Goal: Task Accomplishment & Management: Complete application form

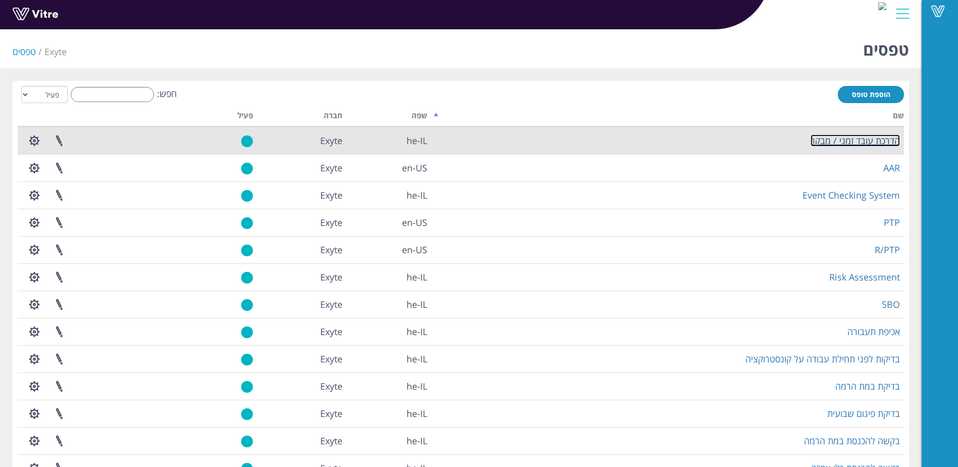
click at [883, 142] on link "הדרכת עובד זמני / מבקר" at bounding box center [854, 140] width 89 height 12
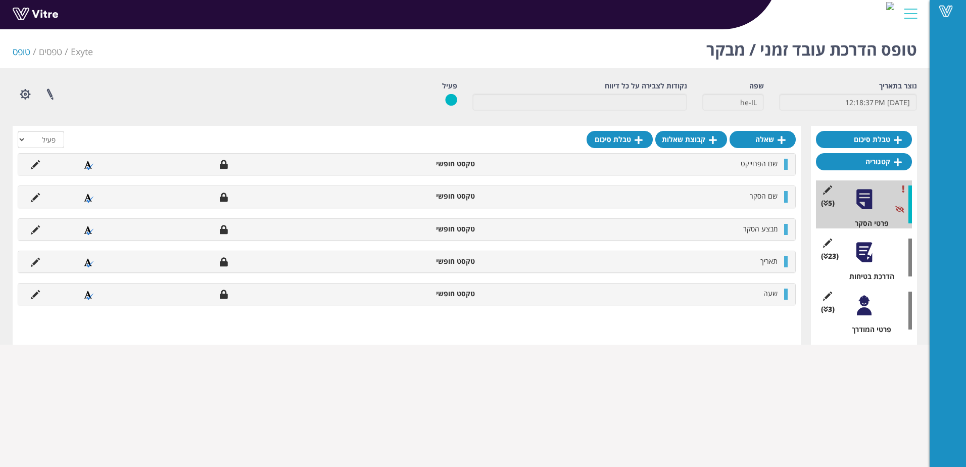
click at [869, 307] on div at bounding box center [863, 305] width 23 height 23
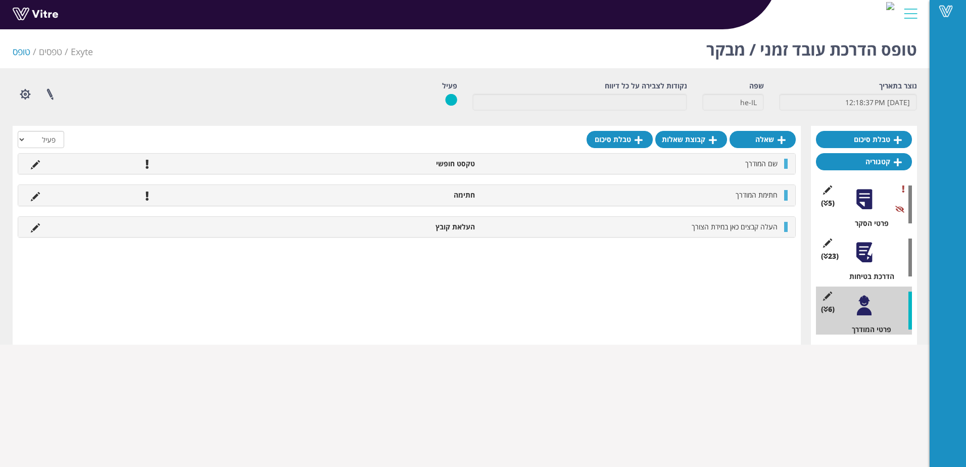
click at [860, 202] on div at bounding box center [863, 199] width 23 height 23
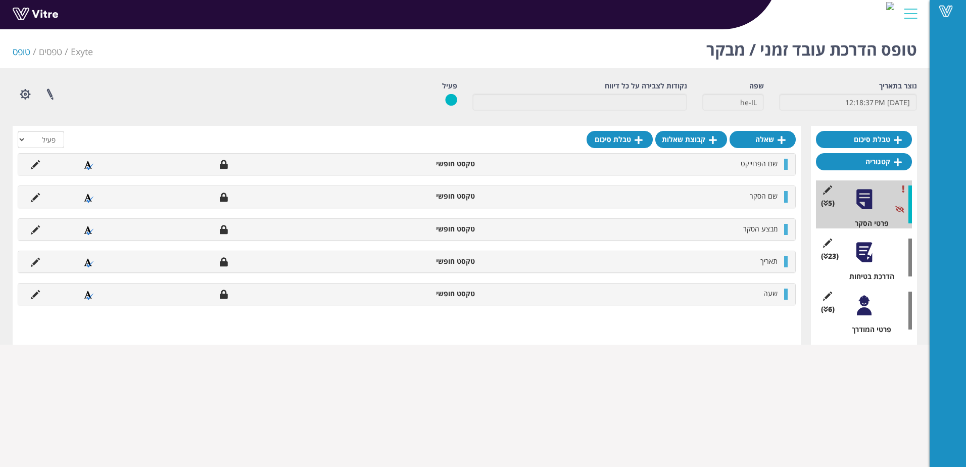
click at [862, 249] on div at bounding box center [863, 252] width 23 height 23
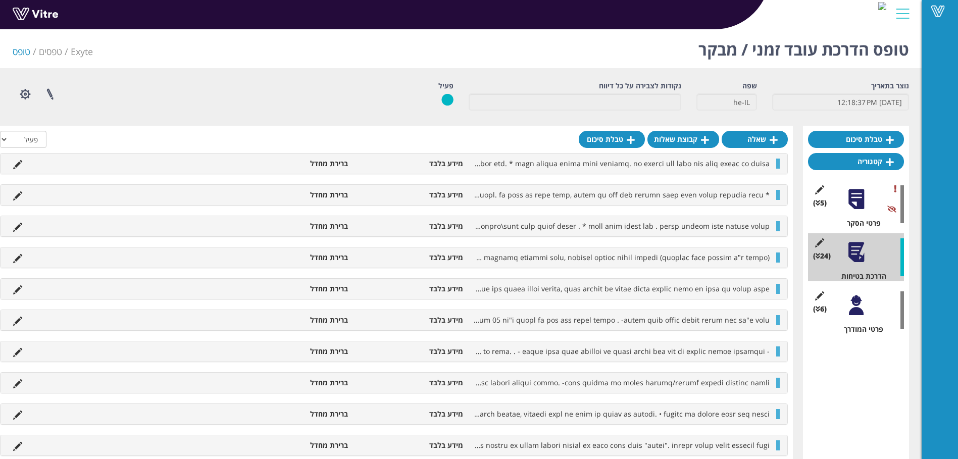
click at [855, 312] on div at bounding box center [856, 305] width 23 height 23
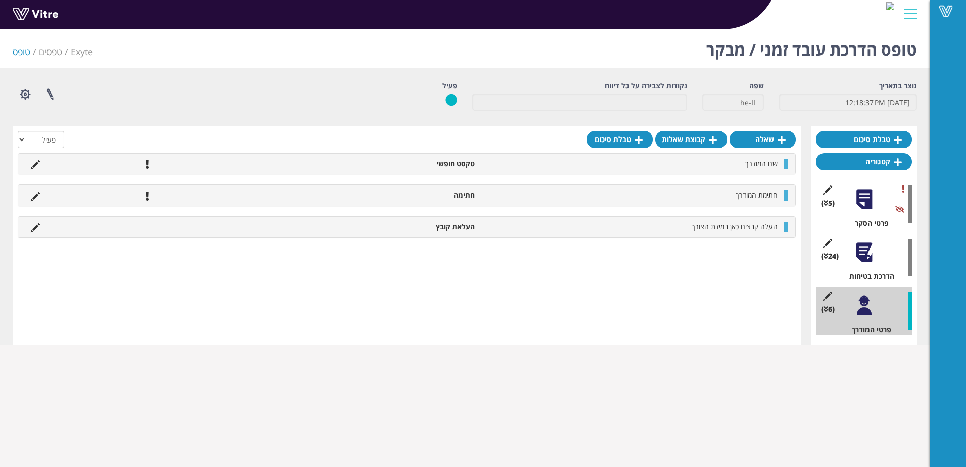
click at [869, 250] on div at bounding box center [863, 252] width 23 height 23
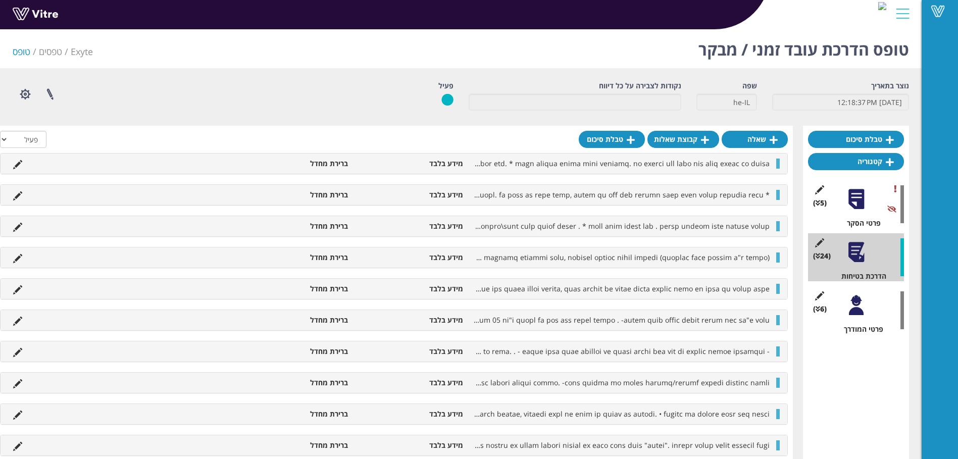
click at [858, 306] on div at bounding box center [856, 305] width 23 height 23
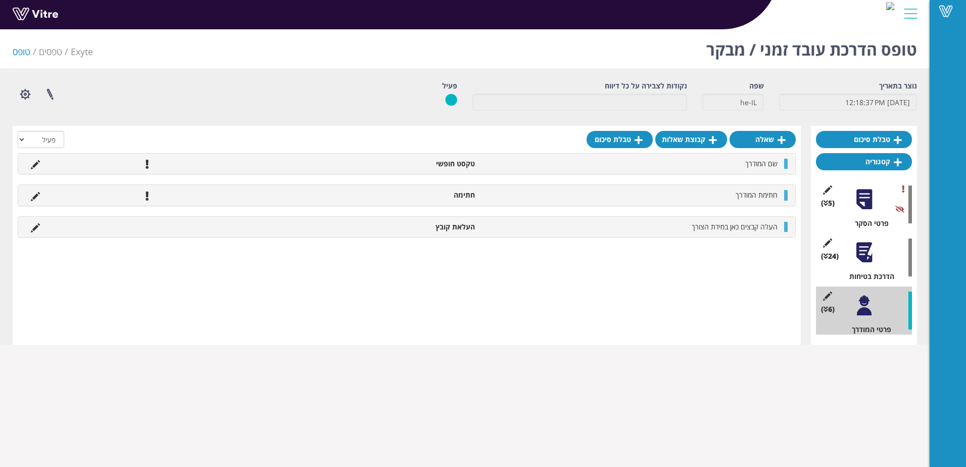
click at [865, 305] on div at bounding box center [863, 305] width 23 height 23
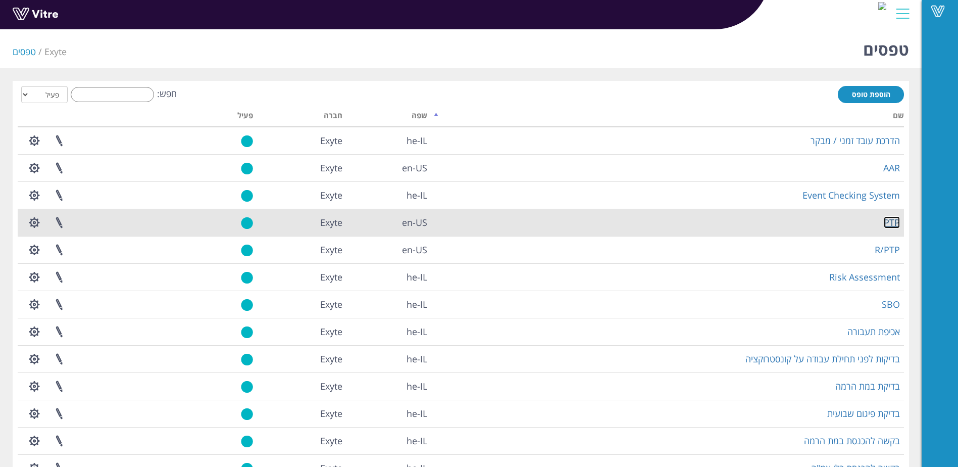
click at [894, 220] on link "PTP" at bounding box center [892, 222] width 16 height 12
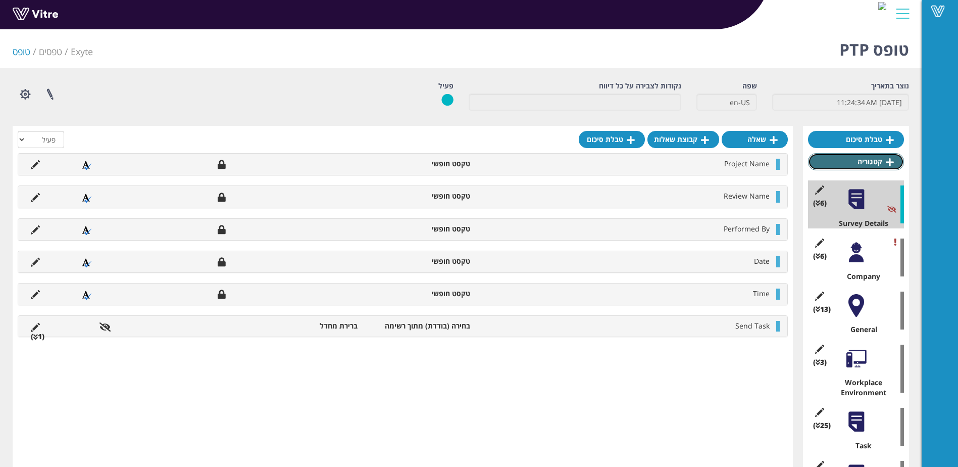
click at [847, 165] on link "קטגוריה" at bounding box center [856, 161] width 96 height 17
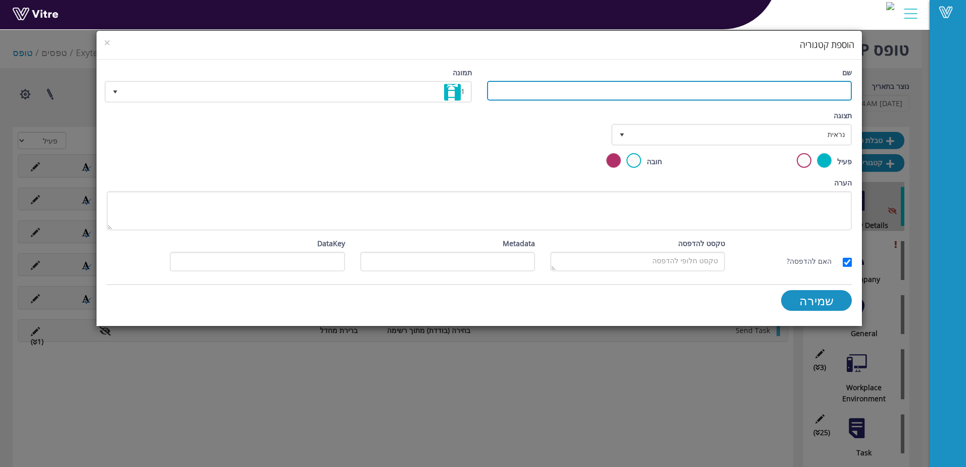
click at [747, 88] on input "שם" at bounding box center [669, 91] width 365 height 20
paste input "Tie-In Request"
type input "Tie-In Request"
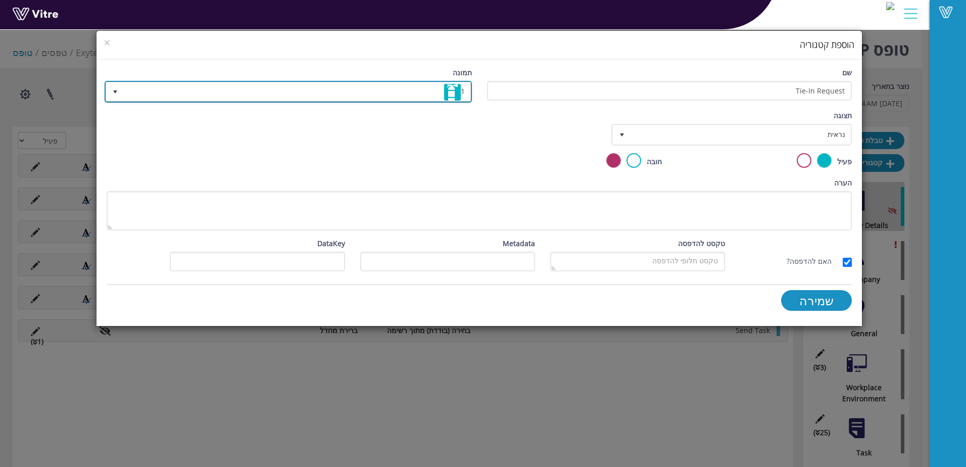
click at [464, 90] on span "1" at bounding box center [297, 91] width 347 height 18
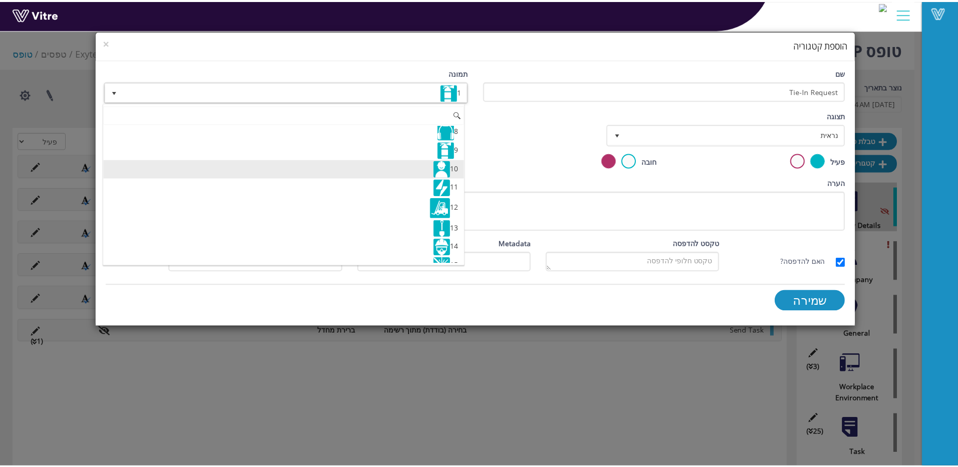
scroll to position [151, 0]
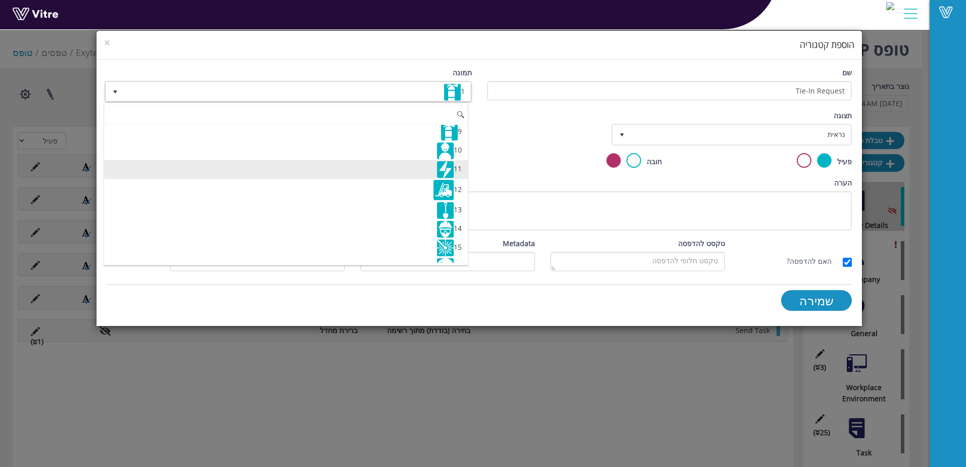
click at [444, 166] on img at bounding box center [445, 169] width 17 height 17
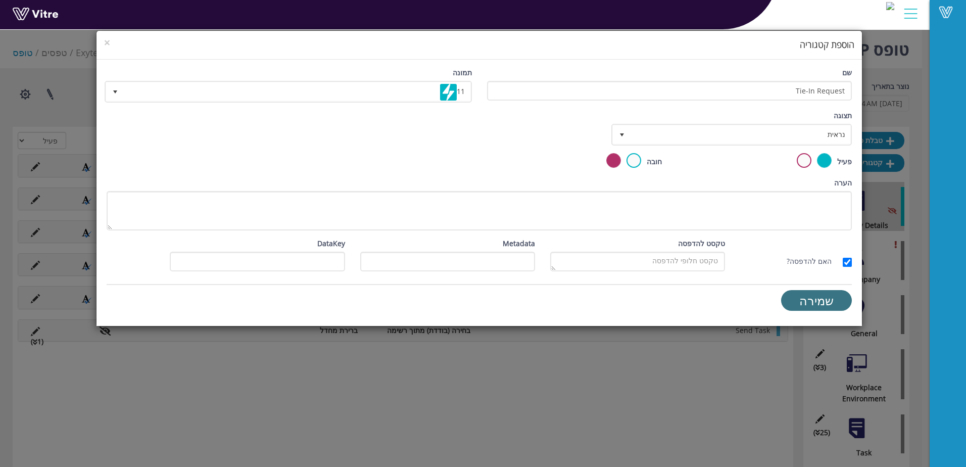
click at [824, 303] on input "שמירה" at bounding box center [816, 300] width 71 height 21
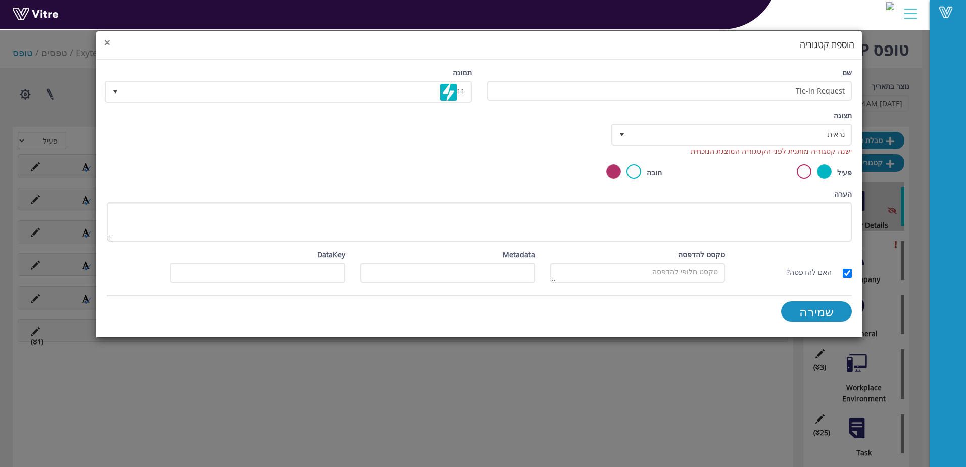
click at [107, 42] on span "×" at bounding box center [107, 42] width 6 height 14
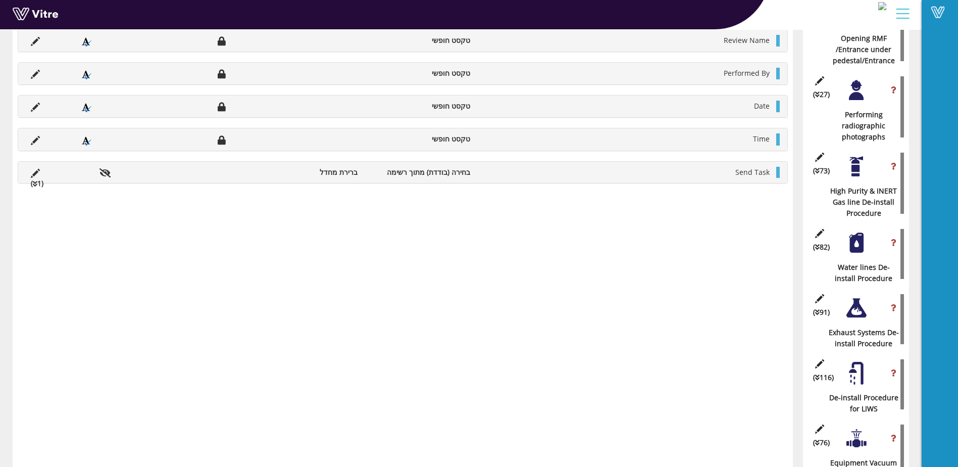
scroll to position [1287, 0]
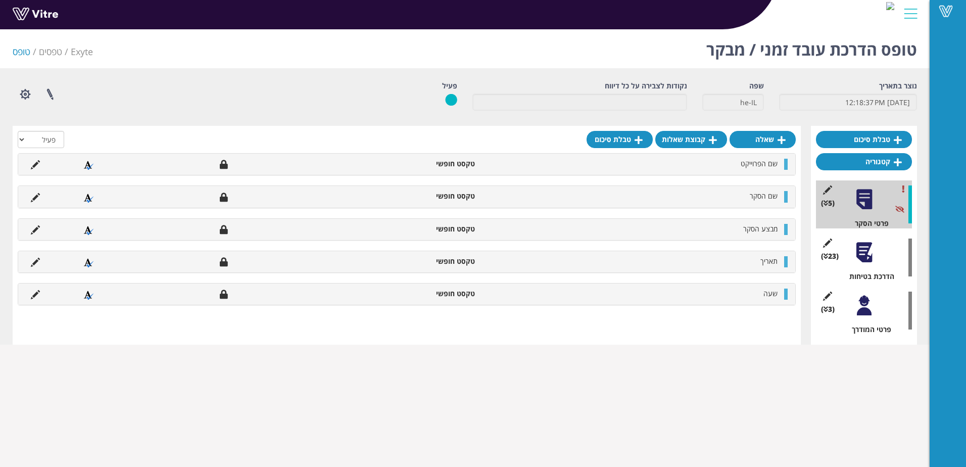
click at [861, 305] on div at bounding box center [863, 305] width 23 height 23
click at [867, 316] on div at bounding box center [863, 305] width 23 height 23
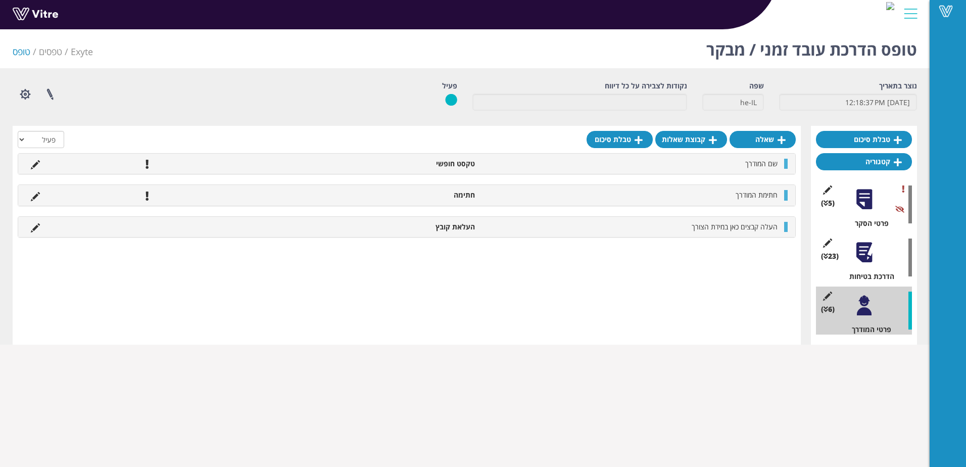
click at [868, 187] on div "(5 ) פרטי הסקר" at bounding box center [864, 204] width 96 height 48
click at [867, 192] on div at bounding box center [863, 199] width 23 height 23
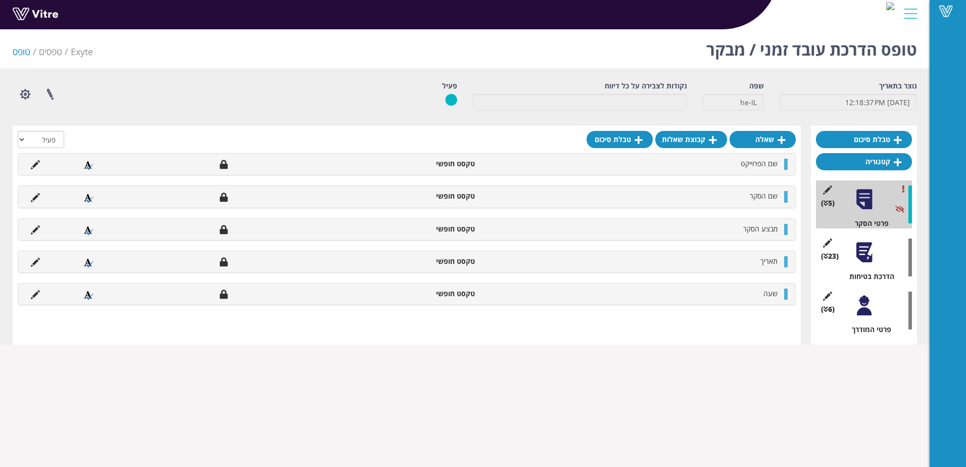
click at [867, 306] on div at bounding box center [863, 305] width 23 height 23
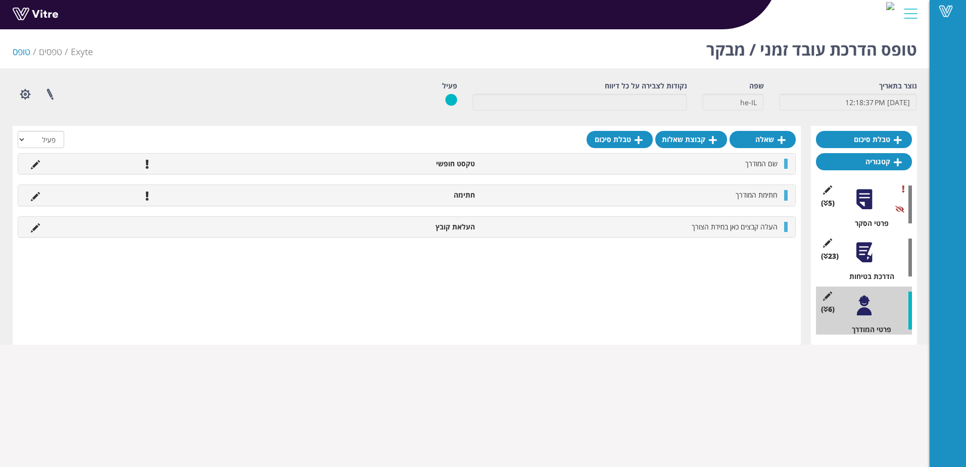
click at [868, 250] on div at bounding box center [863, 252] width 23 height 23
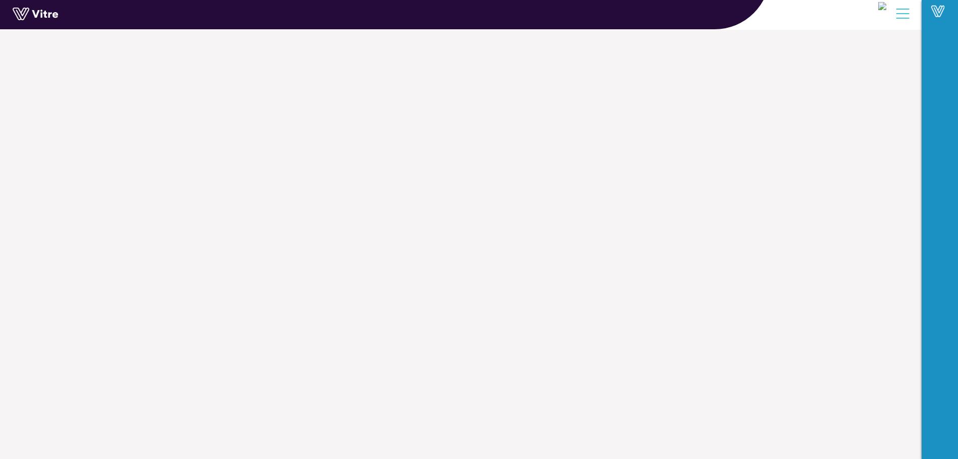
scroll to position [0, -5]
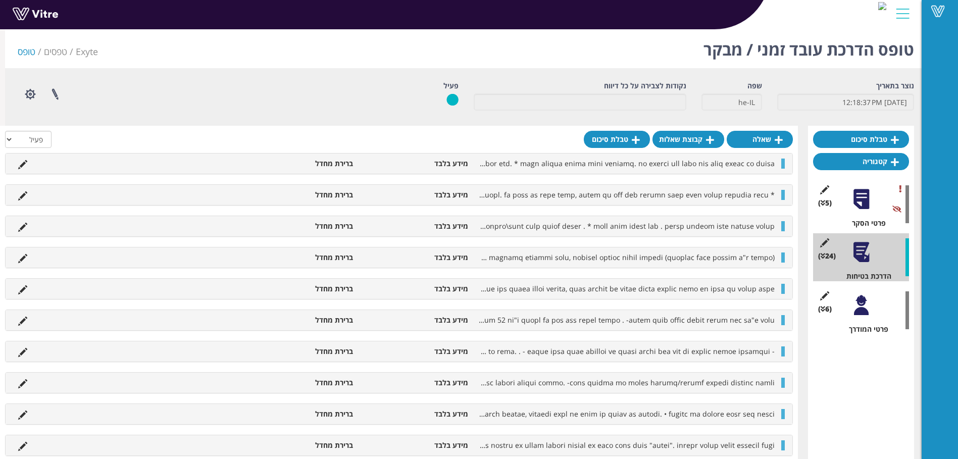
click at [858, 310] on div at bounding box center [861, 305] width 23 height 23
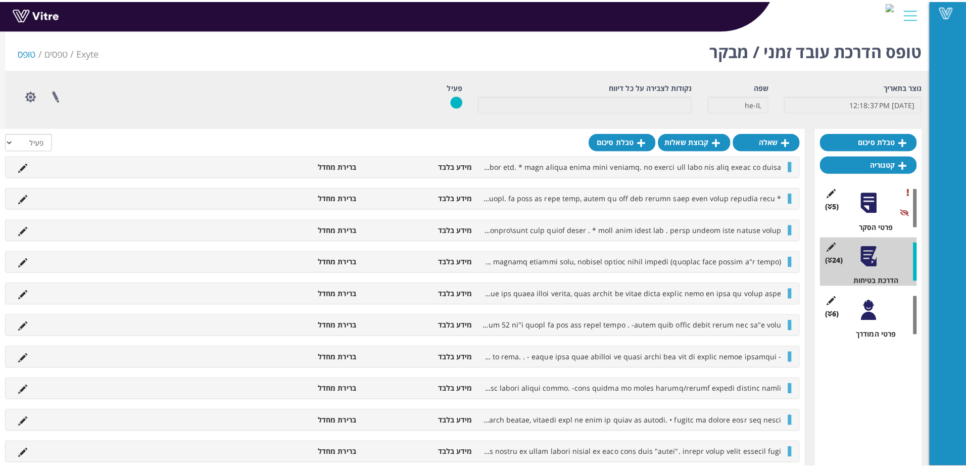
scroll to position [0, 0]
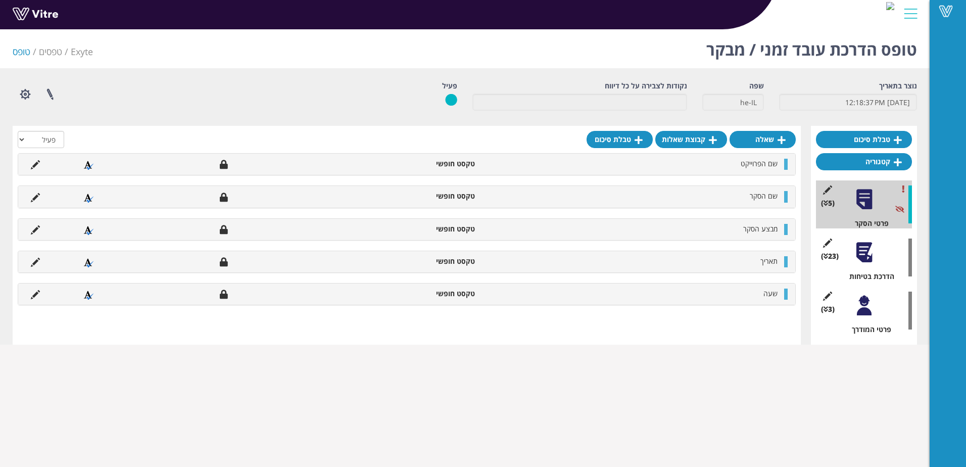
click at [870, 311] on div at bounding box center [863, 305] width 23 height 23
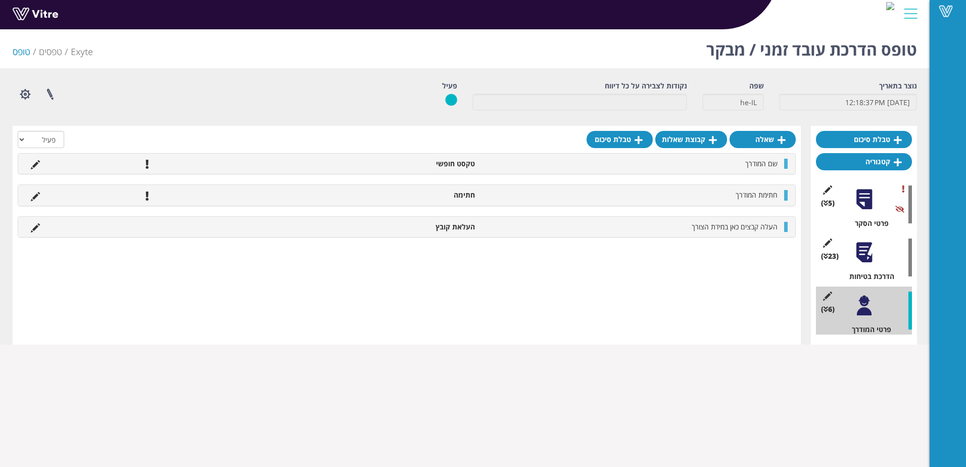
click at [866, 299] on div at bounding box center [863, 305] width 23 height 23
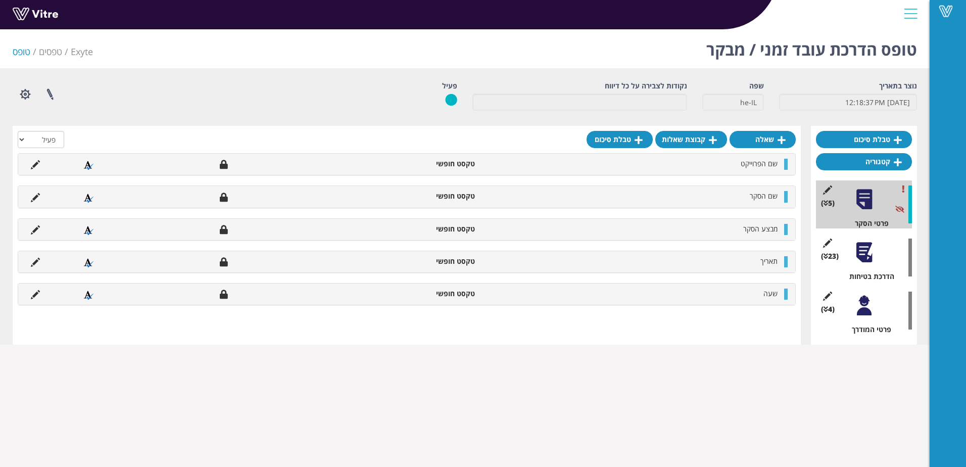
click at [851, 308] on div "(4 ) פרטי המודרך" at bounding box center [864, 310] width 96 height 48
click at [862, 308] on div at bounding box center [863, 305] width 23 height 23
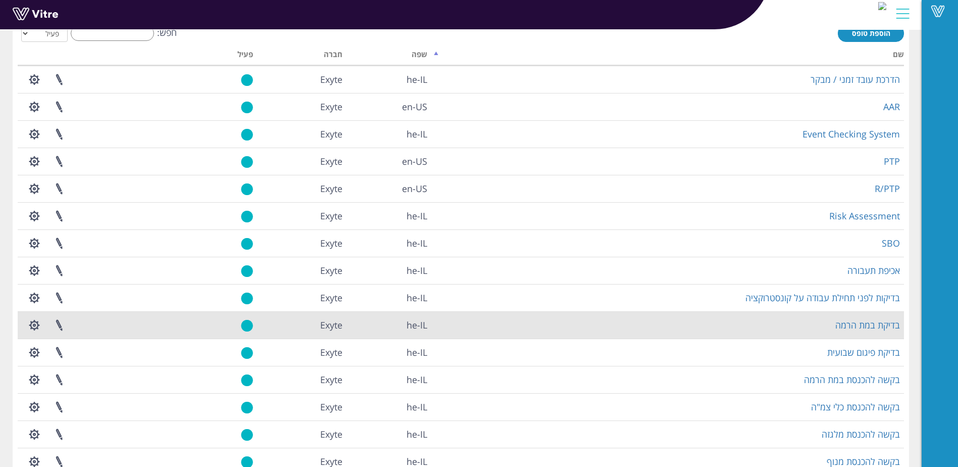
scroll to position [14, 0]
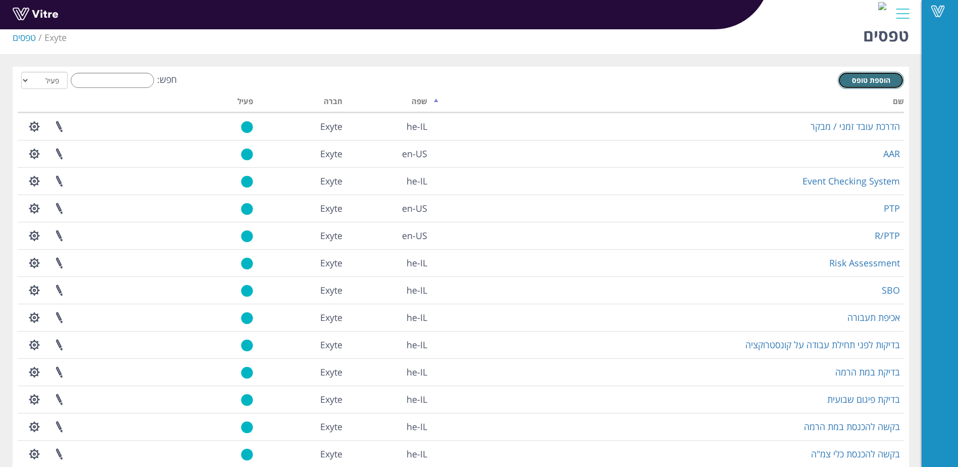
click at [872, 83] on span "הוספת טופס" at bounding box center [871, 80] width 38 height 10
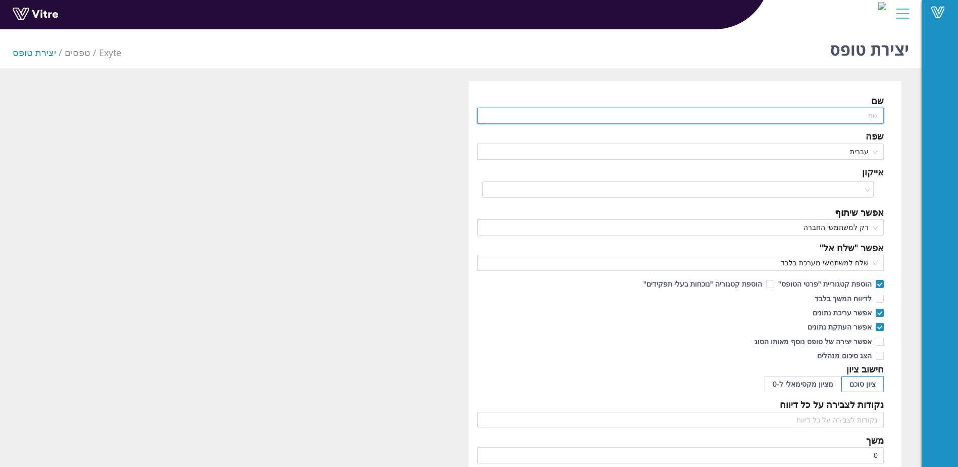
click at [856, 114] on input "text" at bounding box center [680, 116] width 407 height 16
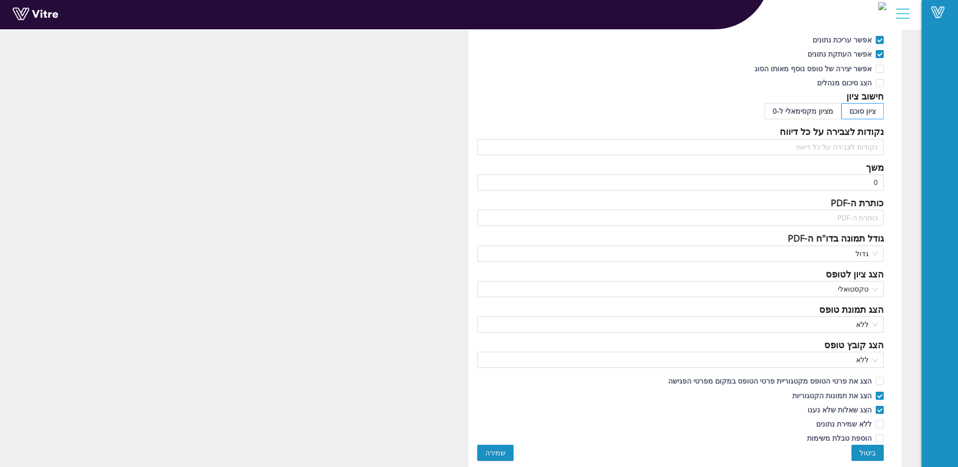
type input "בדיקת חפירות באתר"
click at [495, 450] on span "שמירה" at bounding box center [495, 452] width 20 height 11
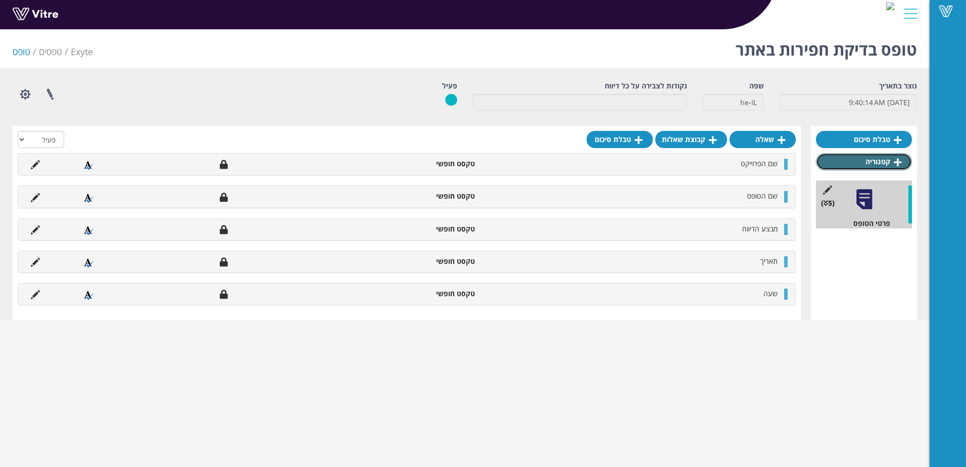
click at [870, 163] on link "קטגוריה" at bounding box center [864, 161] width 96 height 17
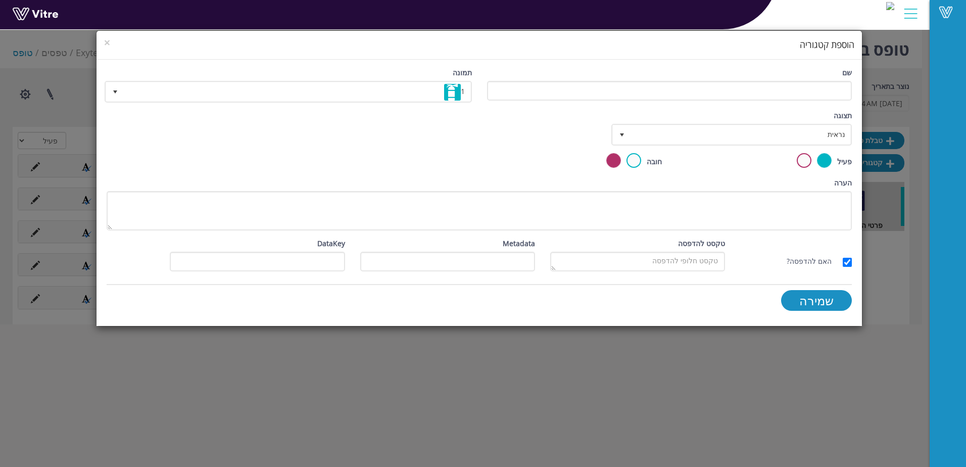
click at [747, 111] on div "תצוגה נראית 0" at bounding box center [732, 127] width 238 height 35
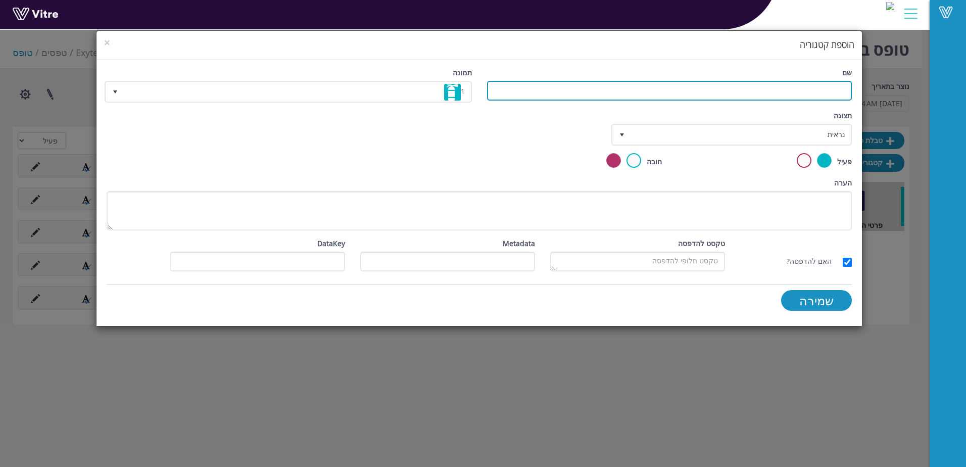
click at [757, 88] on input "שם" at bounding box center [669, 91] width 365 height 20
type input "פרטי קבלן"
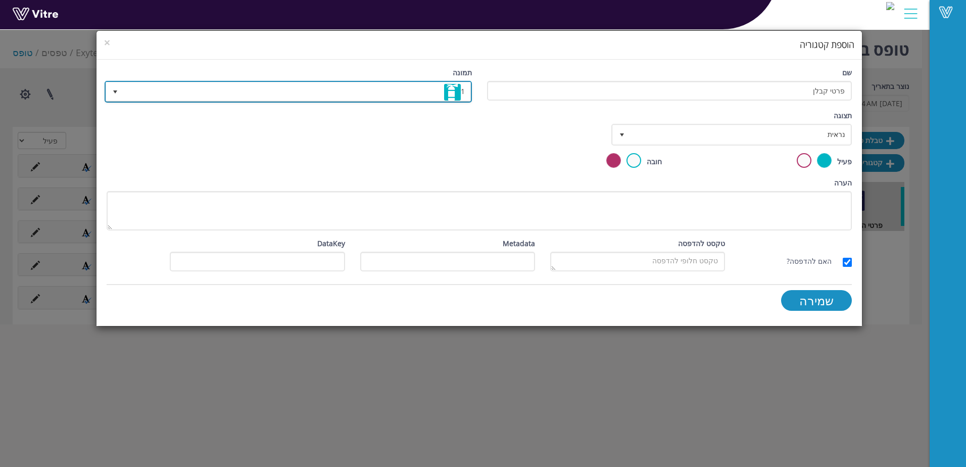
click at [464, 89] on span "1" at bounding box center [297, 91] width 347 height 18
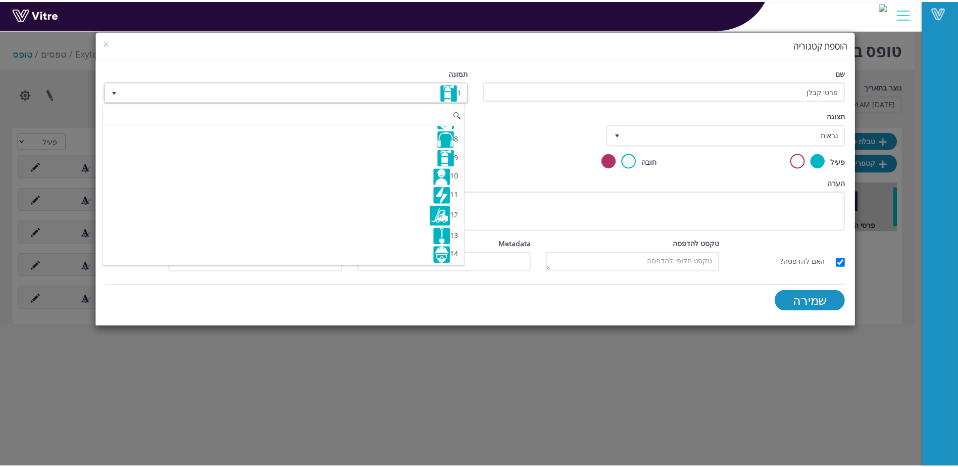
scroll to position [151, 0]
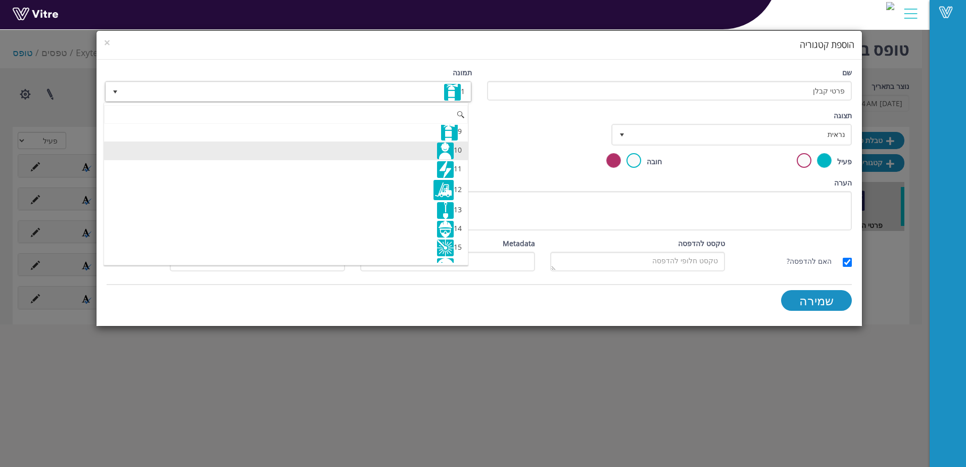
click at [442, 148] on img at bounding box center [445, 150] width 17 height 17
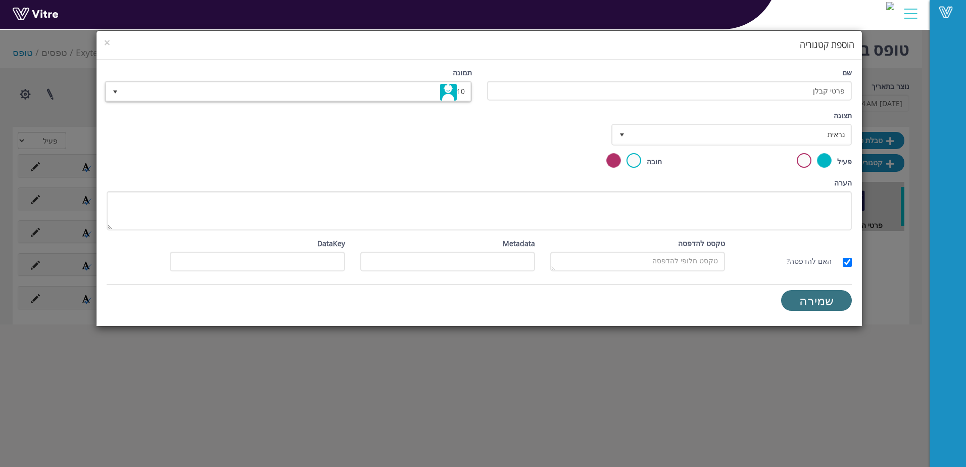
click at [810, 297] on input "שמירה" at bounding box center [816, 300] width 71 height 21
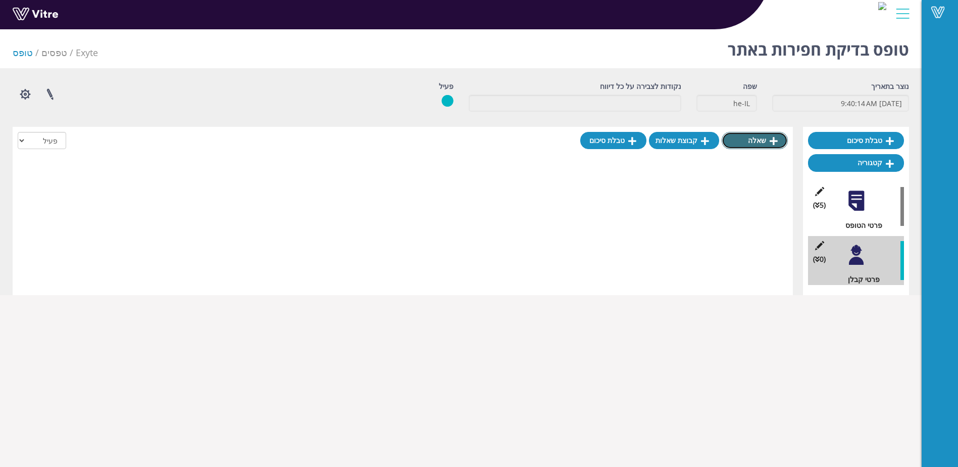
click at [754, 142] on link "שאלה" at bounding box center [755, 140] width 66 height 17
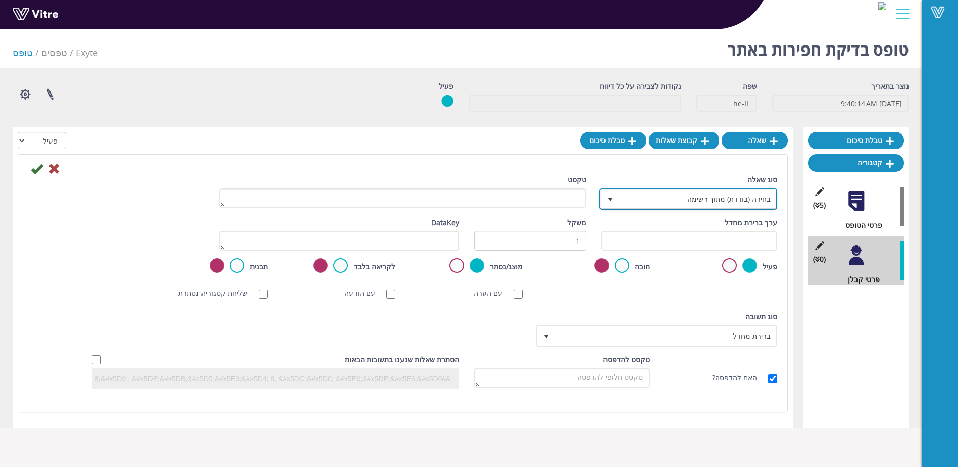
click at [700, 193] on span "בחירה (בודדת) מתוך רשימה" at bounding box center [698, 198] width 158 height 18
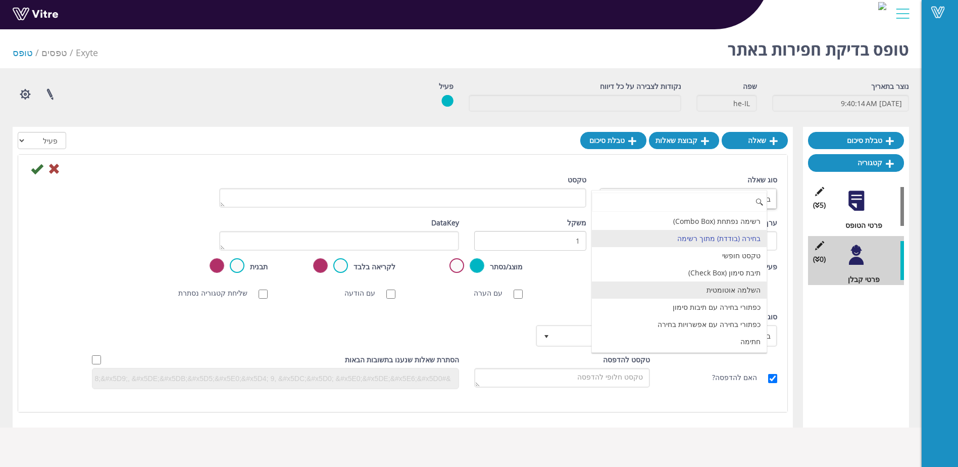
click at [726, 288] on li "השלמה אוטומטית" at bounding box center [679, 289] width 175 height 17
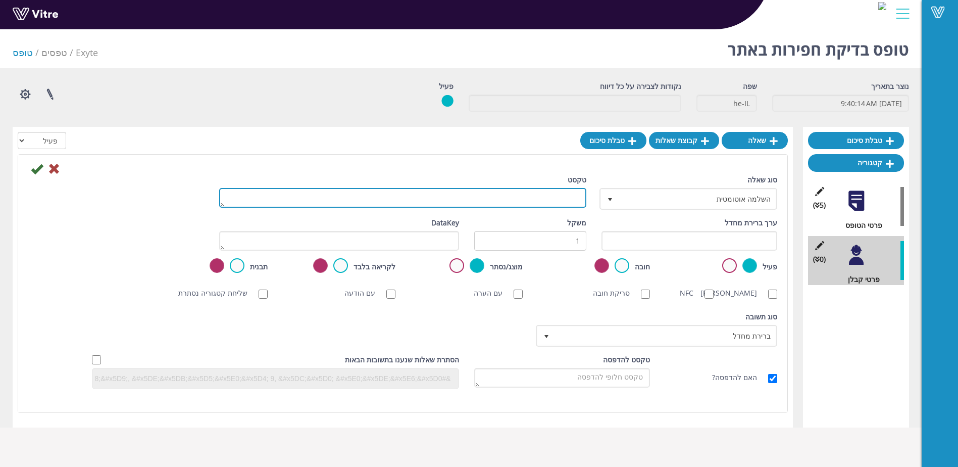
click at [530, 196] on textarea "טקסט" at bounding box center [402, 198] width 367 height 20
type textarea "שם חברת קבלן"
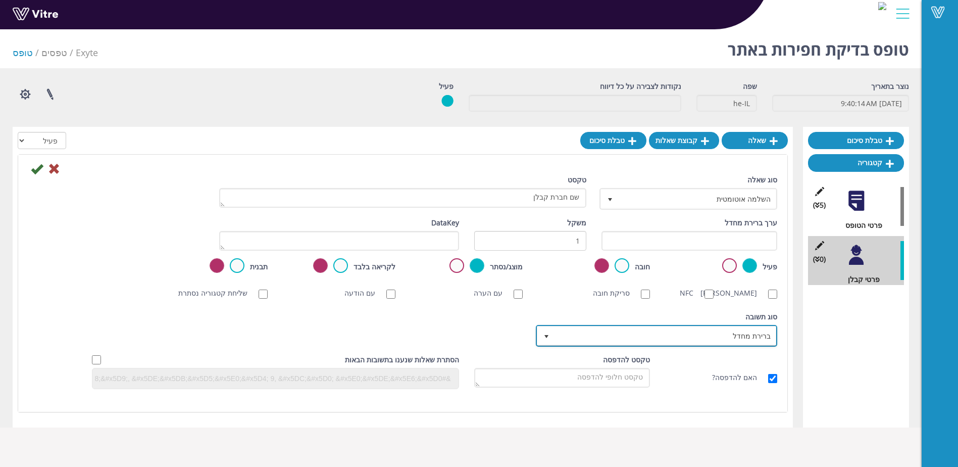
click at [562, 344] on span "ברירת מחדל" at bounding box center [665, 335] width 221 height 18
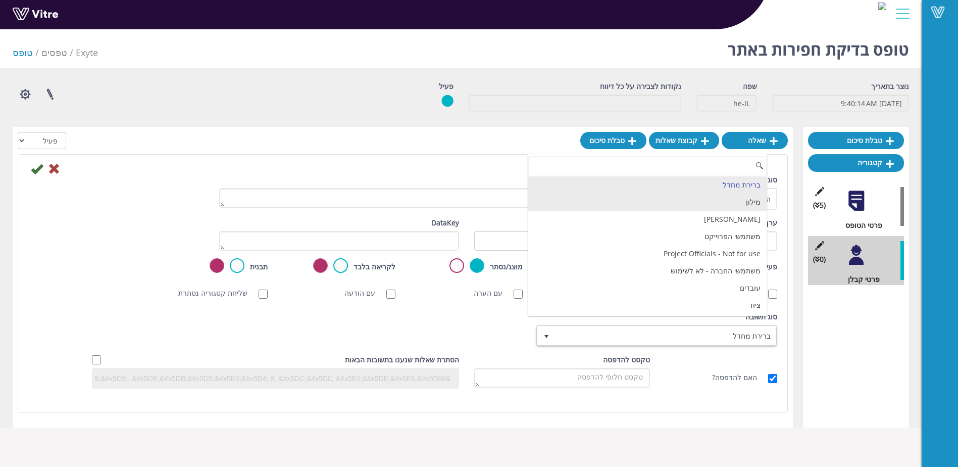
click at [753, 204] on li "מילון" at bounding box center [647, 201] width 238 height 17
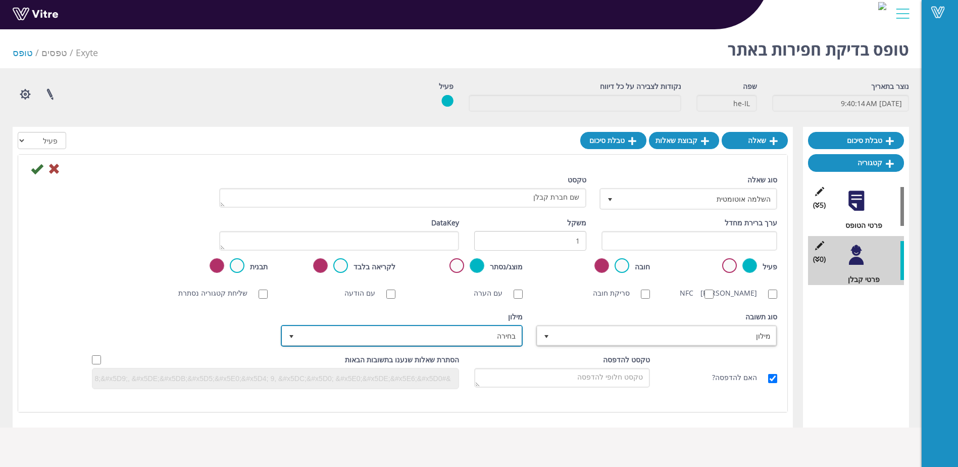
click at [458, 344] on span "בחירה" at bounding box center [410, 335] width 221 height 18
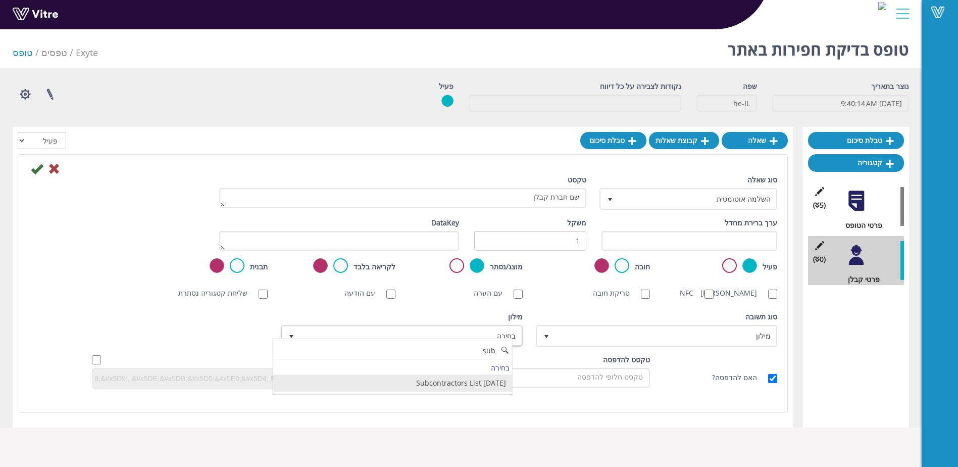
click at [478, 382] on li "Subcontractors List [DATE]" at bounding box center [392, 382] width 238 height 17
type input "sub"
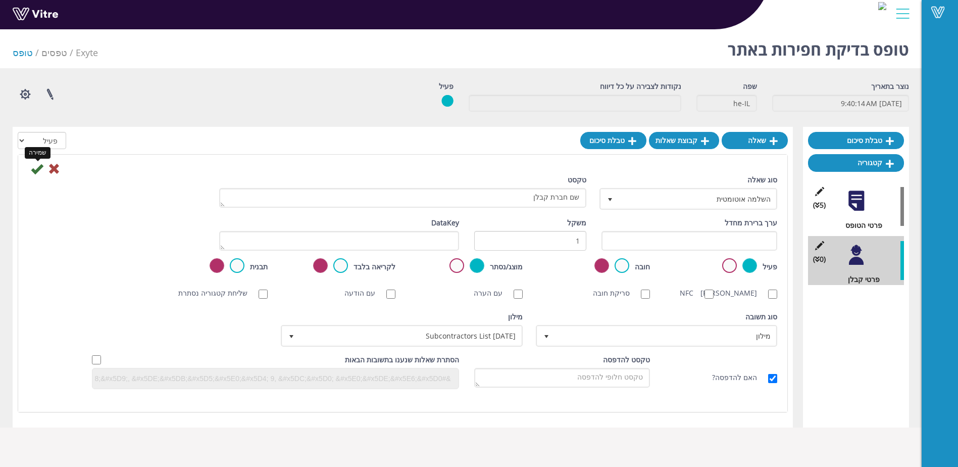
click at [39, 167] on icon at bounding box center [37, 169] width 12 height 12
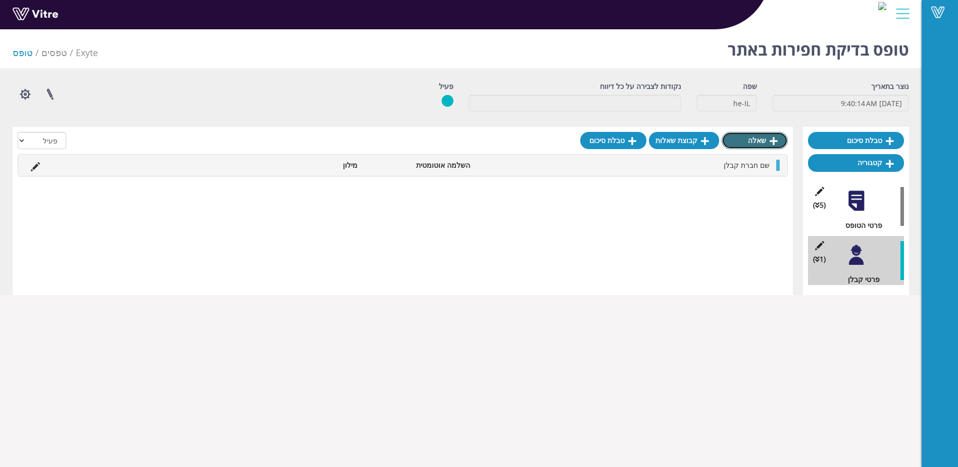
click at [755, 140] on link "שאלה" at bounding box center [755, 140] width 66 height 17
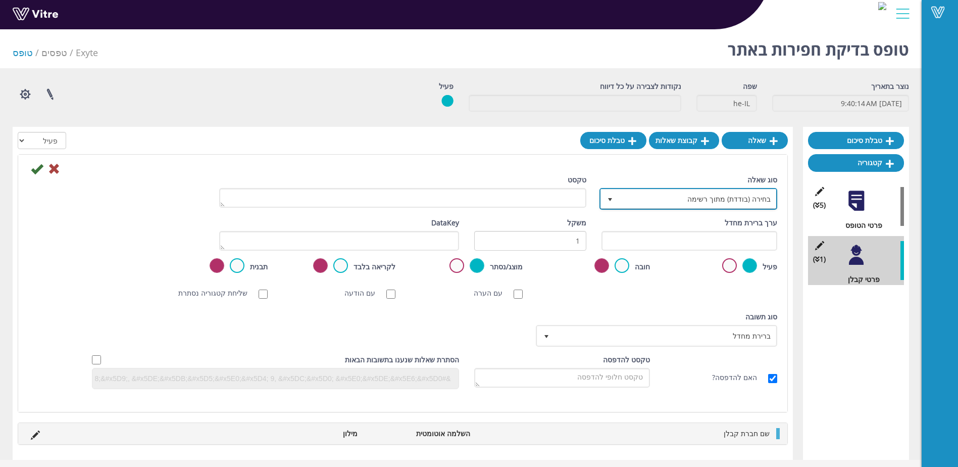
click at [702, 199] on span "בחירה (בודדת) מתוך רשימה" at bounding box center [698, 198] width 158 height 18
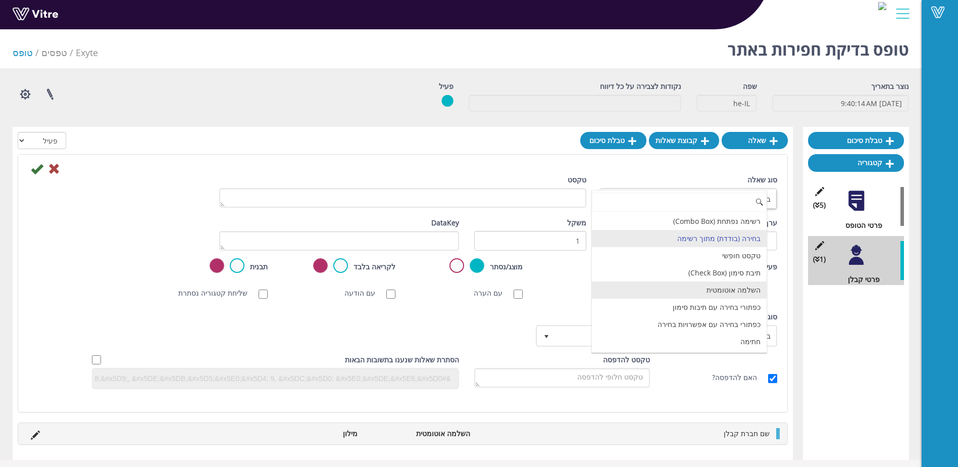
click at [746, 291] on li "השלמה אוטומטית" at bounding box center [679, 289] width 175 height 17
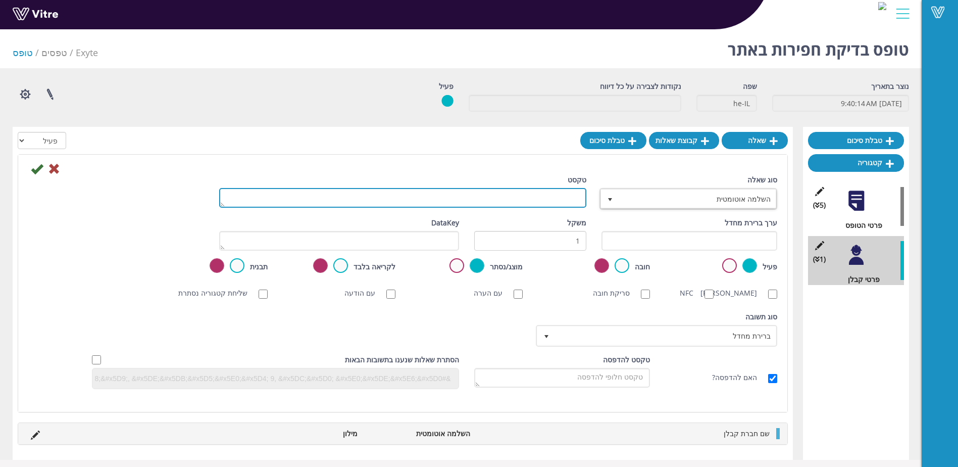
click at [570, 193] on textarea "טקסט" at bounding box center [402, 198] width 367 height 20
type textarea "שם מבצע בדיקת מטעם אקסייט"
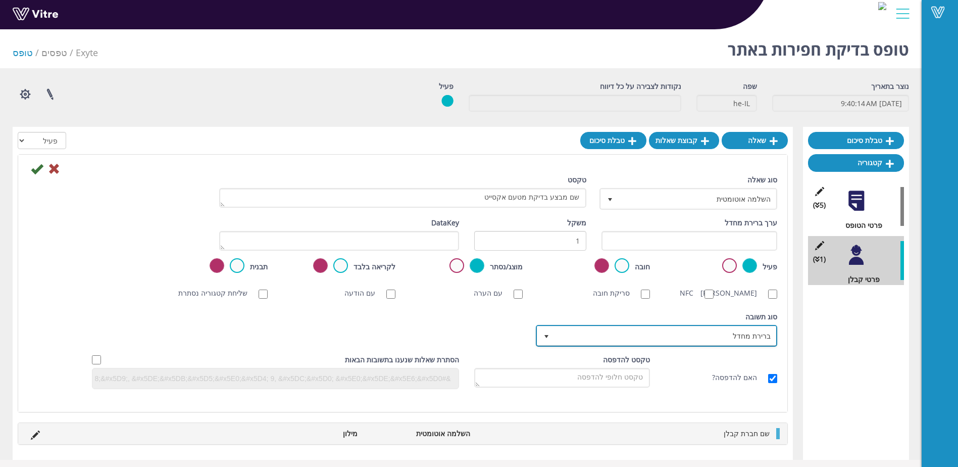
click at [698, 344] on span "ברירת מחדל" at bounding box center [665, 335] width 221 height 18
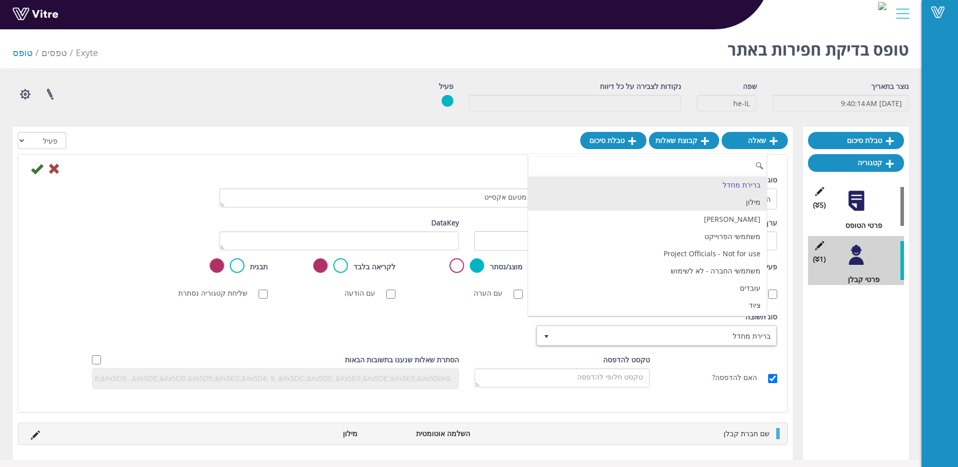
click at [745, 204] on li "מילון" at bounding box center [647, 201] width 238 height 17
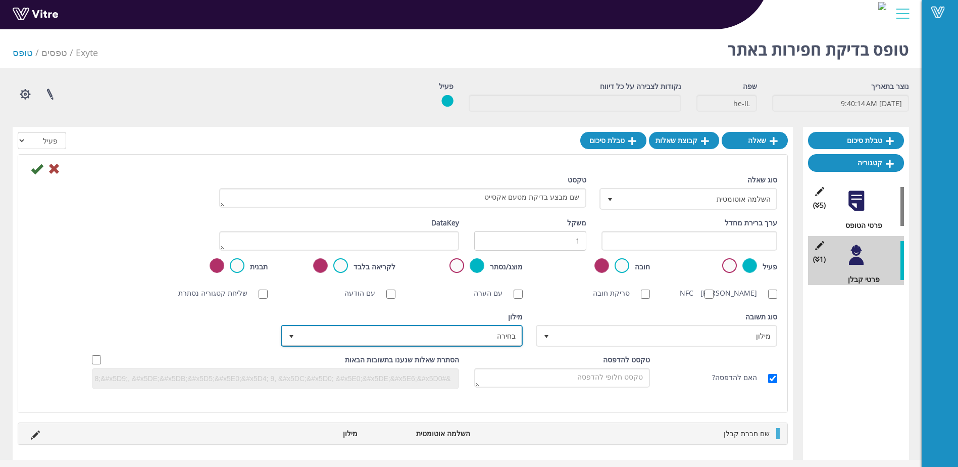
click at [400, 343] on span "בחירה" at bounding box center [410, 335] width 221 height 18
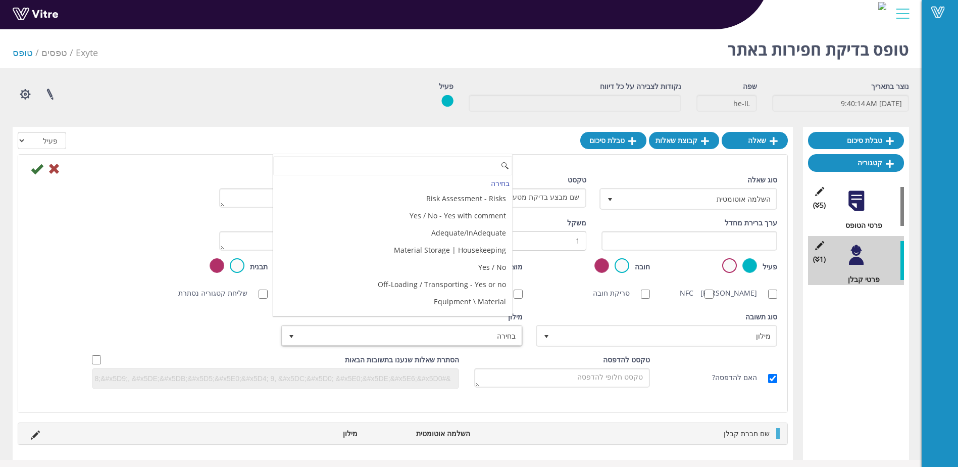
click at [617, 326] on div "סוג תשובה מילון 1" at bounding box center [657, 328] width 239 height 35
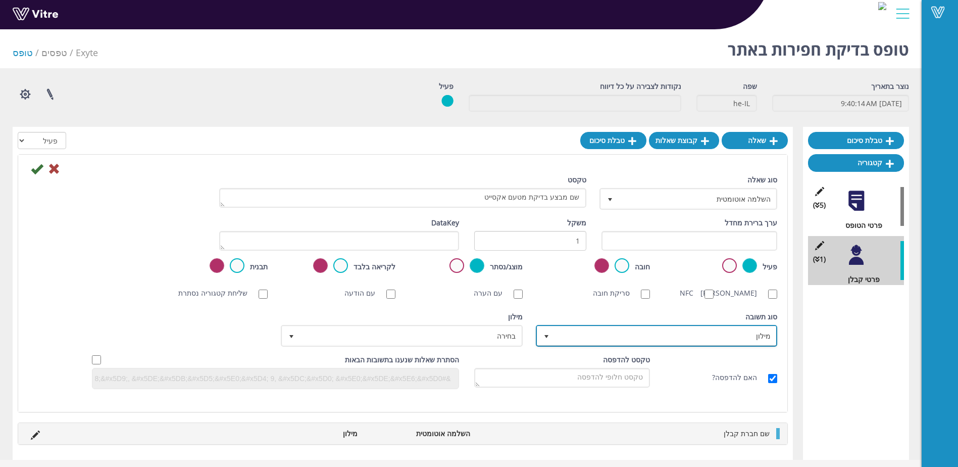
click at [563, 344] on span "מילון" at bounding box center [665, 335] width 221 height 18
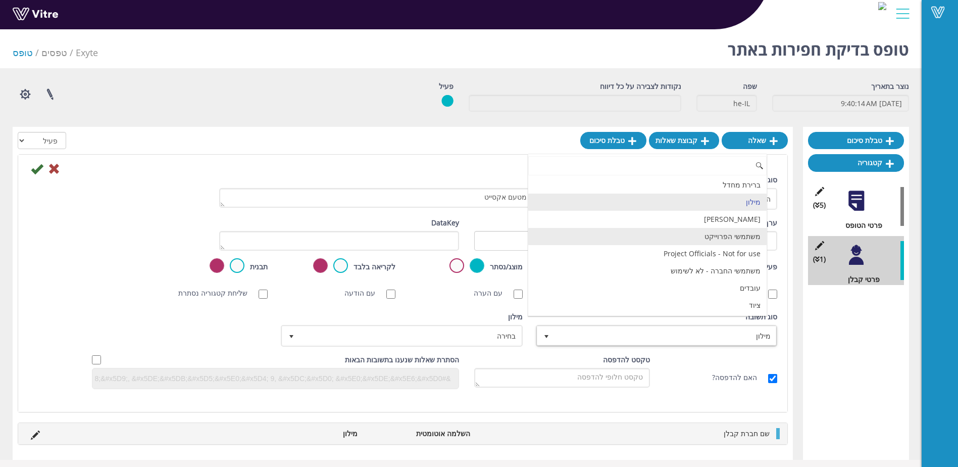
click at [754, 237] on li "משתמשי הפרוייקט" at bounding box center [647, 236] width 238 height 17
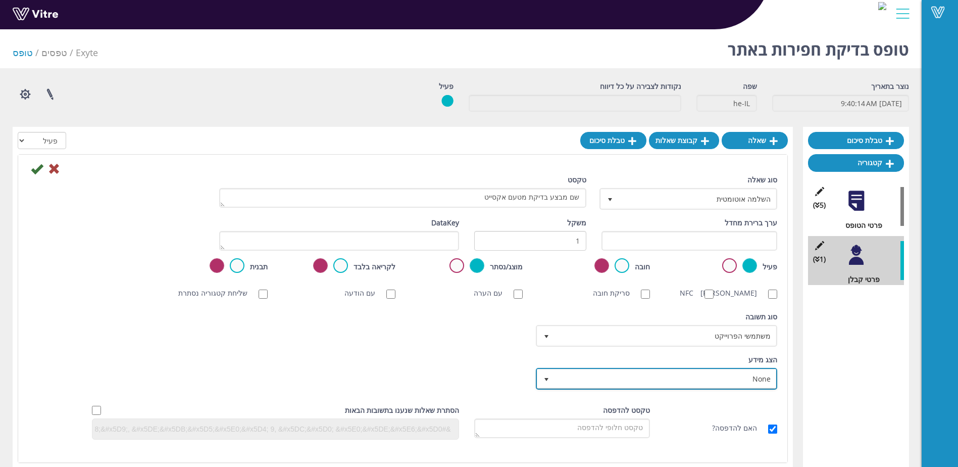
click at [611, 384] on span "None" at bounding box center [665, 378] width 221 height 18
click at [611, 384] on li "None" at bounding box center [647, 391] width 238 height 17
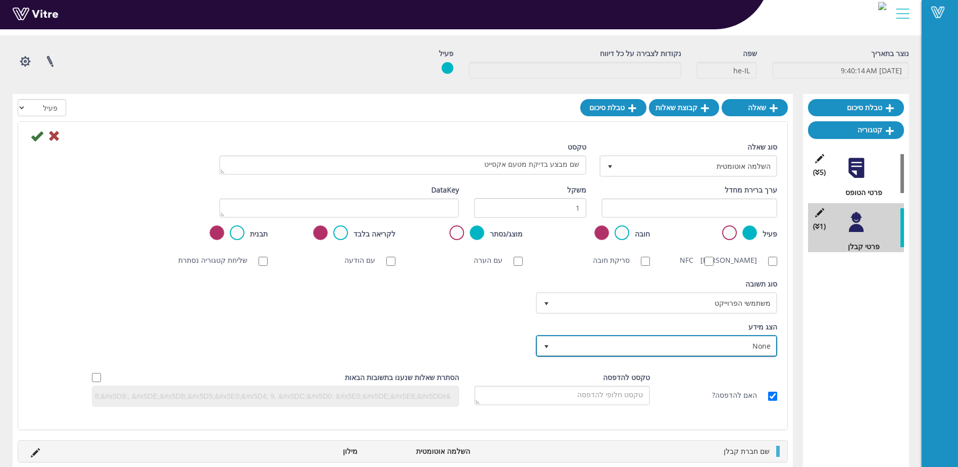
scroll to position [55, 0]
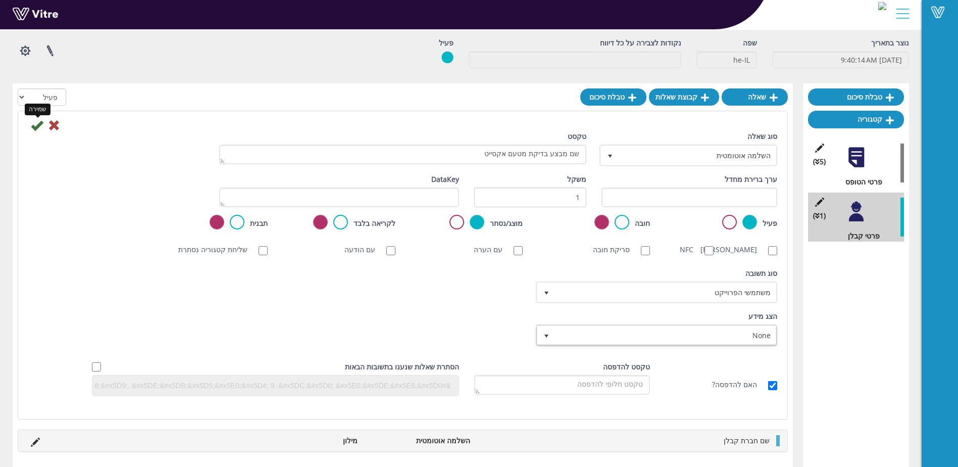
click at [37, 120] on icon at bounding box center [37, 125] width 12 height 12
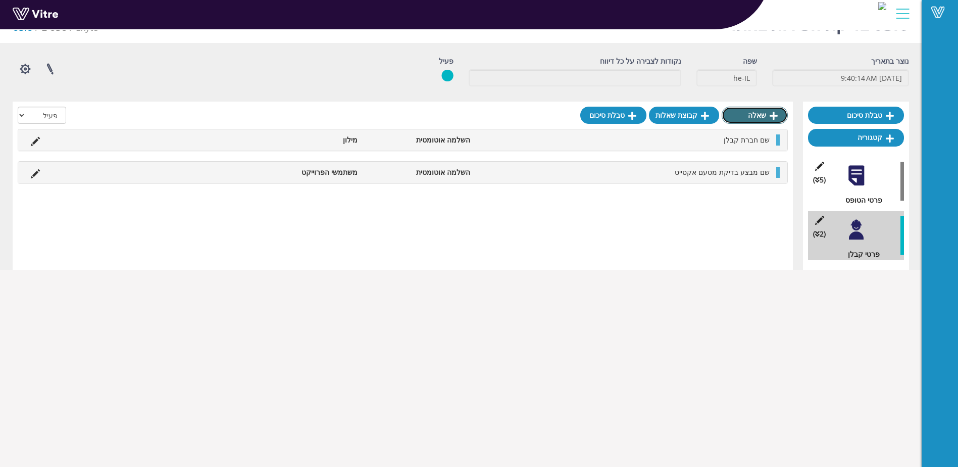
click at [757, 113] on link "שאלה" at bounding box center [755, 115] width 66 height 17
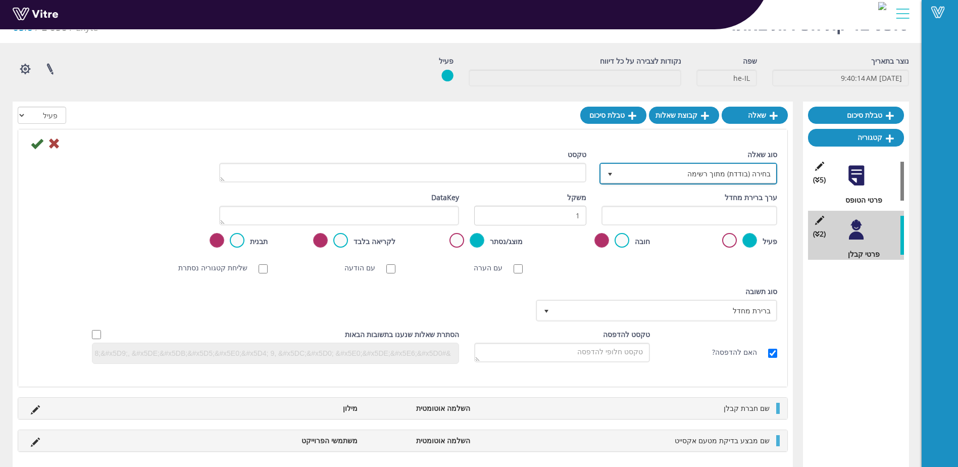
click at [709, 170] on span "בחירה (בודדת) מתוך רשימה" at bounding box center [698, 173] width 158 height 18
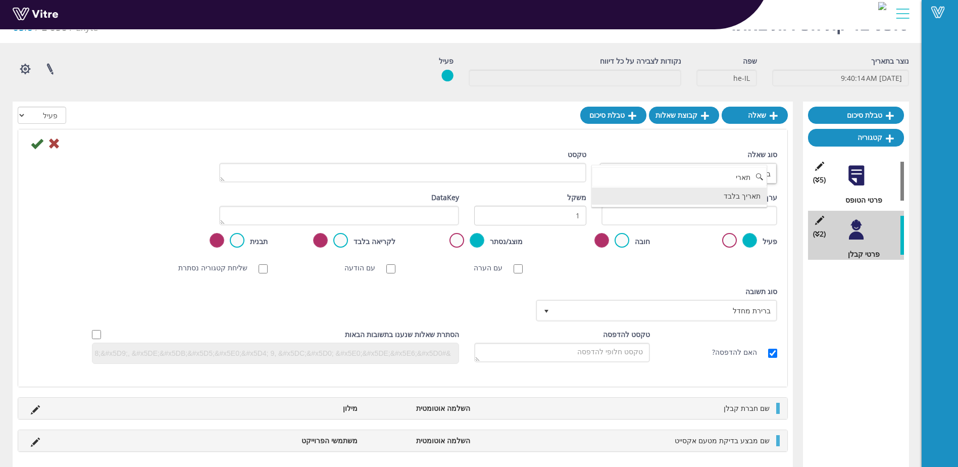
click at [735, 201] on li "תאריך בלבד" at bounding box center [679, 195] width 175 height 17
type input "תארי"
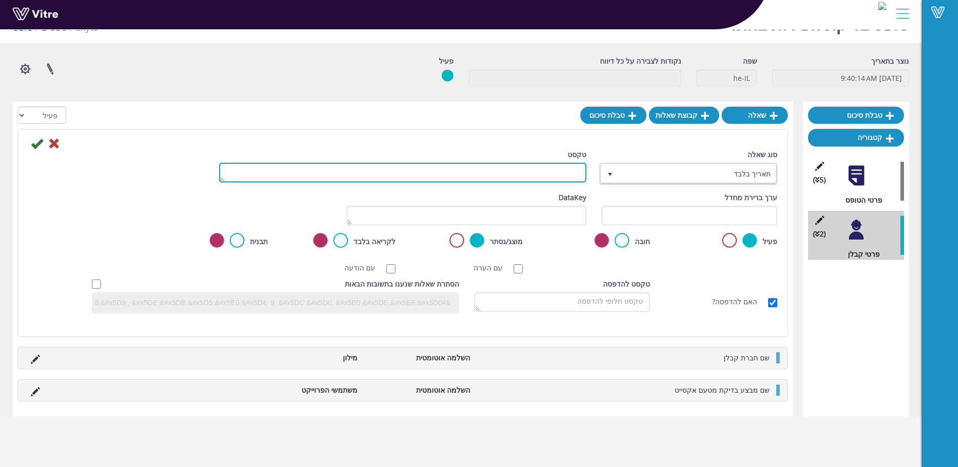
click at [543, 173] on textarea "טקסט" at bounding box center [402, 173] width 367 height 20
type textarea "תאריך הבדיקה"
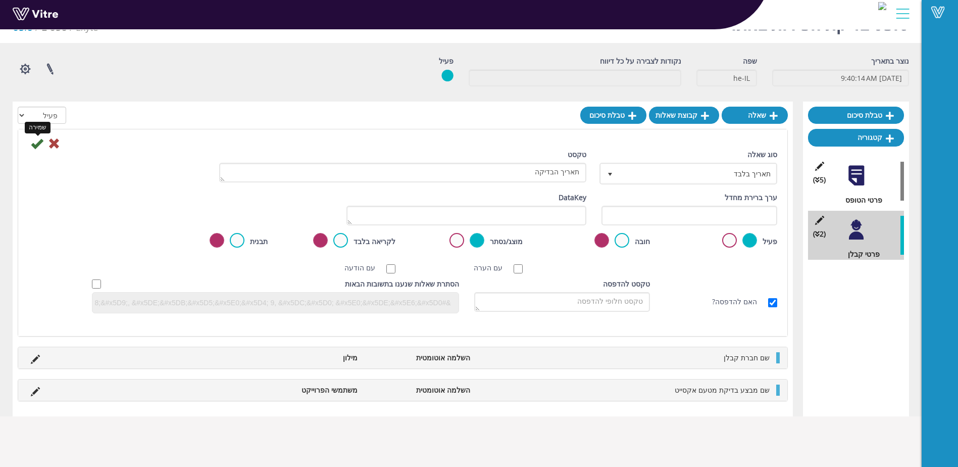
click at [37, 147] on icon at bounding box center [37, 143] width 12 height 12
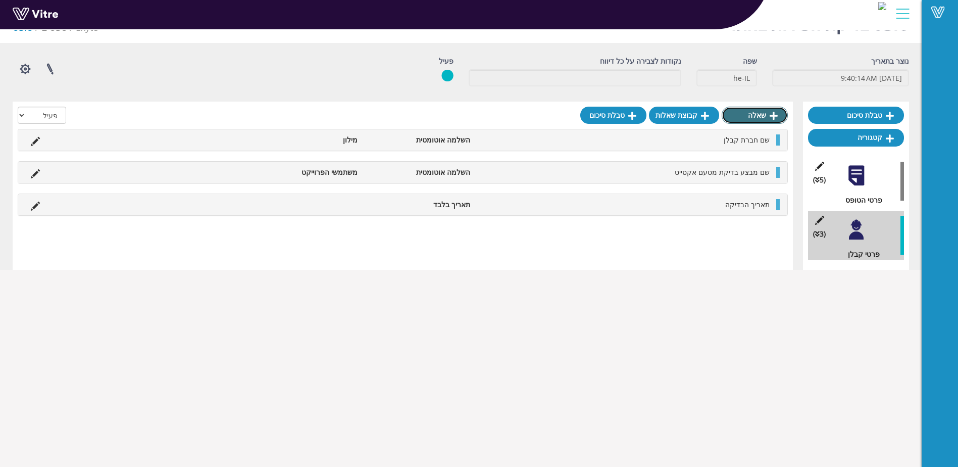
click at [764, 115] on link "שאלה" at bounding box center [755, 115] width 66 height 17
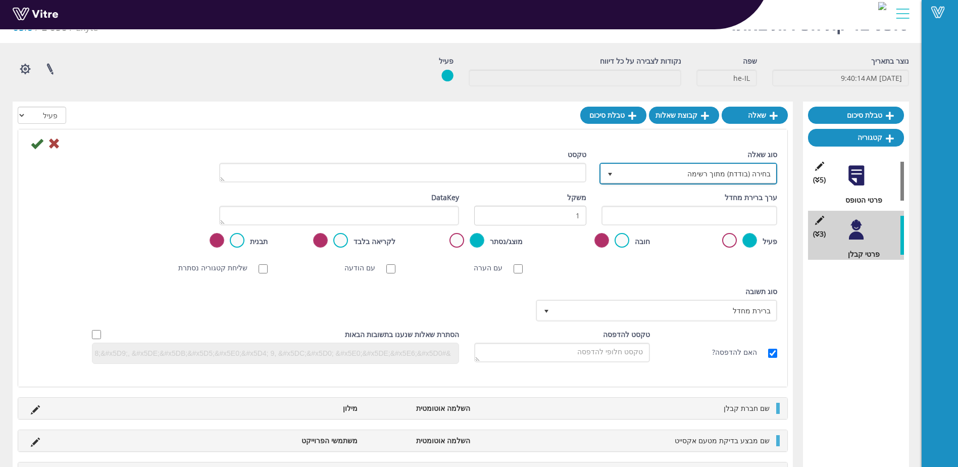
click at [737, 173] on span "בחירה (בודדת) מתוך רשימה" at bounding box center [698, 173] width 158 height 18
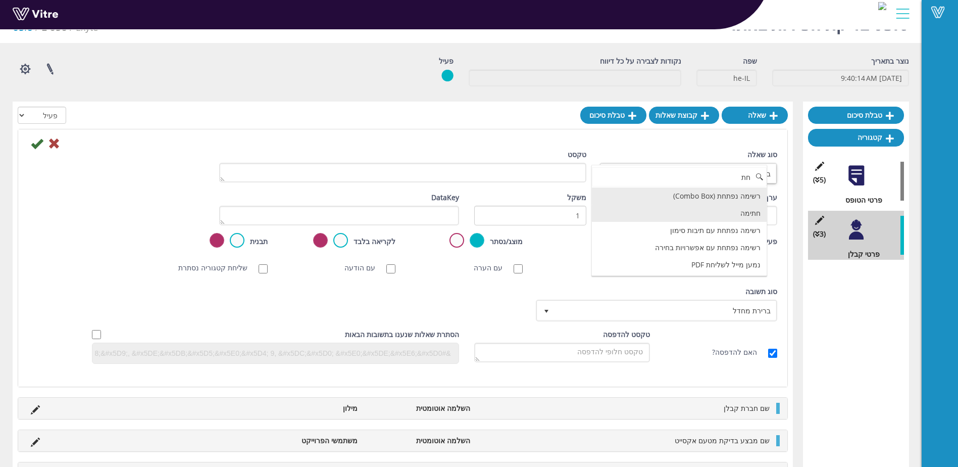
click at [755, 216] on li "חתימה" at bounding box center [679, 213] width 175 height 17
type input "חת"
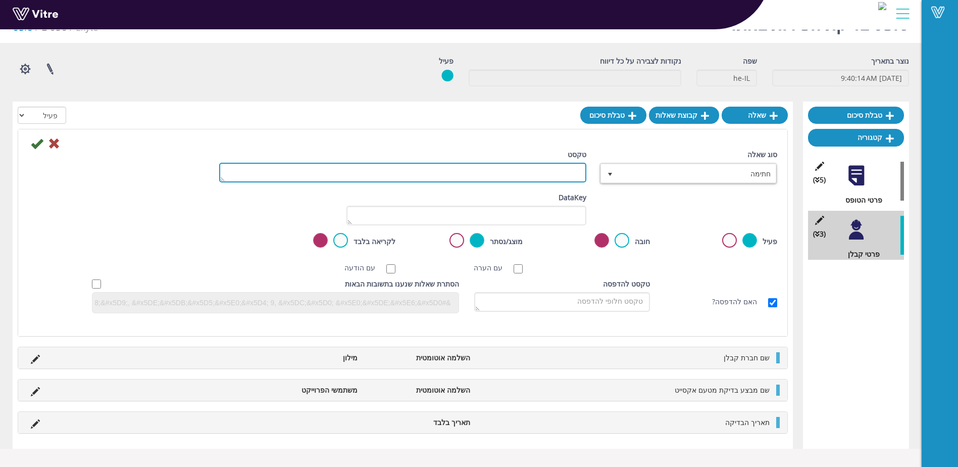
click at [576, 172] on textarea "טקסט" at bounding box center [402, 173] width 367 height 20
type textarea "חתימת מבצע בדיקה"
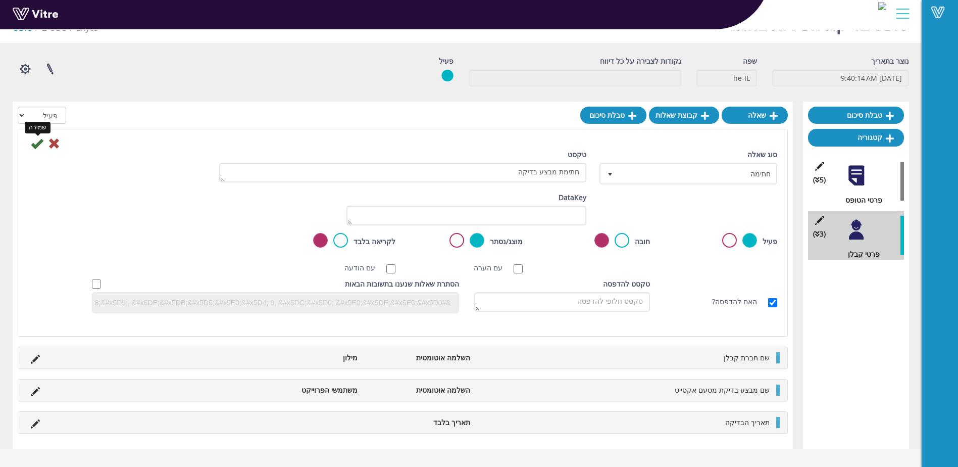
click at [35, 142] on icon at bounding box center [37, 143] width 12 height 12
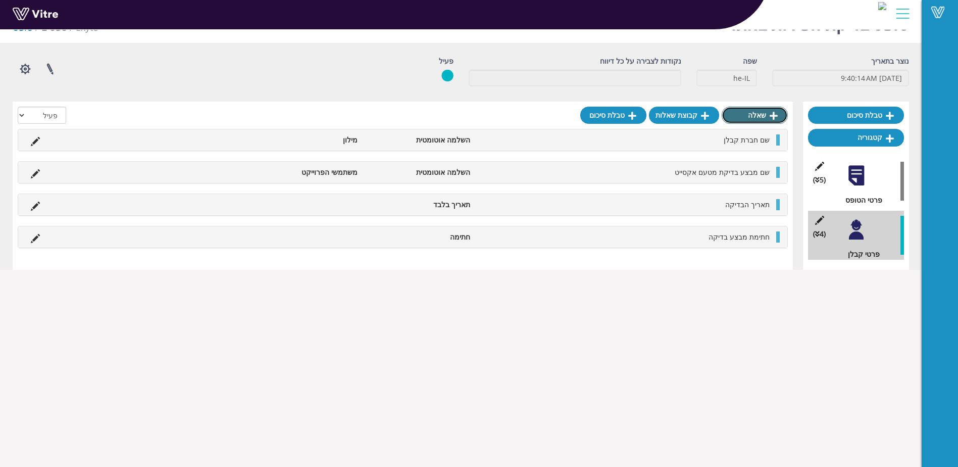
click at [752, 114] on link "שאלה" at bounding box center [755, 115] width 66 height 17
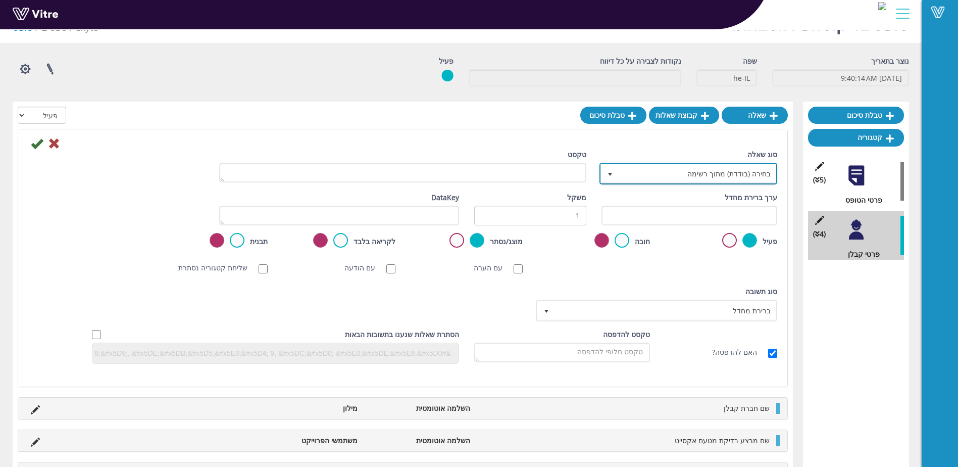
click at [749, 172] on span "בחירה (בודדת) מתוך רשימה" at bounding box center [698, 173] width 158 height 18
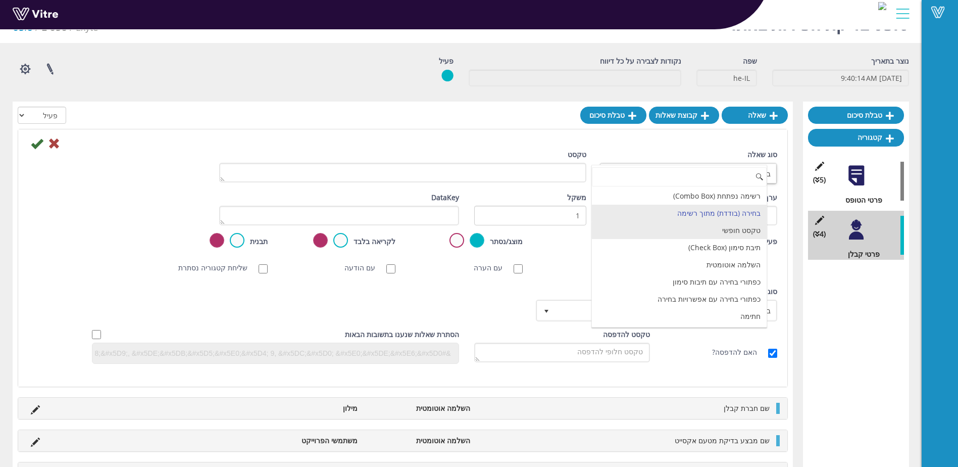
click at [749, 227] on li "טקסט חופשי" at bounding box center [679, 230] width 175 height 17
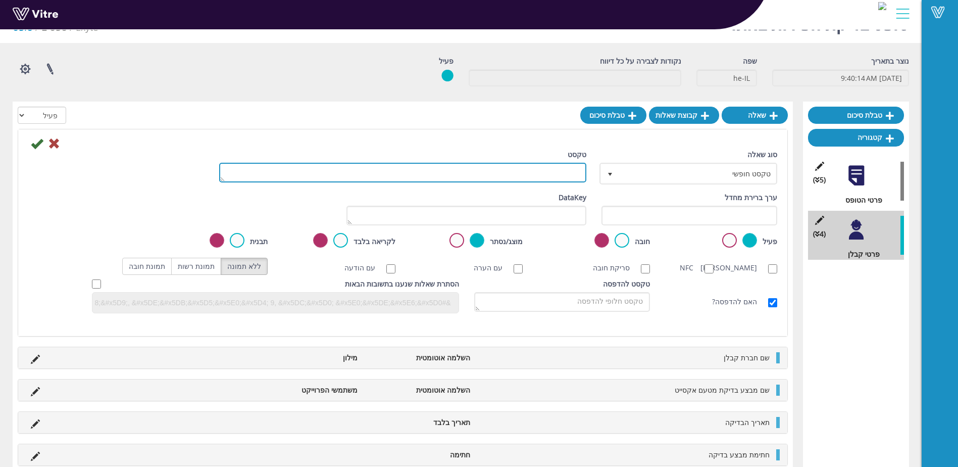
click at [535, 165] on textarea "טקסט" at bounding box center [402, 173] width 367 height 20
type textarea "תקין \ לא תקין"
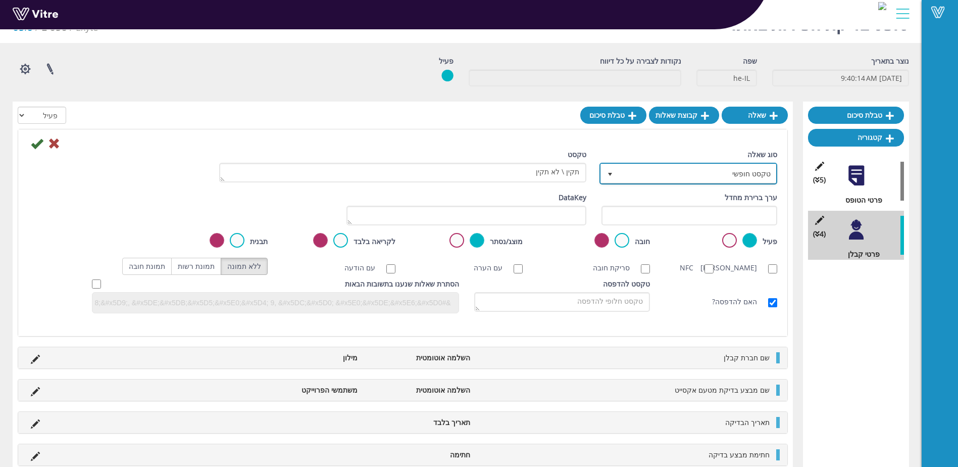
click at [661, 173] on span "טקסט חופשי" at bounding box center [698, 173] width 158 height 18
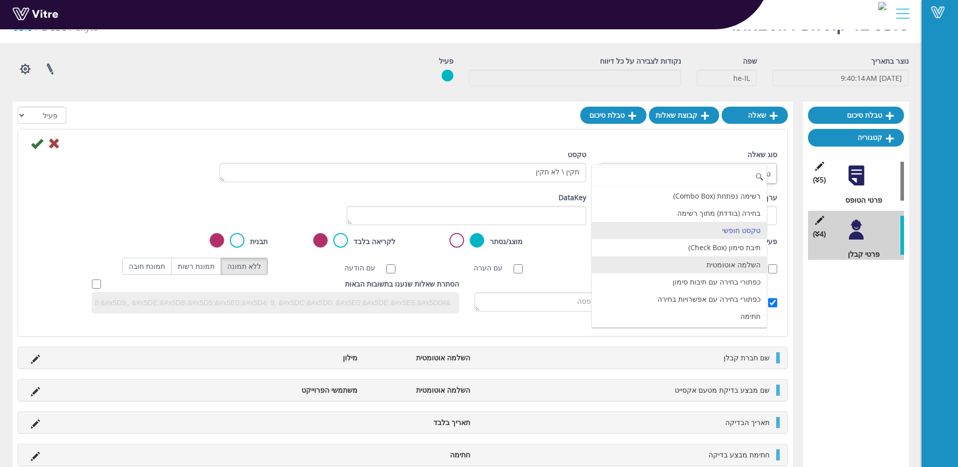
click at [688, 261] on li "השלמה אוטומטית" at bounding box center [679, 264] width 175 height 17
type input "1"
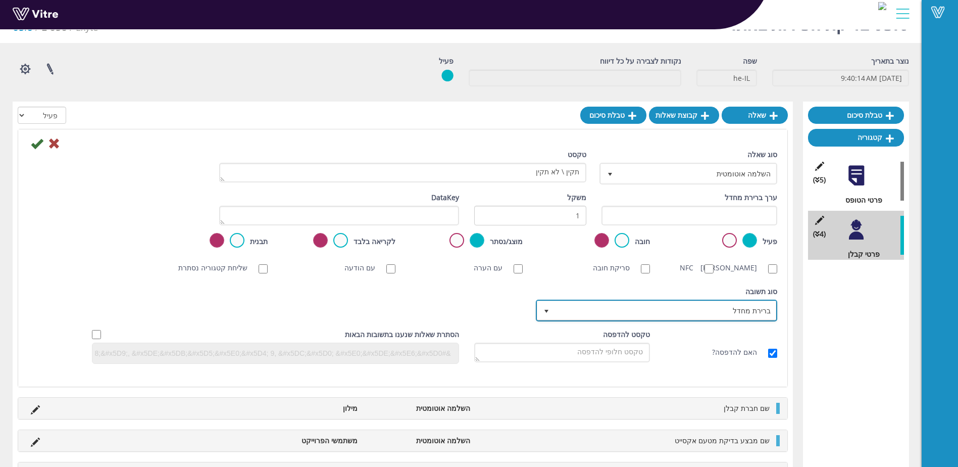
click at [651, 318] on span "ברירת מחדל" at bounding box center [665, 310] width 221 height 18
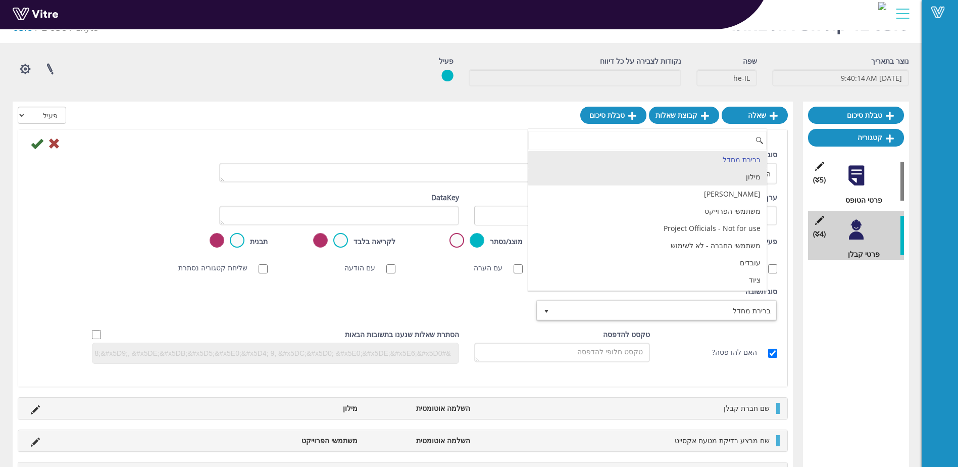
click at [741, 177] on li "מילון" at bounding box center [647, 176] width 238 height 17
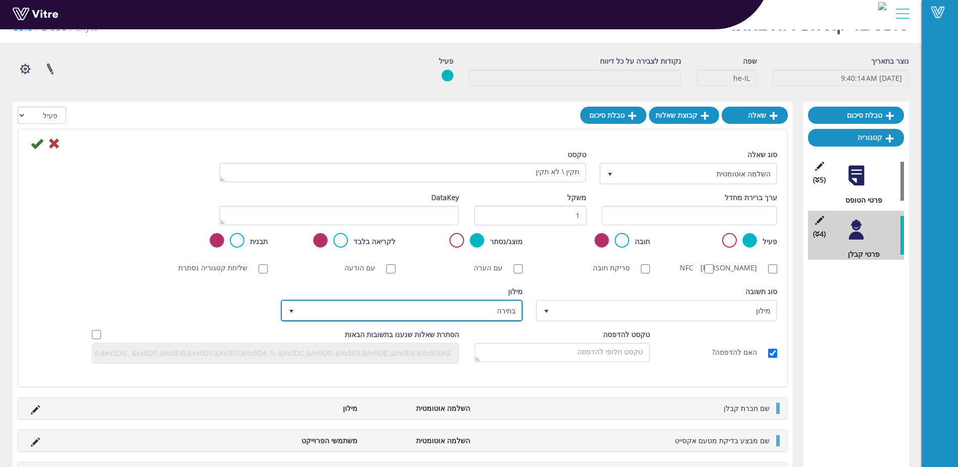
click at [418, 319] on span "בחירה" at bounding box center [410, 310] width 221 height 18
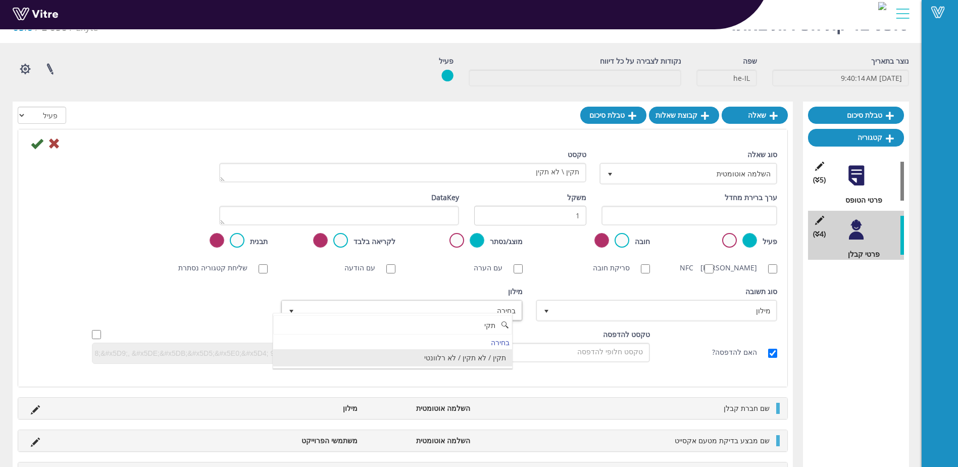
click at [469, 361] on li "תקין / לא תקין / לא רלוונטי" at bounding box center [392, 357] width 238 height 17
type input "תקי"
click at [39, 143] on icon at bounding box center [37, 143] width 12 height 12
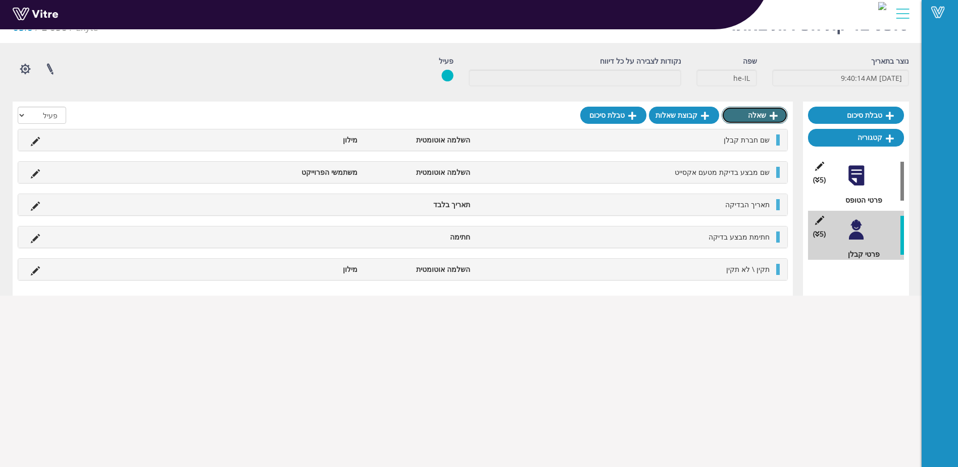
click at [749, 119] on link "שאלה" at bounding box center [755, 115] width 66 height 17
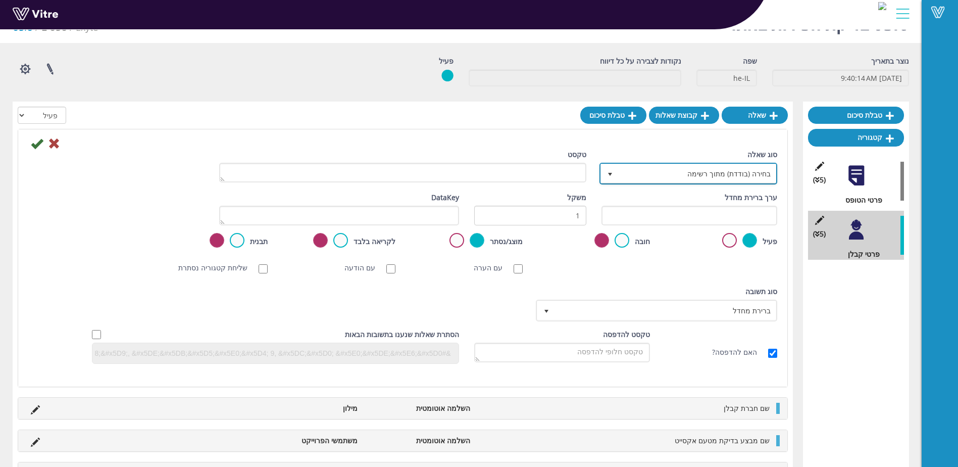
click at [651, 171] on span "בחירה (בודדת) מתוך רשימה" at bounding box center [698, 173] width 158 height 18
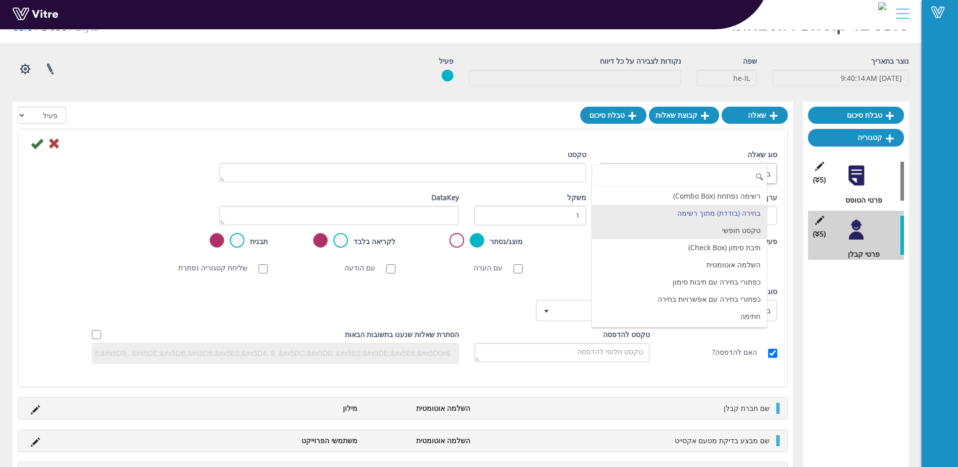
click at [719, 226] on li "טקסט חופשי" at bounding box center [679, 230] width 175 height 17
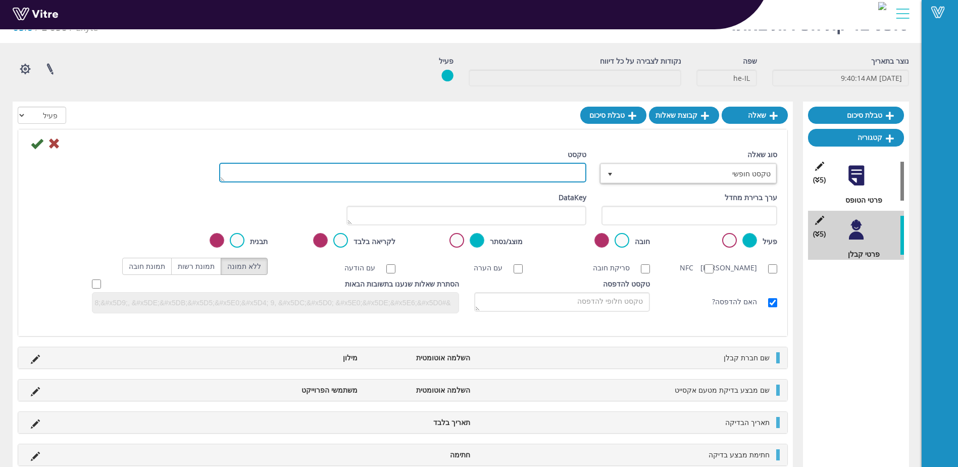
click at [551, 167] on textarea "טקסט" at bounding box center [402, 173] width 367 height 20
type textarea "הערות"
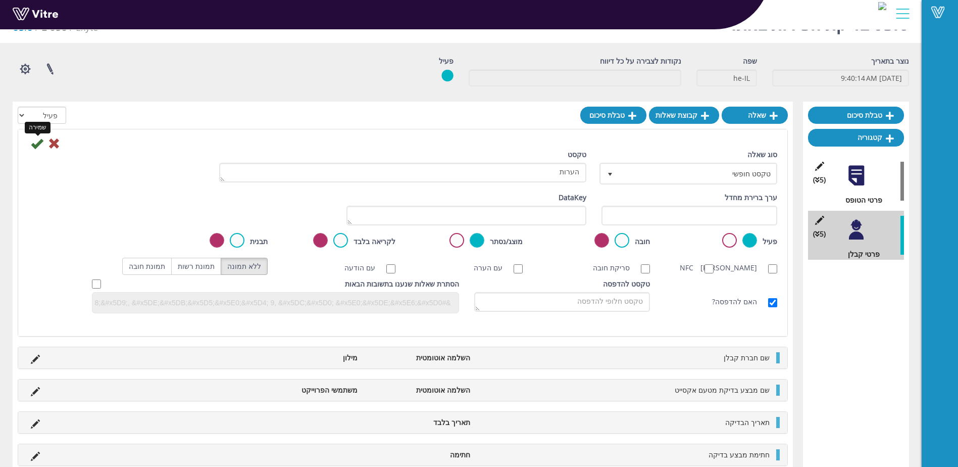
click at [36, 139] on icon at bounding box center [37, 143] width 12 height 12
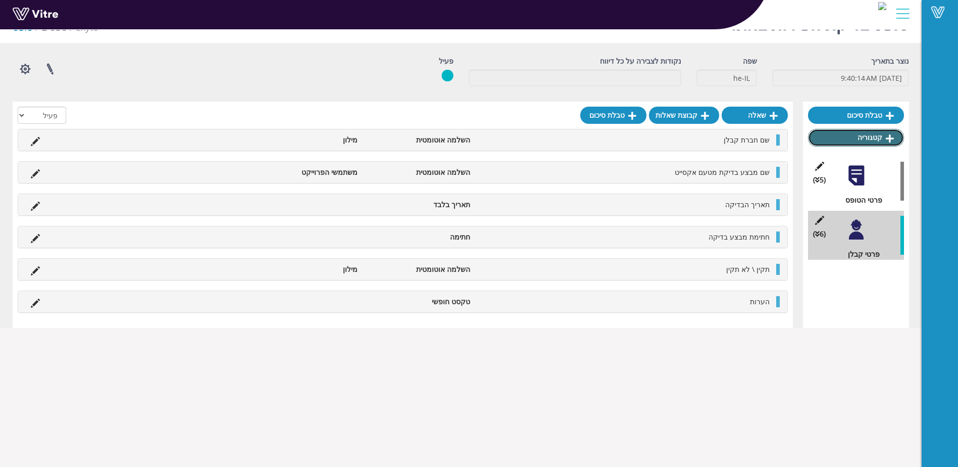
click at [870, 138] on link "קטגוריה" at bounding box center [856, 137] width 96 height 17
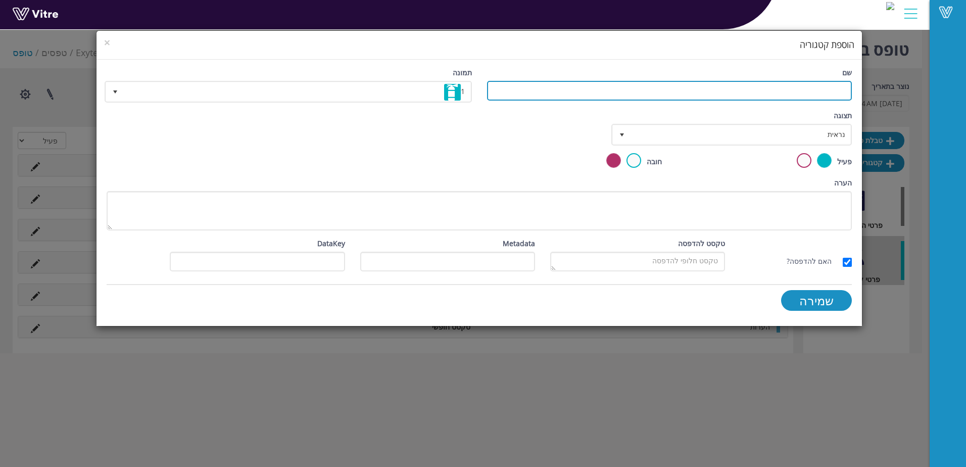
click at [724, 98] on input "שם" at bounding box center [669, 91] width 365 height 20
type input "ביקורת"
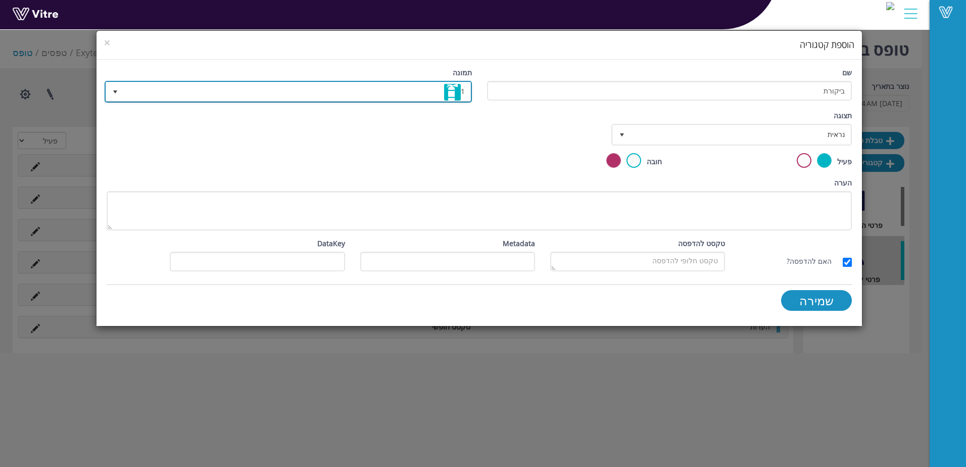
click at [412, 95] on span "1" at bounding box center [297, 91] width 347 height 18
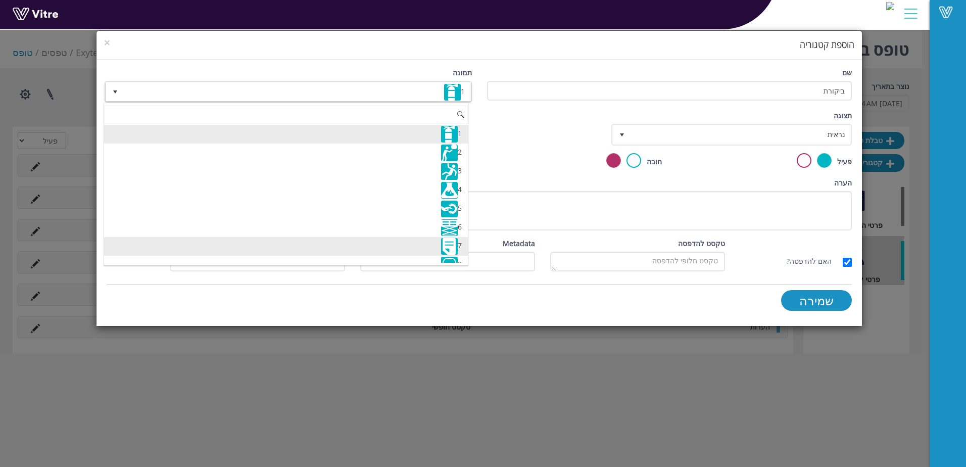
click at [450, 244] on img at bounding box center [449, 246] width 17 height 17
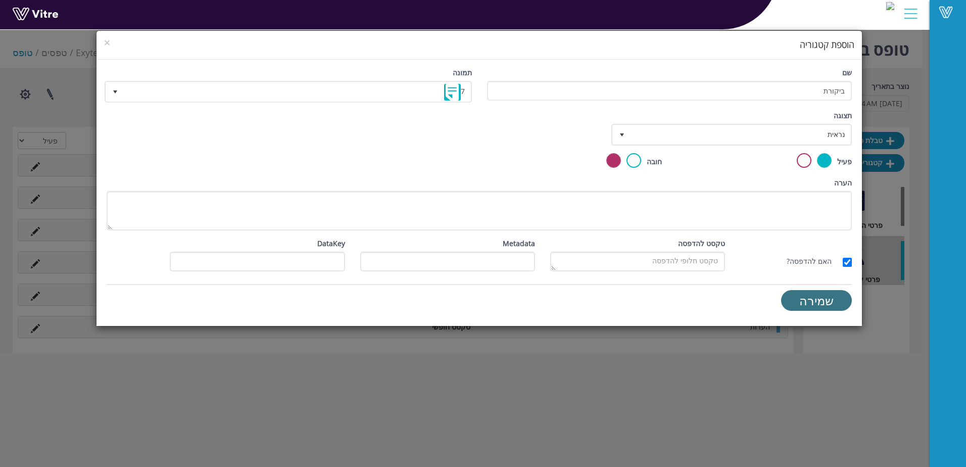
click at [817, 302] on input "שמירה" at bounding box center [816, 300] width 71 height 21
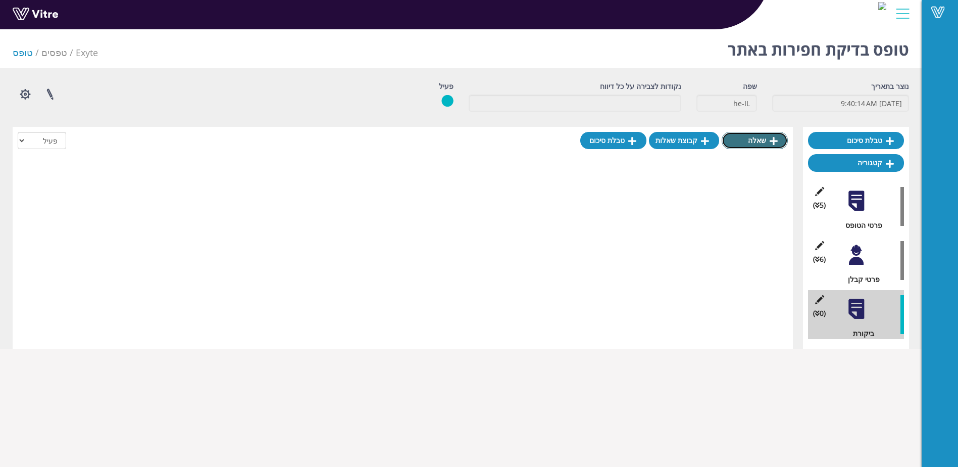
click at [760, 142] on link "שאלה" at bounding box center [755, 140] width 66 height 17
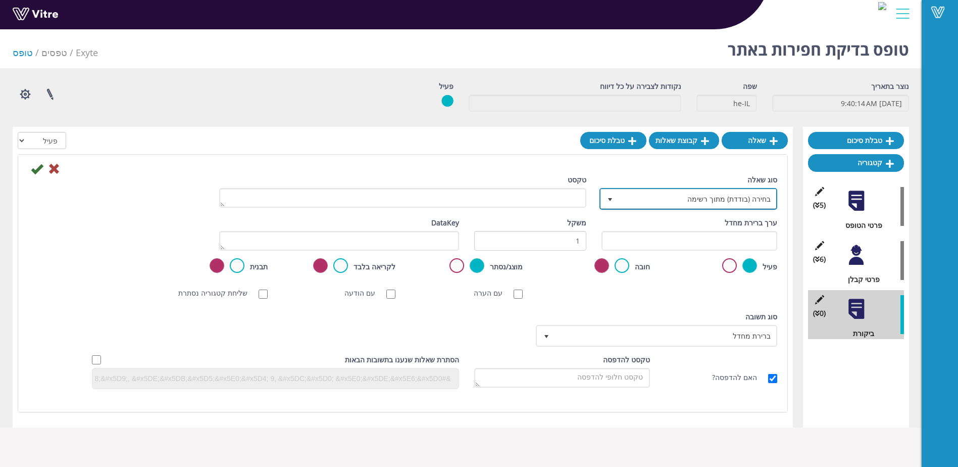
click at [710, 198] on span "בחירה (בודדת) מתוך רשימה" at bounding box center [698, 198] width 158 height 18
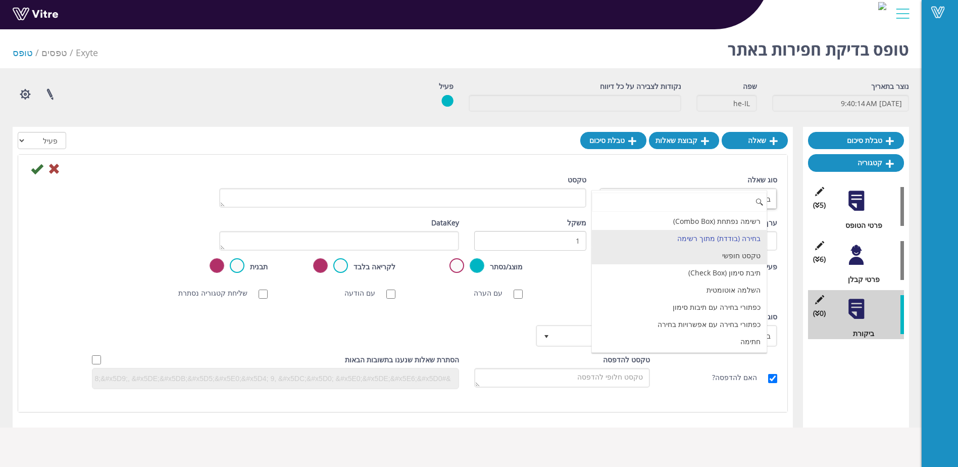
click at [745, 260] on li "טקסט חופשי" at bounding box center [679, 255] width 175 height 17
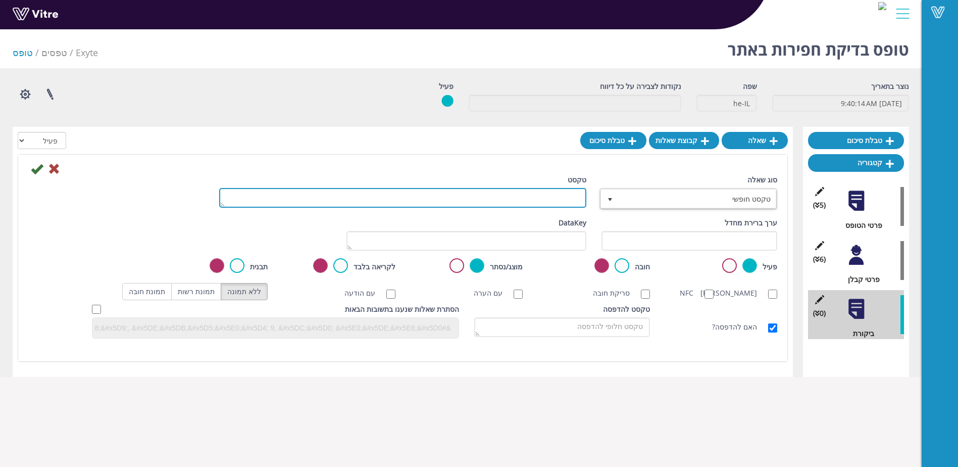
click at [478, 195] on textarea "טקסט" at bounding box center [402, 198] width 367 height 20
type textarea "מידי יום לפני תחילת יום עבודה"
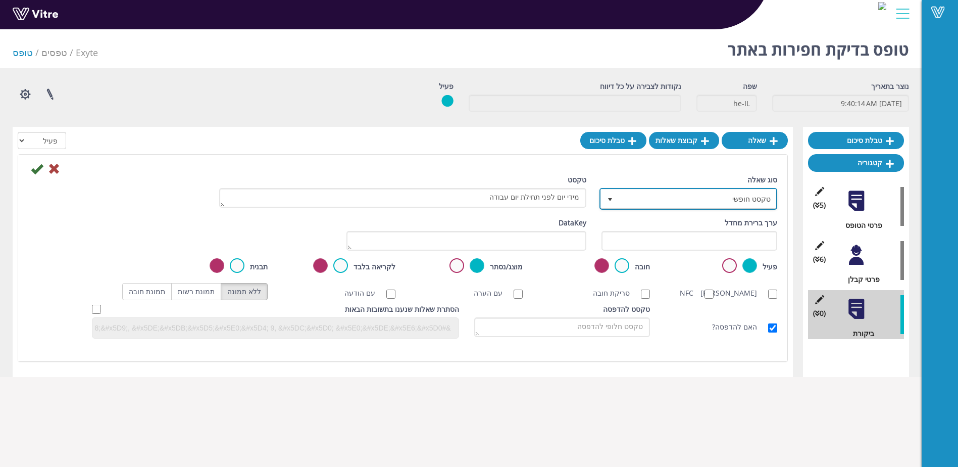
click at [733, 197] on span "טקסט חופשי" at bounding box center [698, 198] width 158 height 18
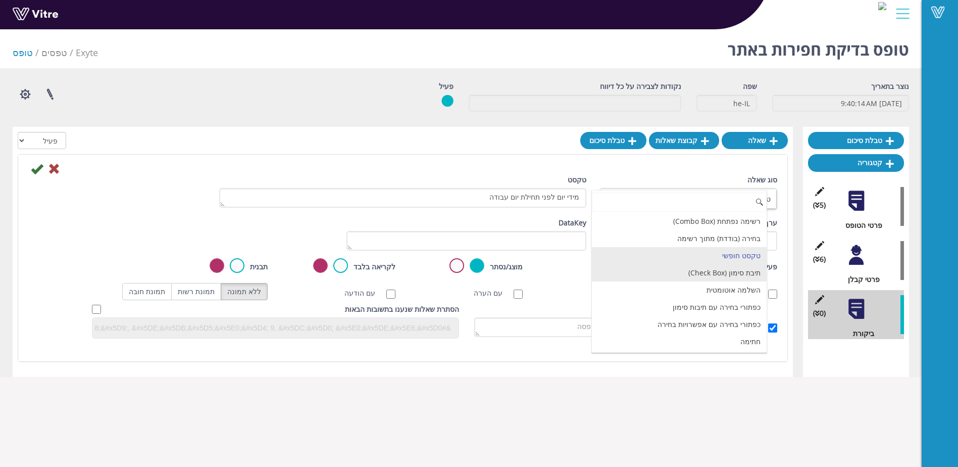
click at [737, 269] on li "תיבת סימון (Check Box)" at bounding box center [679, 272] width 175 height 17
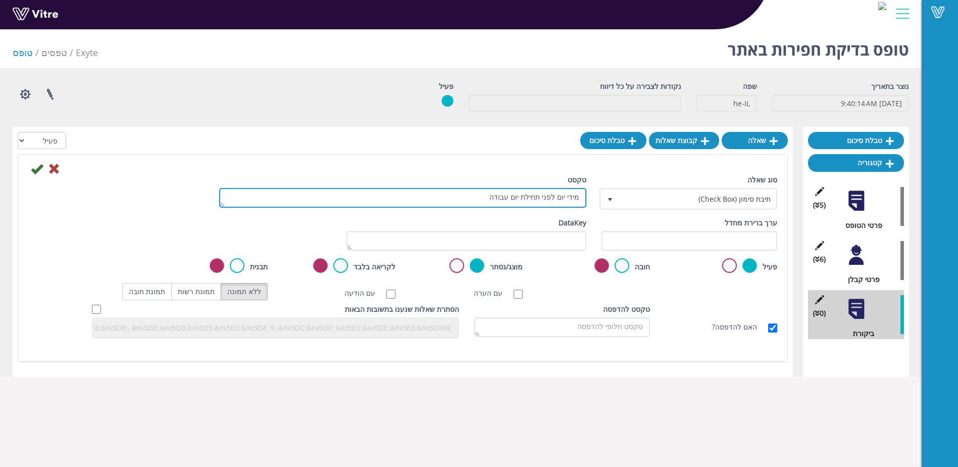
click at [567, 205] on textarea "מידי יום לפני תחילת יום עבודה" at bounding box center [402, 198] width 367 height 20
click at [568, 203] on textarea "מידי יום לפני תחילת יום עבודה" at bounding box center [402, 198] width 367 height 20
type textarea "מנהל עבודה יערוך ביקורת בטיחות של חפירה, מילוי , חציבה או דיםון בכל אחד מאלה:"
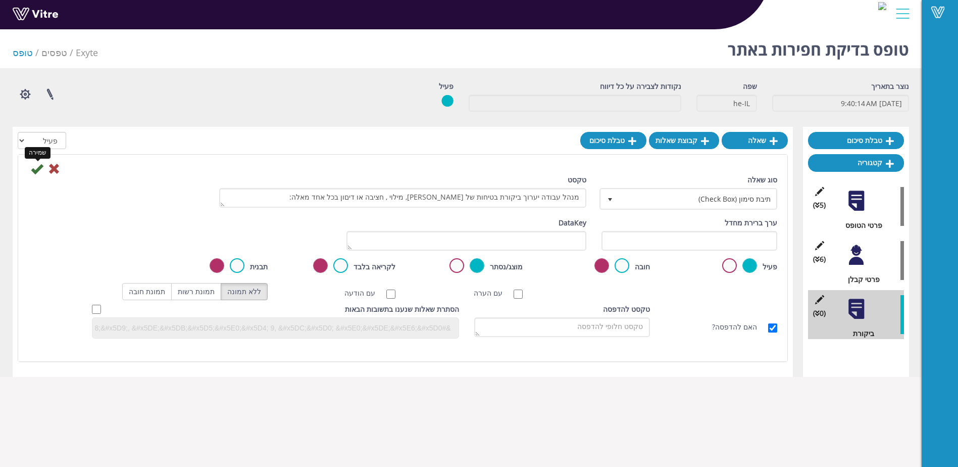
click at [34, 169] on icon at bounding box center [37, 169] width 12 height 12
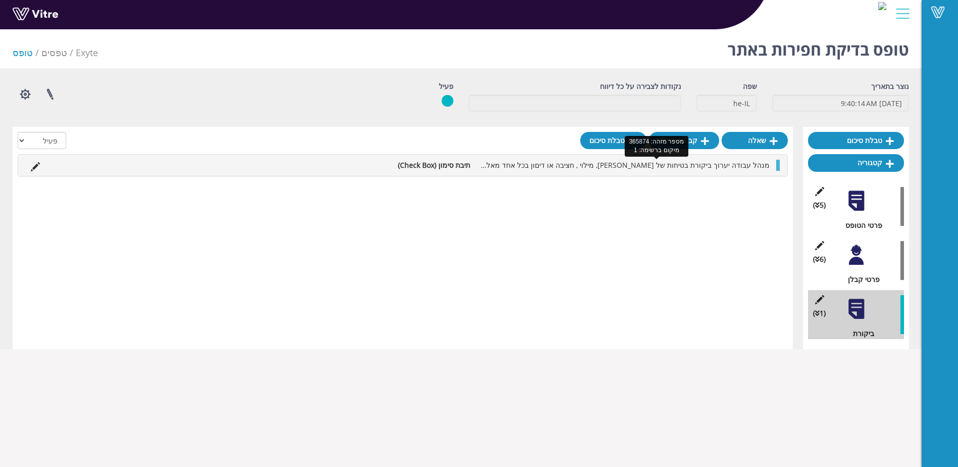
click at [720, 170] on span "מנהל עבודה יערוך ביקורת בטיחות של חפירה, מילוי , חציבה או דיםון בכל אחד מאלה:" at bounding box center [625, 165] width 290 height 10
click at [779, 164] on div at bounding box center [778, 165] width 4 height 11
click at [743, 167] on span "מנהל עבודה יערוך ביקורת בטיחות של חפירה, מילוי , חציבה או דיםון בכל אחד מאלה:" at bounding box center [625, 165] width 290 height 10
click at [36, 165] on icon at bounding box center [35, 166] width 9 height 9
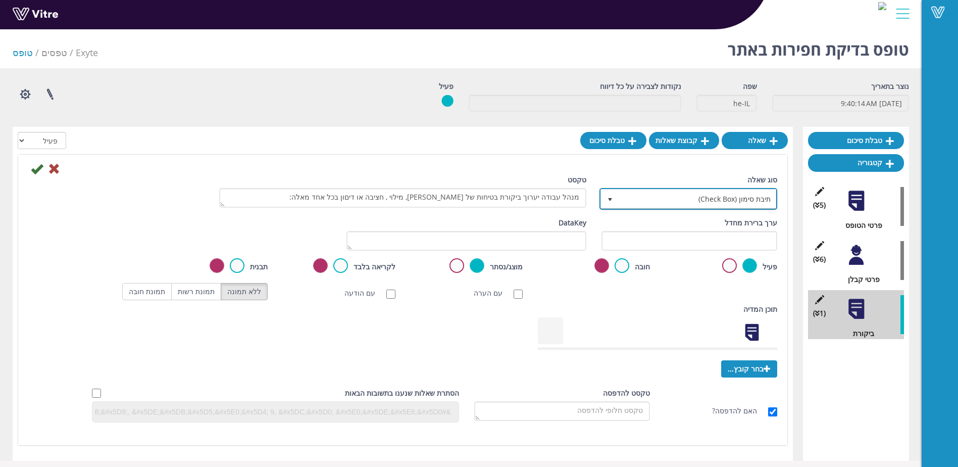
click at [663, 198] on span "תיבת סימון (Check Box)" at bounding box center [698, 198] width 158 height 18
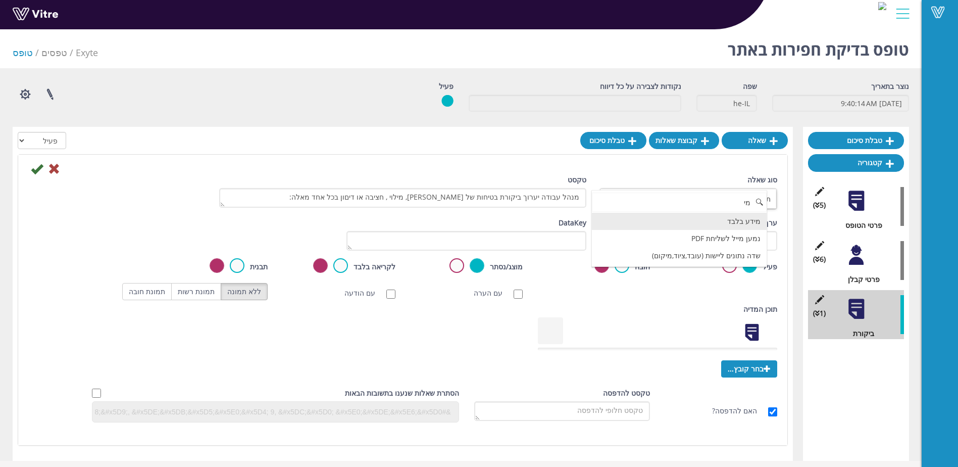
click at [738, 220] on li "מידע בלבד" at bounding box center [679, 221] width 175 height 17
type input "מי"
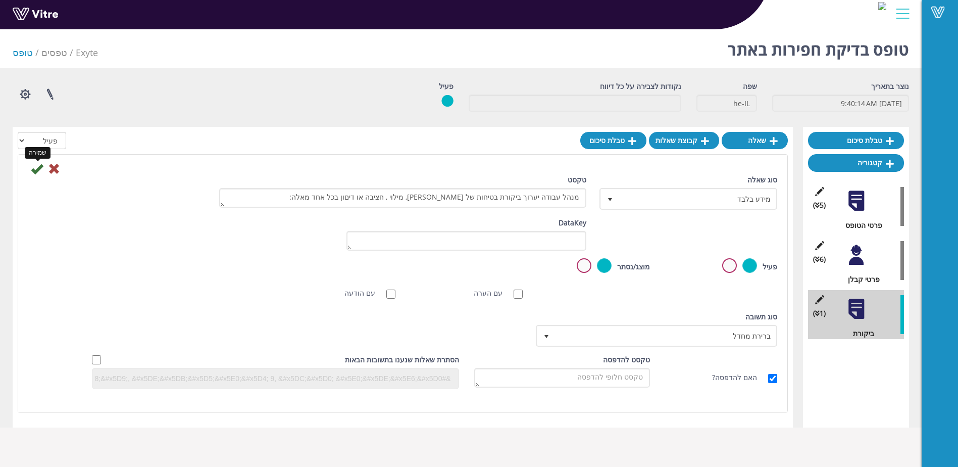
click at [40, 169] on icon at bounding box center [37, 169] width 12 height 12
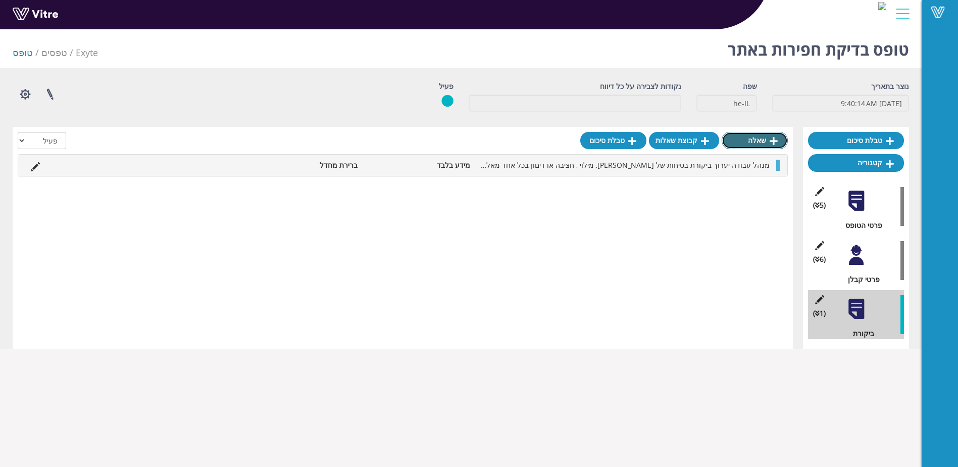
click at [764, 137] on link "שאלה" at bounding box center [755, 140] width 66 height 17
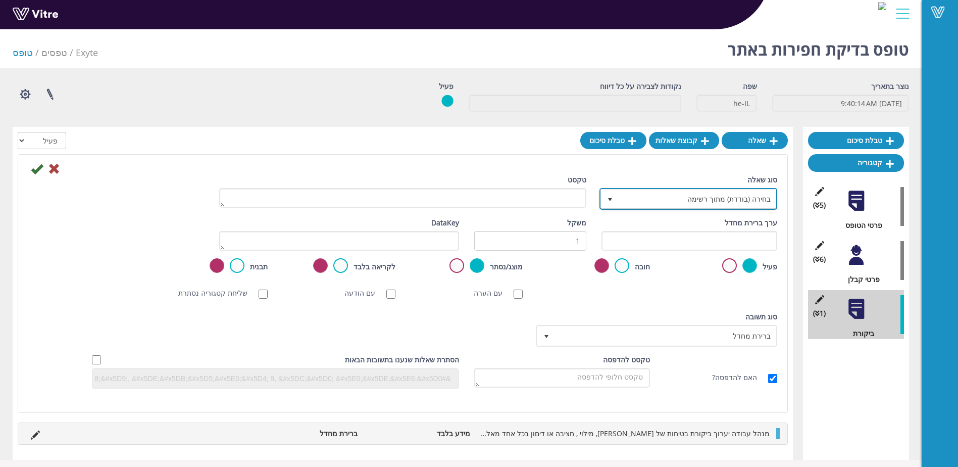
click at [725, 194] on span "בחירה (בודדת) מתוך רשימה" at bounding box center [698, 198] width 158 height 18
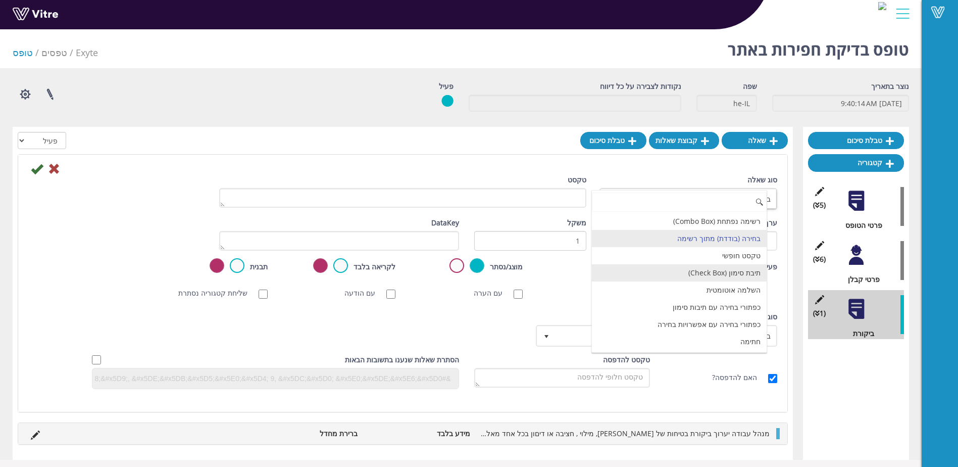
click at [740, 274] on li "תיבת סימון (Check Box)" at bounding box center [679, 272] width 175 height 17
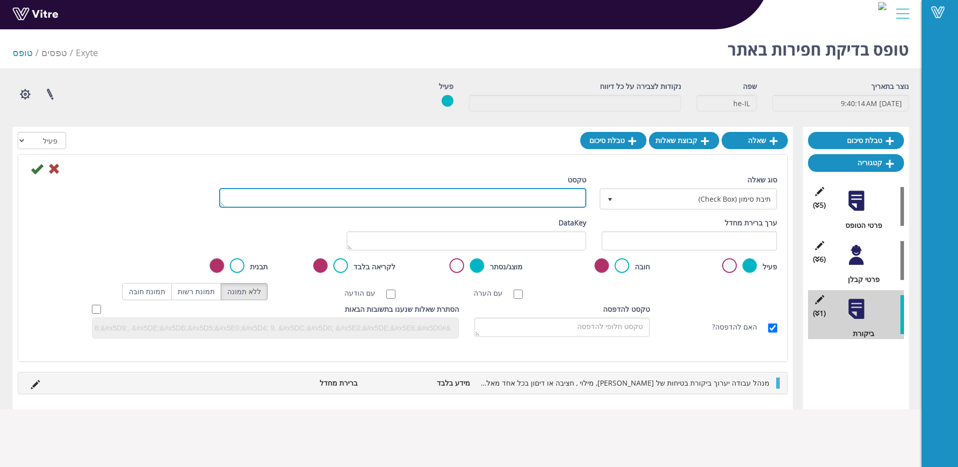
click at [482, 201] on textarea "טקסט" at bounding box center [402, 198] width 367 height 20
click at [517, 205] on textarea "מדי יום" at bounding box center [402, 198] width 367 height 20
click at [473, 199] on textarea "מדי יום לפני תחילת" at bounding box center [402, 198] width 367 height 20
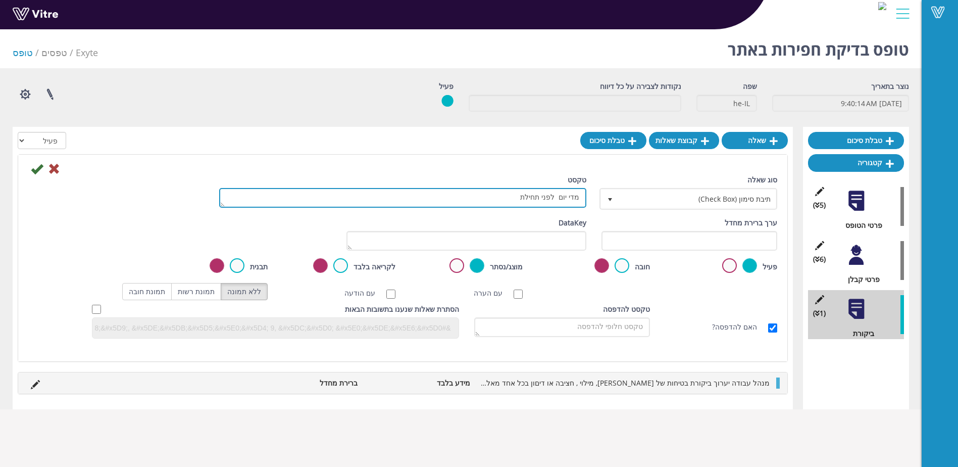
paste textarea "(1) מדי יום לפני התחלת העבודה;"
type textarea "(1) מדי יום לפני התחלת העבודה"
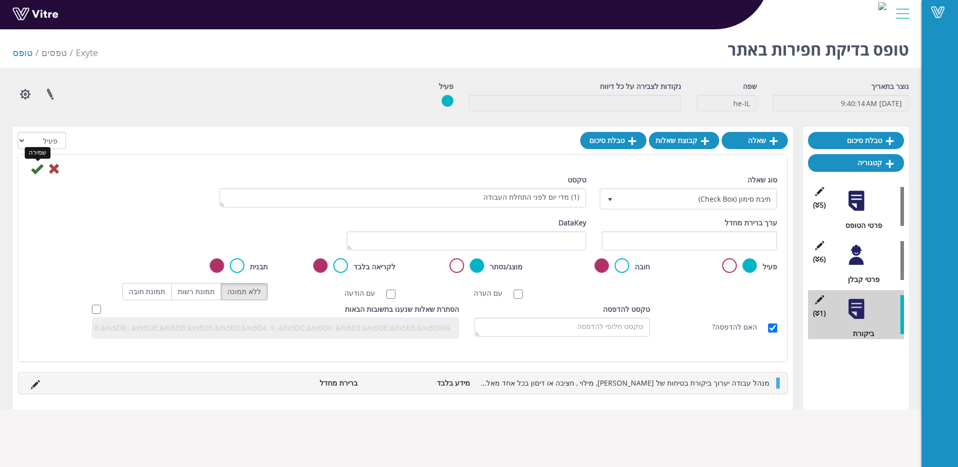
click at [37, 168] on icon at bounding box center [37, 169] width 12 height 12
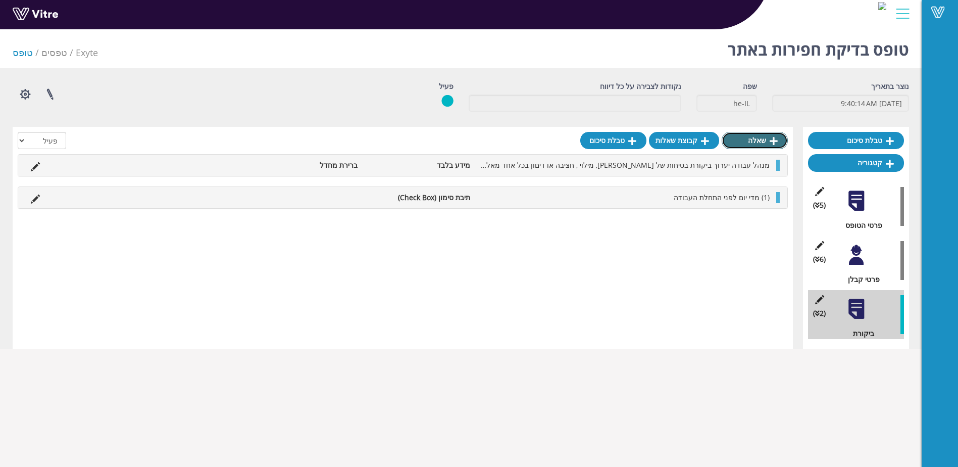
click at [754, 138] on link "שאלה" at bounding box center [755, 140] width 66 height 17
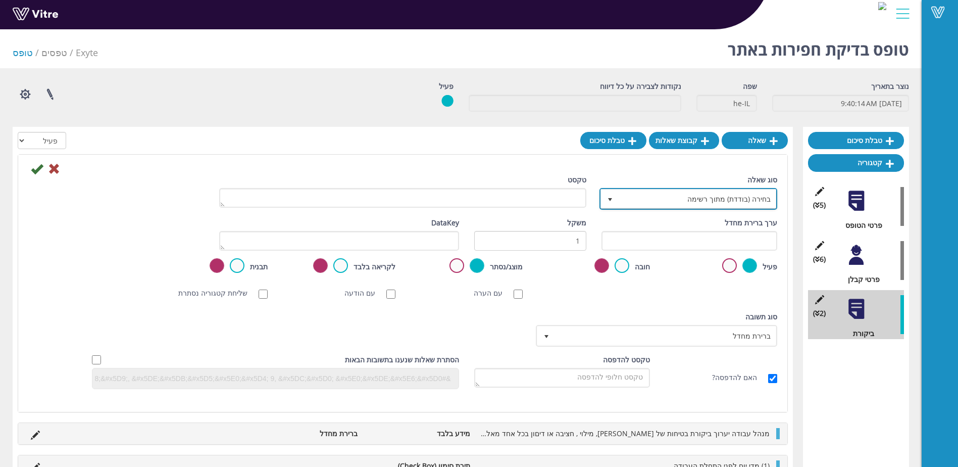
click at [674, 202] on span "בחירה (בודדת) מתוך רשימה" at bounding box center [698, 198] width 158 height 18
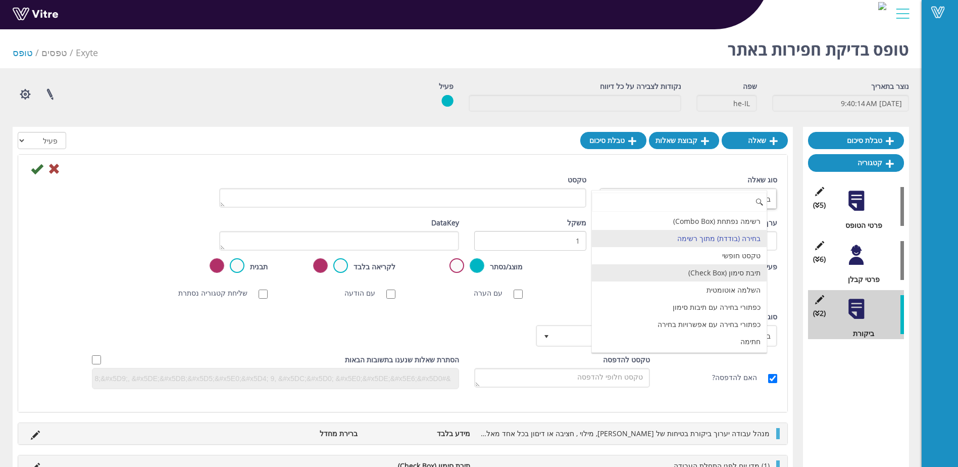
click at [734, 274] on li "תיבת סימון (Check Box)" at bounding box center [679, 272] width 175 height 17
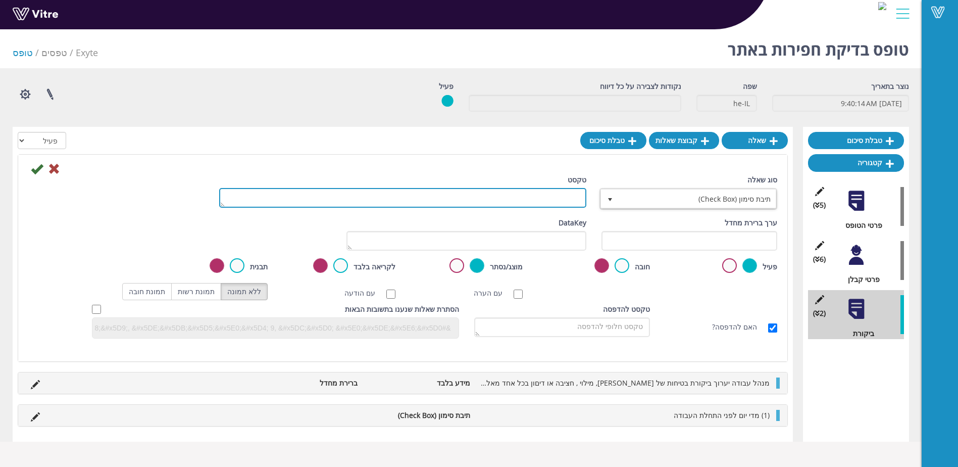
click at [532, 189] on textarea "טקסט" at bounding box center [402, 198] width 367 height 20
paste textarea "(2) אחרי הפסקת עבודה של שבעה ימים ולפני חידושה;"
type textarea "(2) אחרי הפסקת עבודה של שבעה ימים ולפני חידושה"
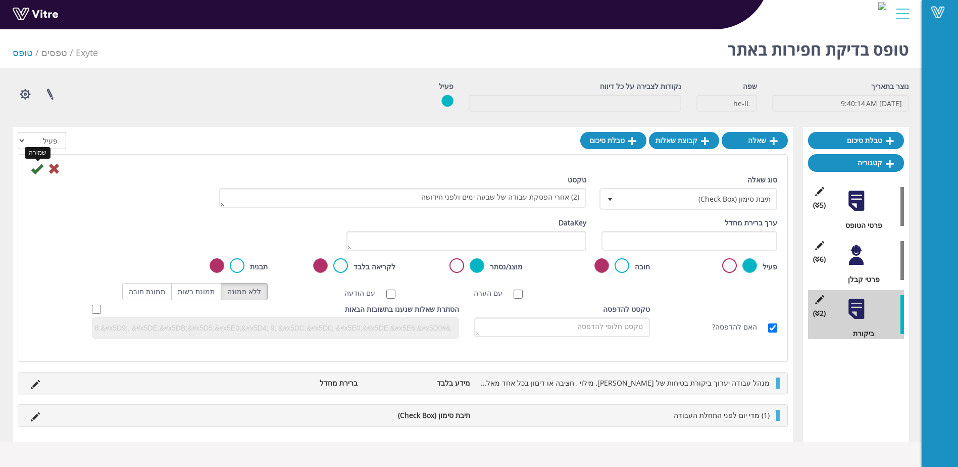
click at [39, 165] on icon at bounding box center [37, 169] width 12 height 12
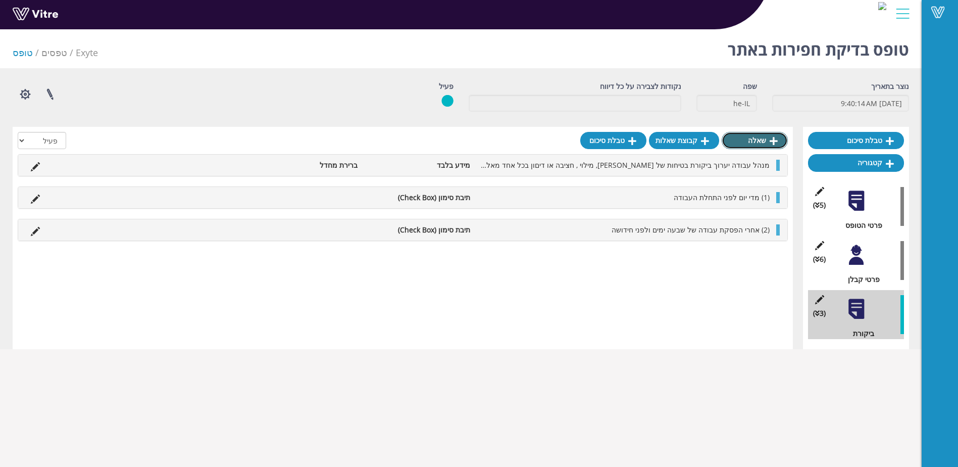
click at [749, 139] on link "שאלה" at bounding box center [755, 140] width 66 height 17
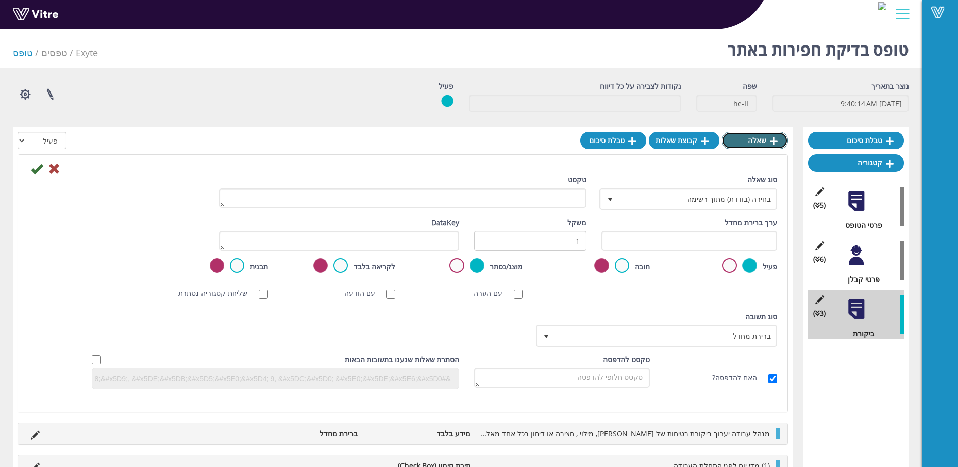
click at [754, 141] on link "שאלה" at bounding box center [755, 140] width 66 height 17
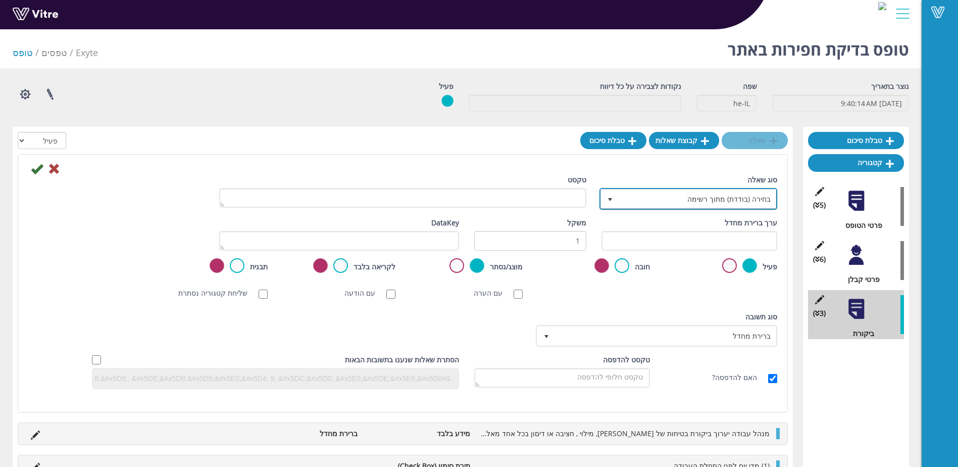
click at [746, 189] on span "בחירה (בודדת) מתוך רשימה" at bounding box center [698, 198] width 158 height 18
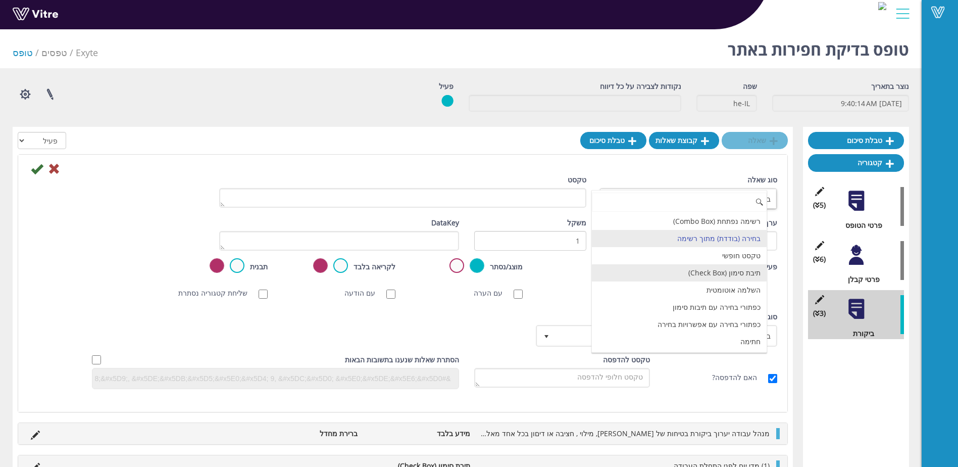
click at [715, 268] on li "תיבת סימון (Check Box)" at bounding box center [679, 272] width 175 height 17
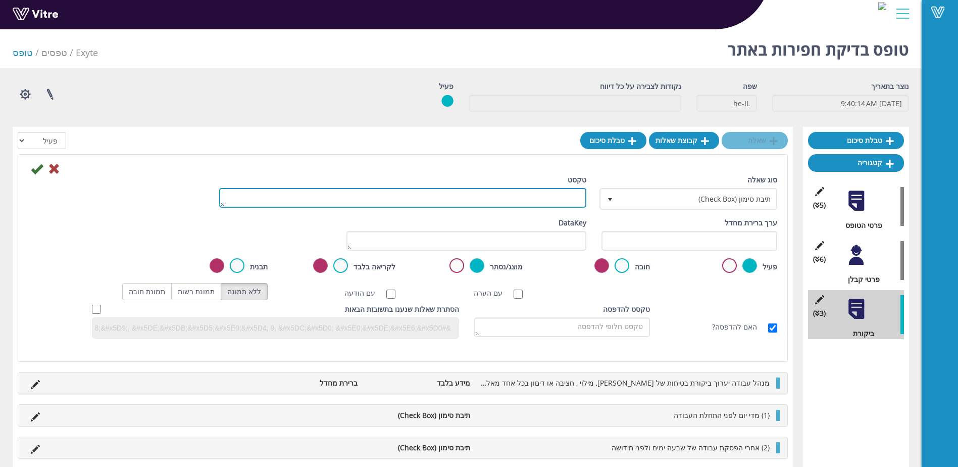
click at [286, 198] on textarea "טקסט" at bounding box center [402, 198] width 367 height 20
paste textarea "(3) אחרי הפסקת עבודה בשל גשם או הצפה ולפני חידושה."
type textarea "(3) אחרי הפסקת עבודה בשל גשם או הצפה ולפני חידושה."
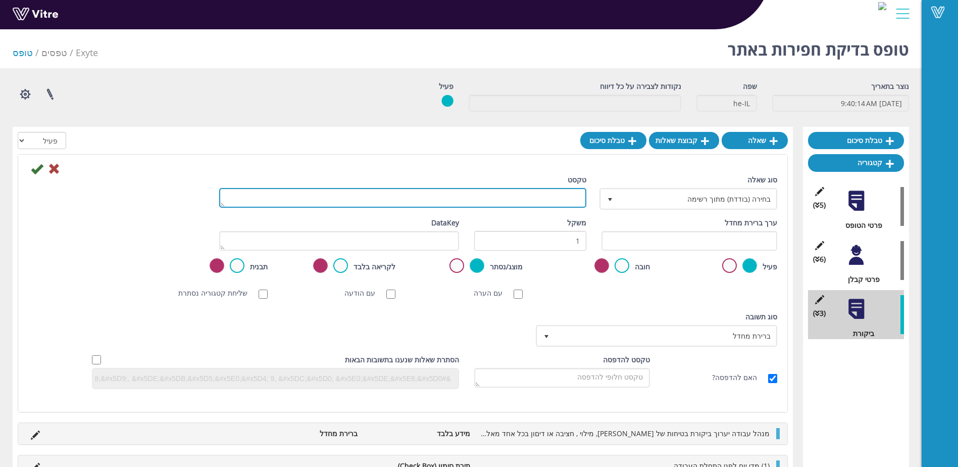
click at [576, 198] on textarea "טקסט" at bounding box center [402, 198] width 367 height 20
paste textarea "(3) אחרי הפסקת עבודה בשל גשם או הצפה ולפני חידושה."
type textarea "(3) אחרי הפסקת עבודה בשל גשם או הצפה ולפני חידושה"
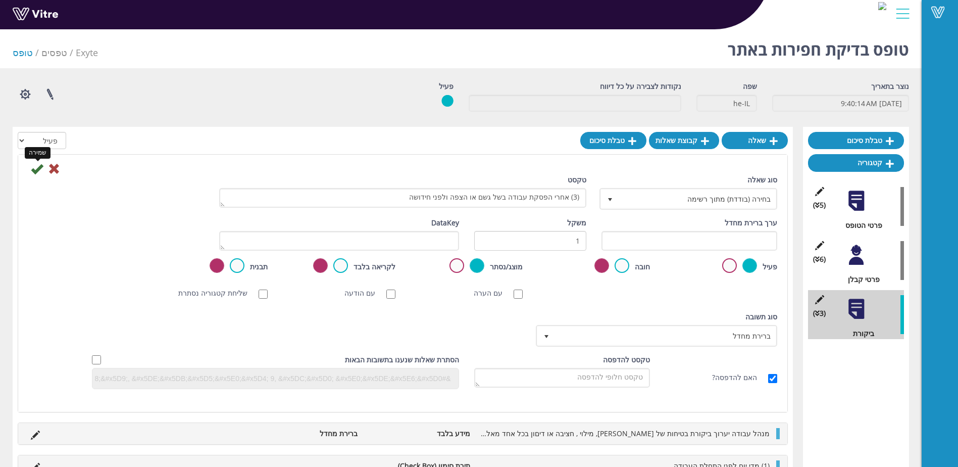
click at [36, 168] on icon at bounding box center [37, 169] width 12 height 12
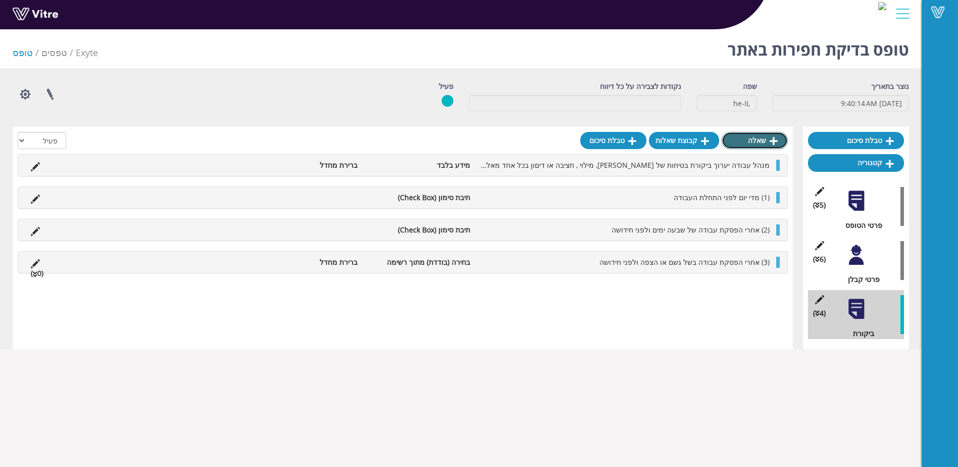
click at [757, 138] on link "שאלה" at bounding box center [755, 140] width 66 height 17
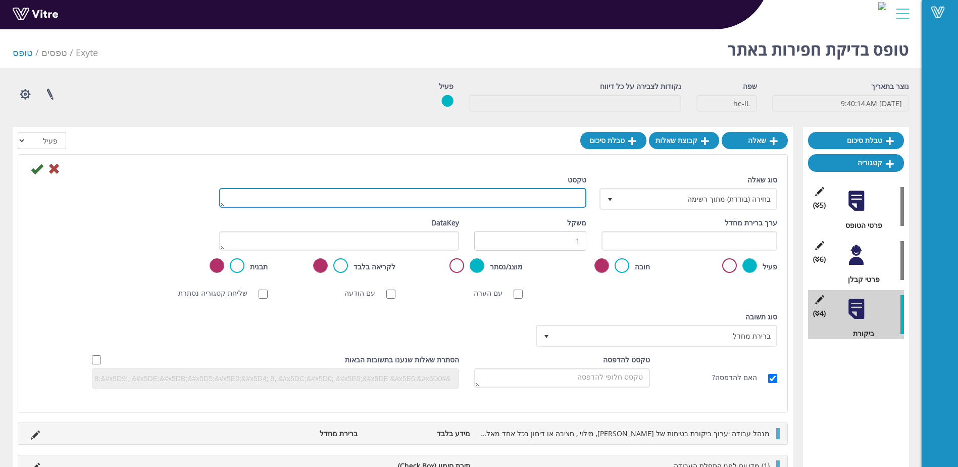
click at [462, 191] on textarea "טקסט" at bounding box center [402, 198] width 367 height 20
paste textarea "(ב) מנהל העבודה ירשום בפנקס הכללי את תוצאות הבדיקה."
type textarea "(ב) מנהל העבודה ירשום בפנקס הכללי את תוצאות הבדיקה"
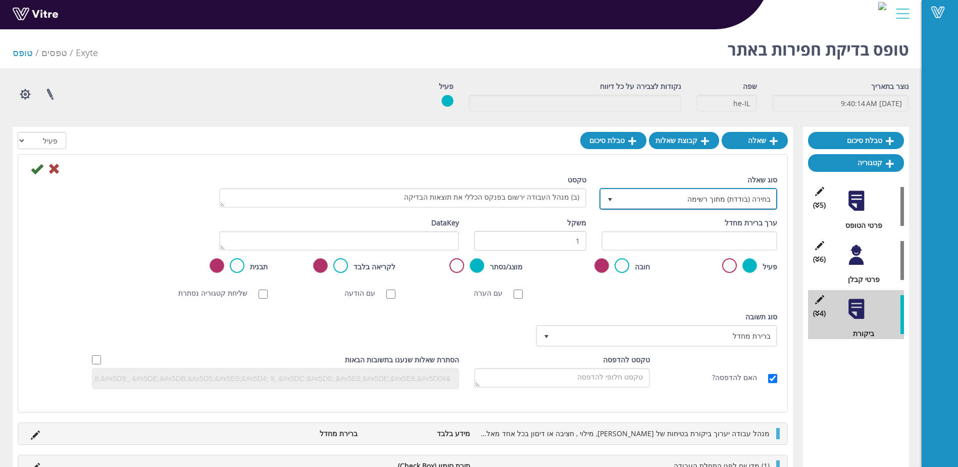
click at [746, 196] on span "בחירה (בודדת) מתוך רשימה" at bounding box center [698, 198] width 158 height 18
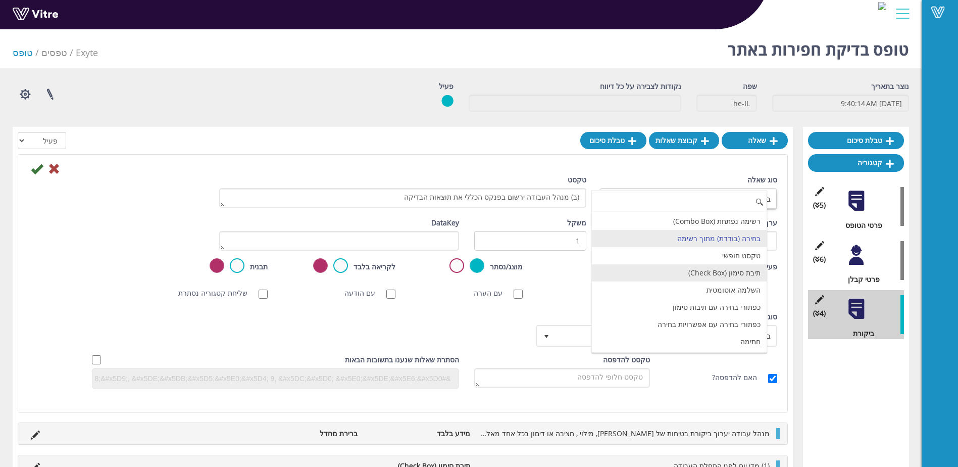
click at [727, 271] on li "תיבת סימון (Check Box)" at bounding box center [679, 272] width 175 height 17
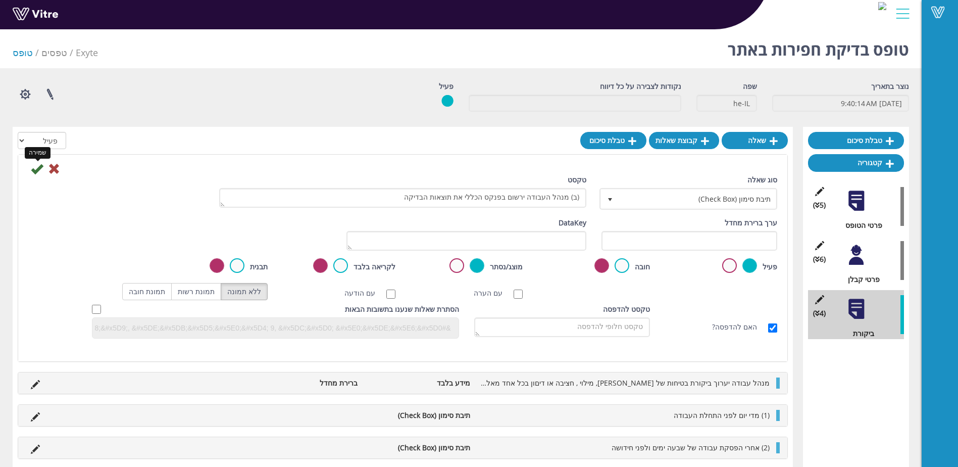
click at [38, 171] on icon at bounding box center [37, 169] width 12 height 12
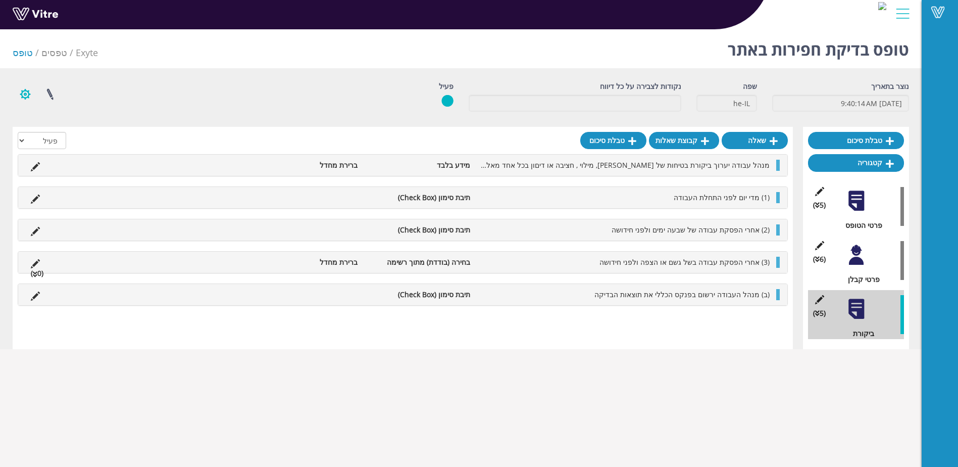
click at [19, 96] on button "button" at bounding box center [25, 94] width 25 height 27
click at [70, 128] on link "הגדרת משתמשים" at bounding box center [53, 131] width 80 height 13
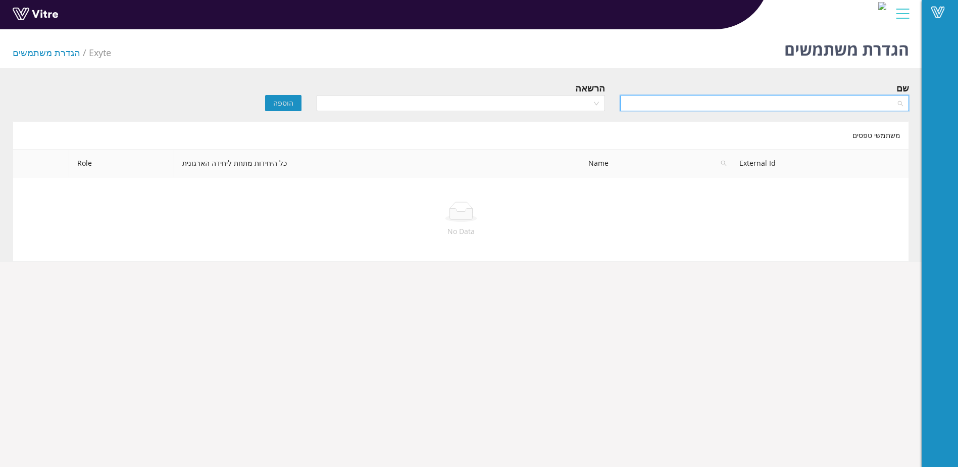
click at [716, 107] on input "search" at bounding box center [761, 102] width 270 height 15
type input "ן"
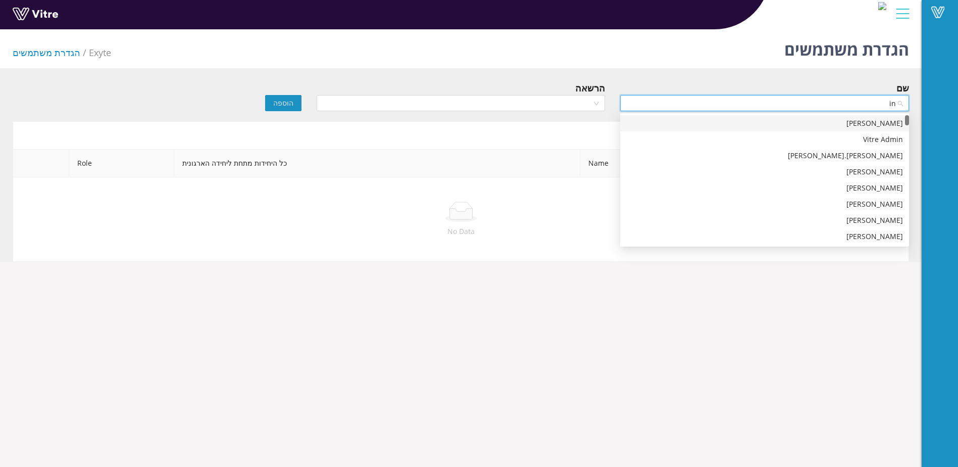
type input "inn"
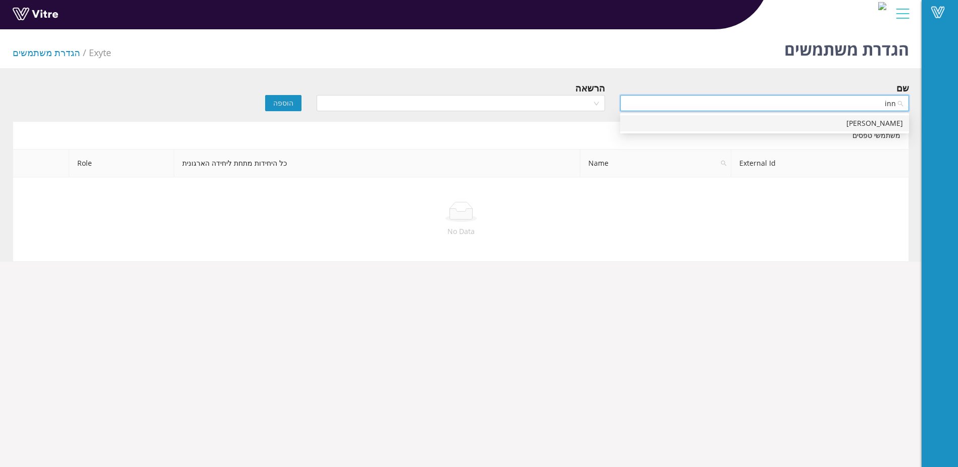
click at [862, 124] on div "[PERSON_NAME]" at bounding box center [764, 123] width 277 height 11
click at [535, 104] on input "search" at bounding box center [458, 102] width 270 height 15
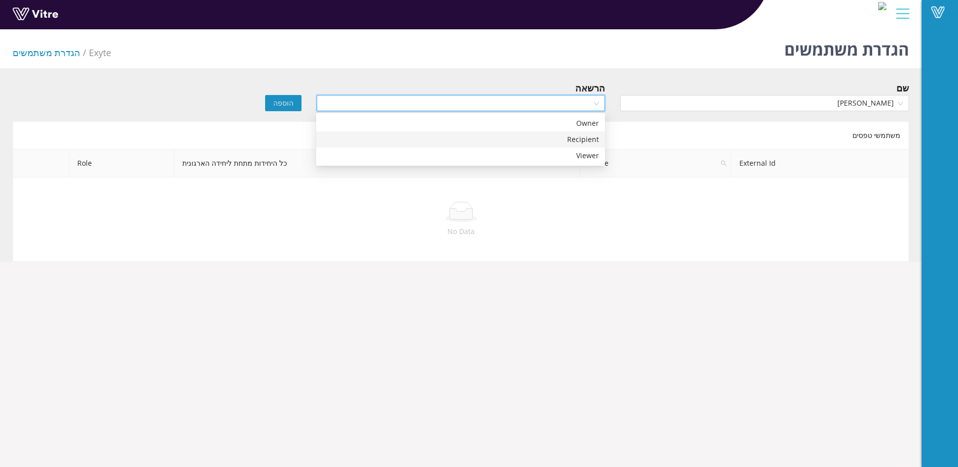
click at [547, 141] on div "Recipient" at bounding box center [460, 139] width 277 height 11
click at [280, 108] on button "הוספה" at bounding box center [283, 103] width 36 height 16
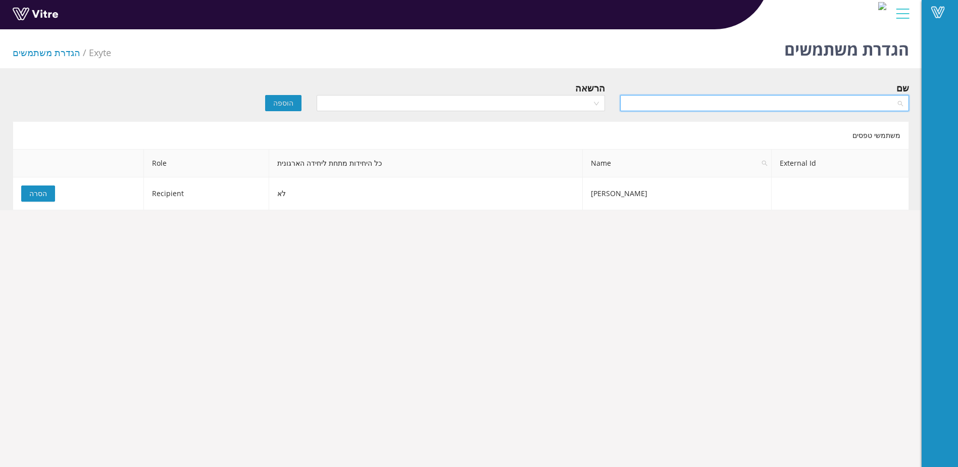
click at [719, 98] on input "search" at bounding box center [761, 102] width 270 height 15
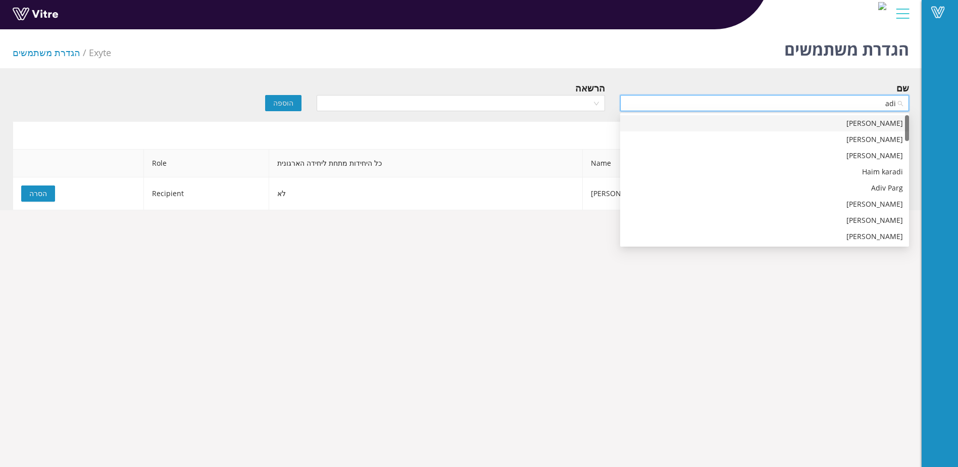
type input "adir"
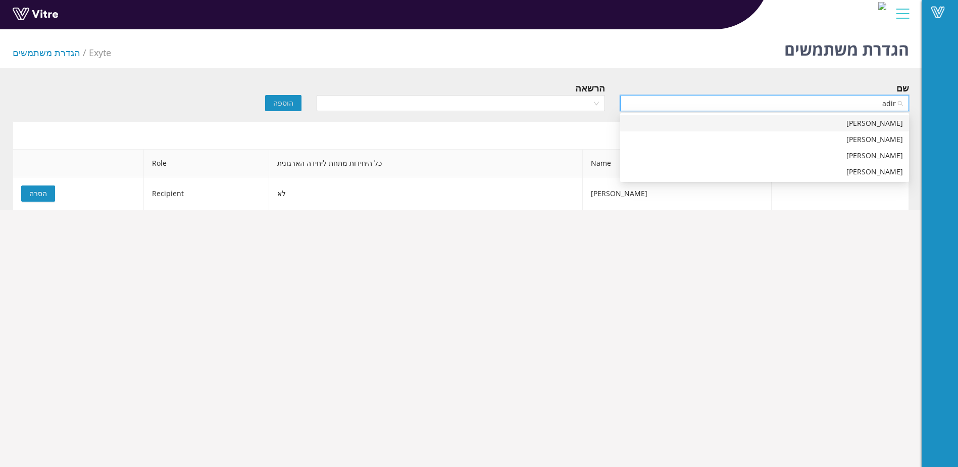
click at [842, 122] on div "[PERSON_NAME]" at bounding box center [764, 123] width 277 height 11
click at [528, 103] on input "search" at bounding box center [458, 102] width 270 height 15
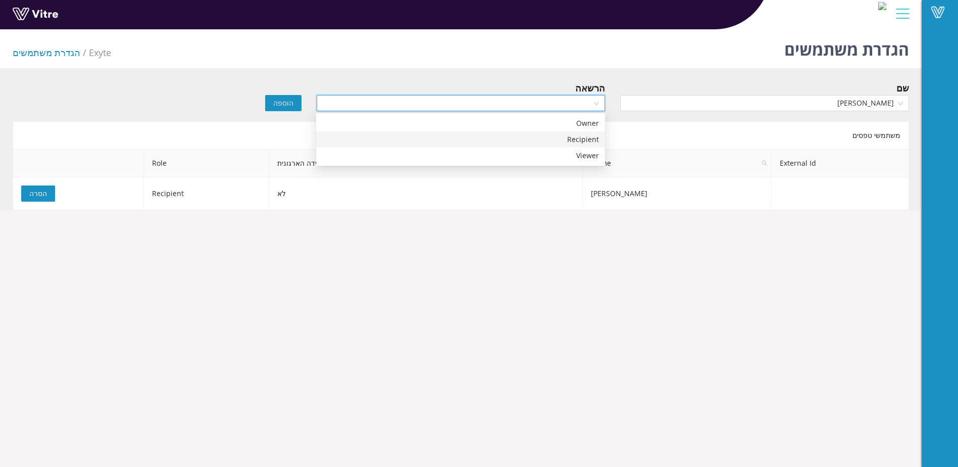
click at [546, 137] on div "Recipient" at bounding box center [460, 139] width 277 height 11
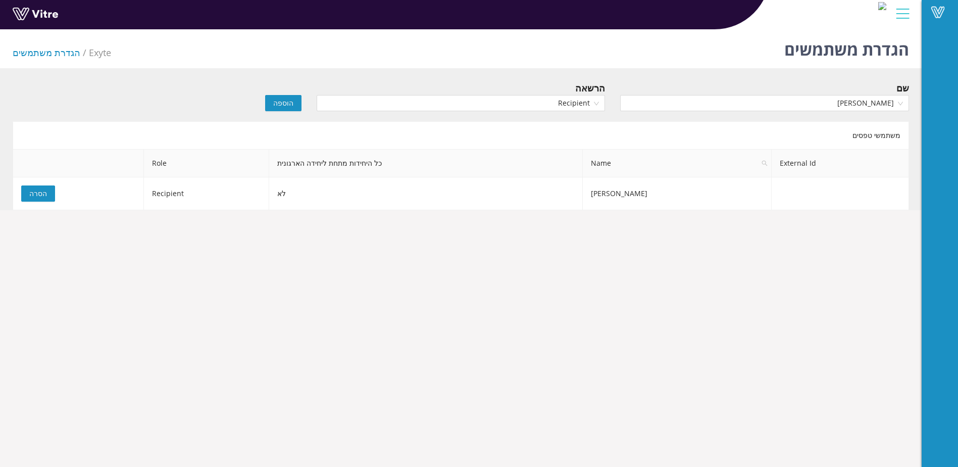
click at [287, 98] on span "הוספה" at bounding box center [283, 102] width 20 height 11
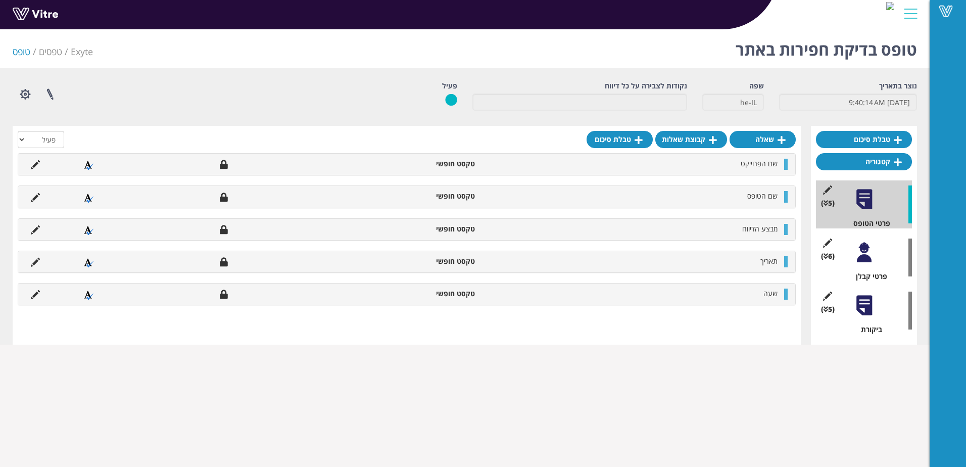
click at [868, 251] on div at bounding box center [863, 252] width 23 height 23
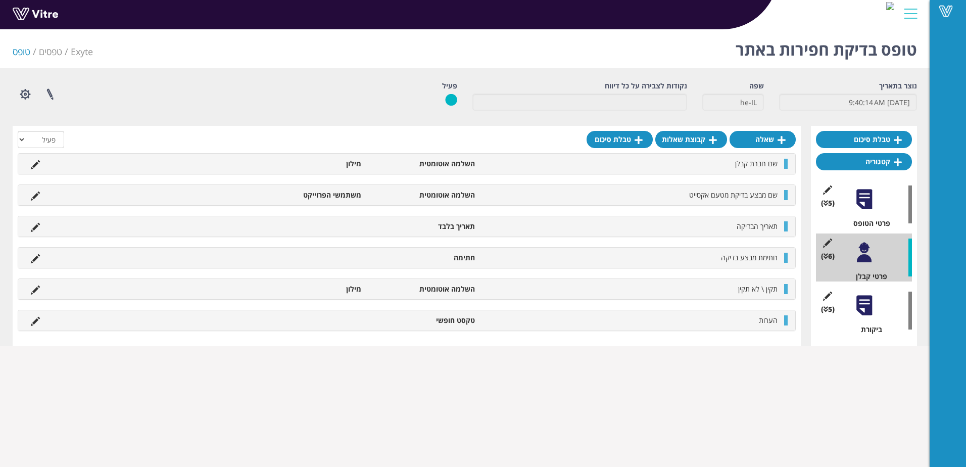
click at [870, 301] on div at bounding box center [863, 305] width 23 height 23
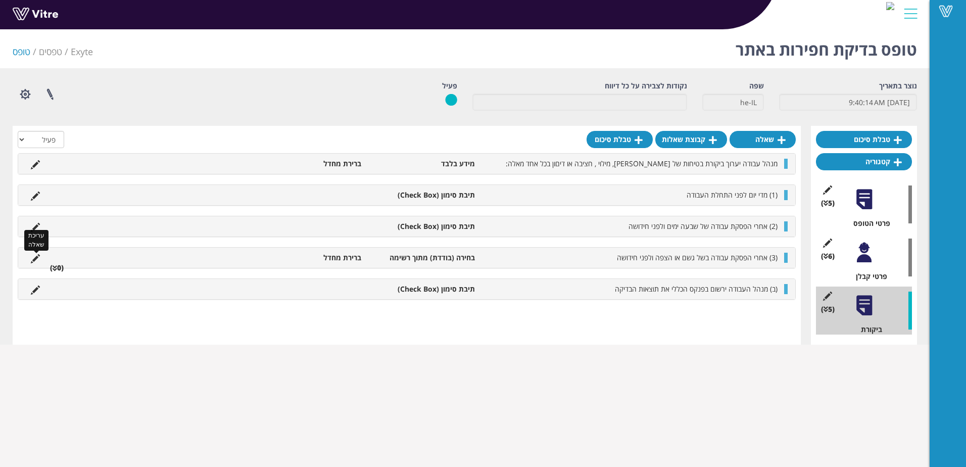
click at [36, 254] on icon at bounding box center [35, 258] width 9 height 9
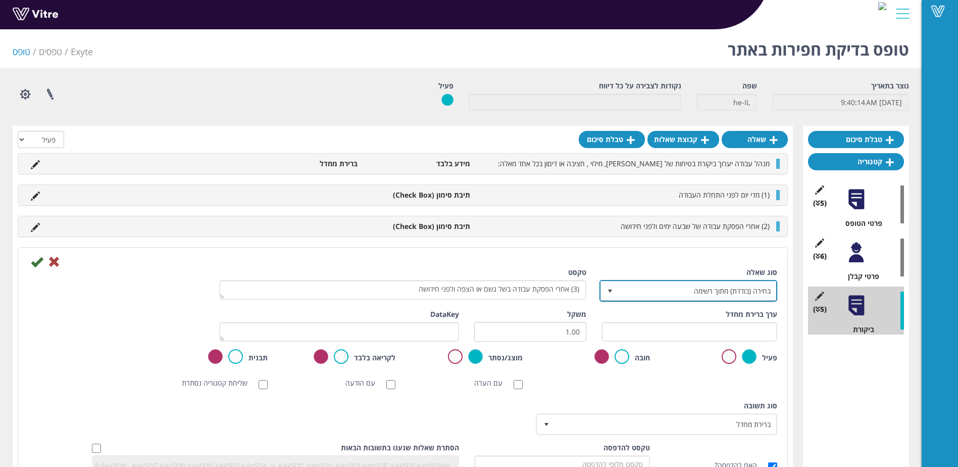
click at [702, 293] on span "בחירה (בודדת) מתוך רשימה" at bounding box center [698, 290] width 158 height 18
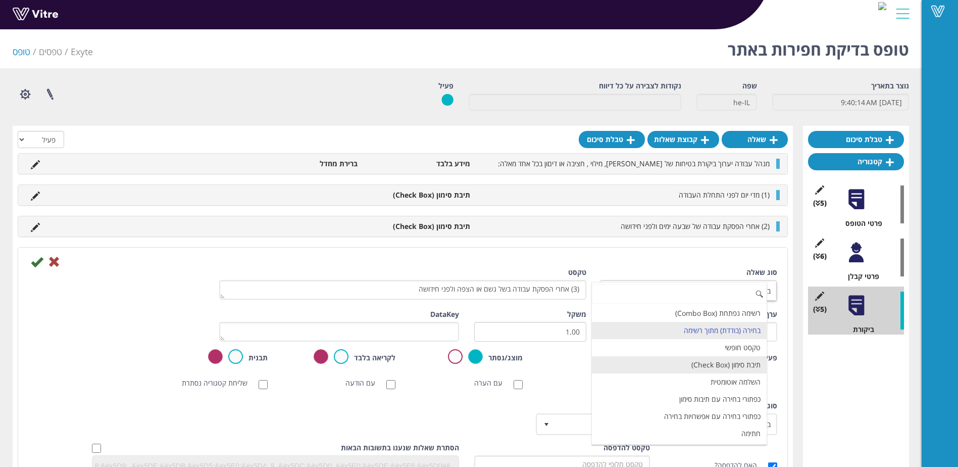
click at [715, 363] on li "תיבת סימון (Check Box)" at bounding box center [679, 364] width 175 height 17
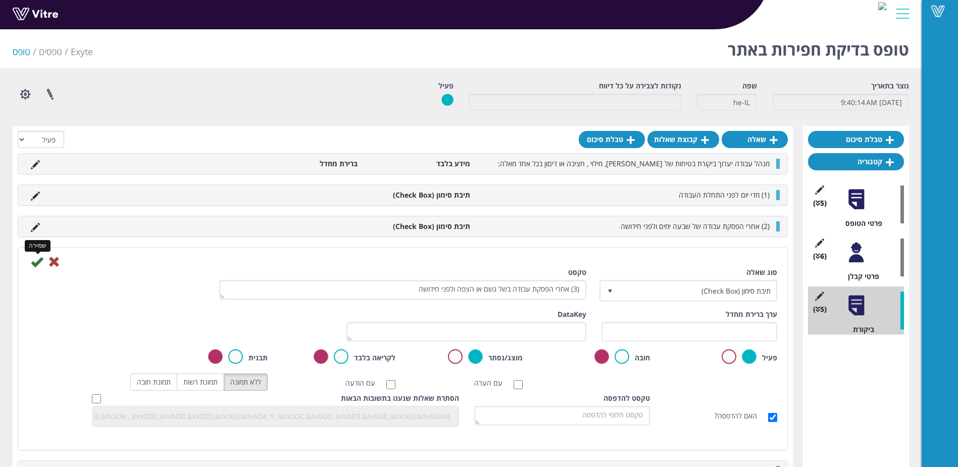
click at [35, 262] on icon at bounding box center [37, 262] width 12 height 12
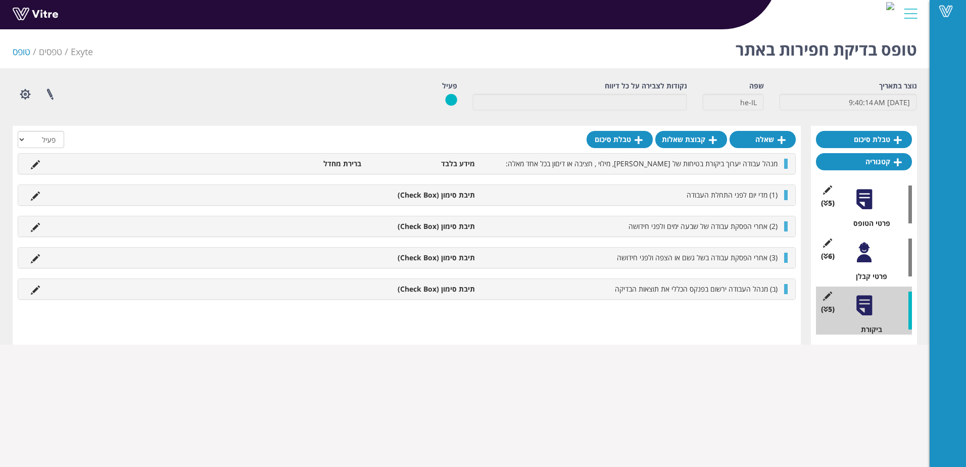
drag, startPoint x: 772, startPoint y: 308, endPoint x: 416, endPoint y: 492, distance: 400.4
drag, startPoint x: 416, startPoint y: 492, endPoint x: 859, endPoint y: 266, distance: 497.7
click at [859, 266] on div "(6 ) פרטי קבלן" at bounding box center [864, 257] width 96 height 48
click at [862, 259] on div at bounding box center [863, 252] width 23 height 23
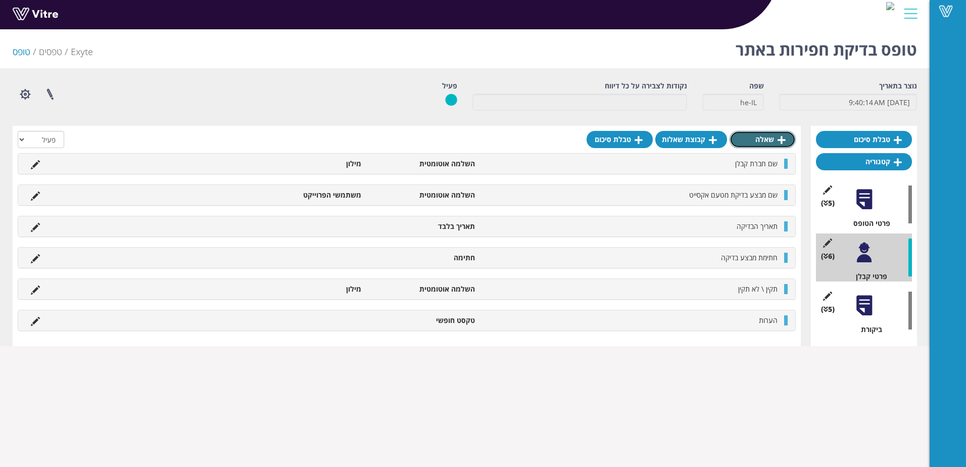
click at [767, 136] on link "שאלה" at bounding box center [762, 139] width 66 height 17
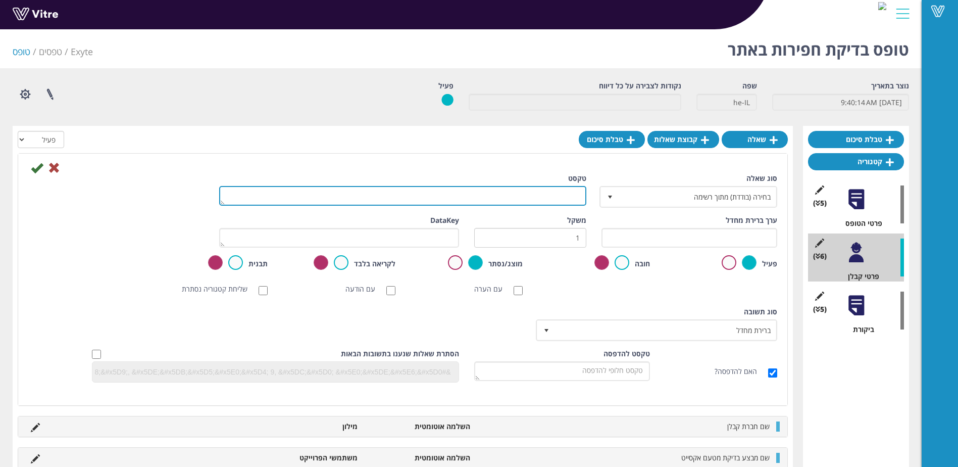
click at [551, 195] on textarea "טקסט" at bounding box center [402, 196] width 367 height 20
type textarea "תמונה"
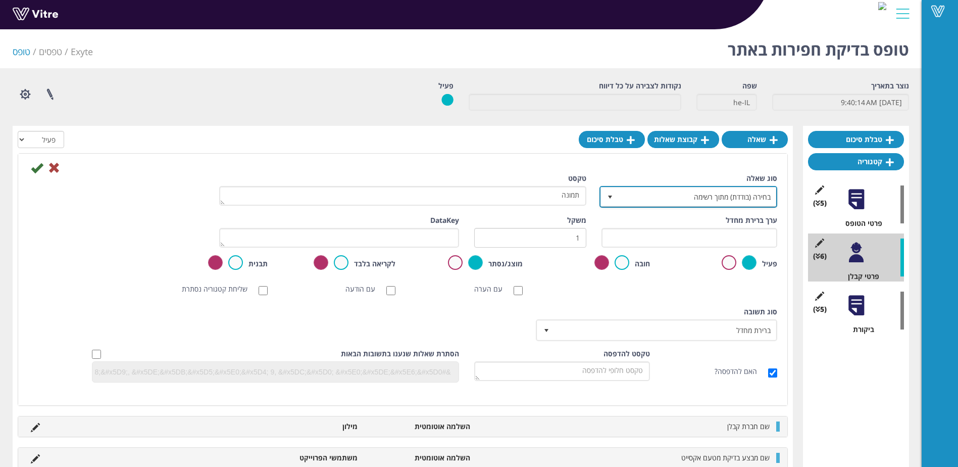
click at [645, 193] on span "בחירה (בודדת) מתוך רשימה" at bounding box center [698, 196] width 158 height 18
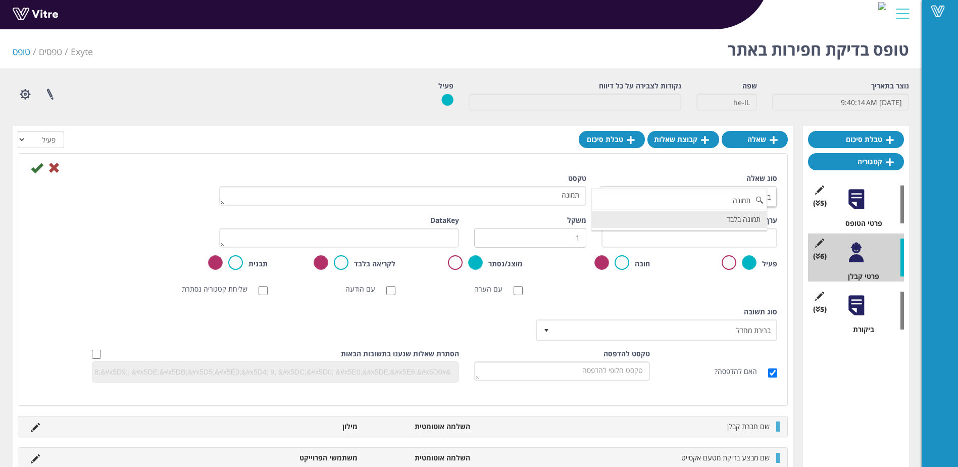
click at [684, 224] on li "תמונה בלבד" at bounding box center [679, 219] width 175 height 17
type input "תמונה"
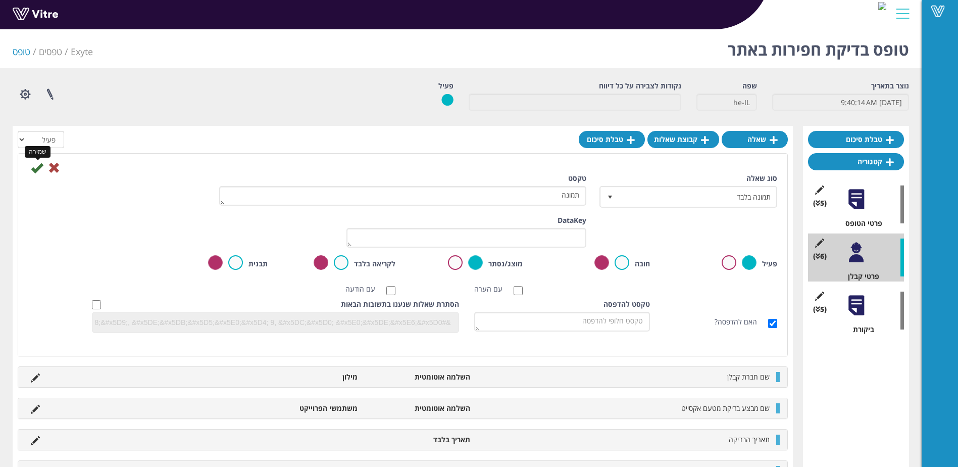
click at [34, 170] on icon at bounding box center [37, 168] width 12 height 12
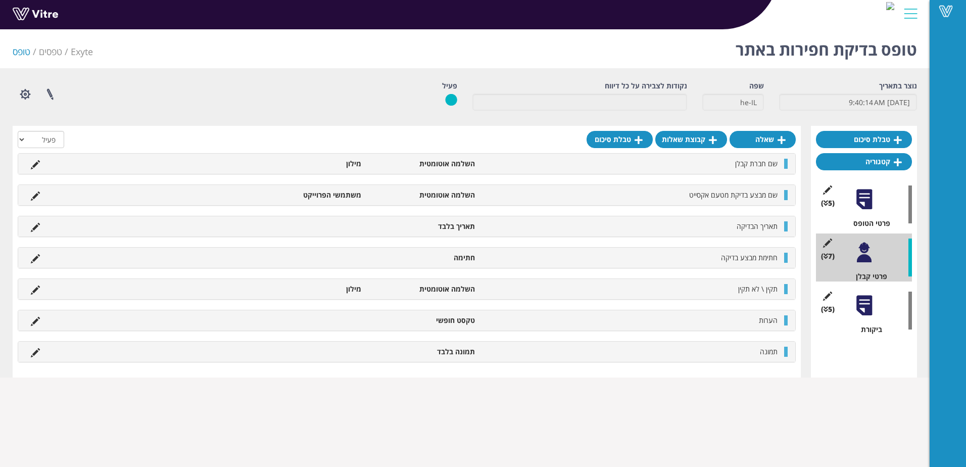
click at [782, 259] on div "חתימת מבצע בדיקה חתימה" at bounding box center [406, 257] width 777 height 20
click at [783, 350] on div "תמונה תמונה בלבד" at bounding box center [406, 351] width 777 height 20
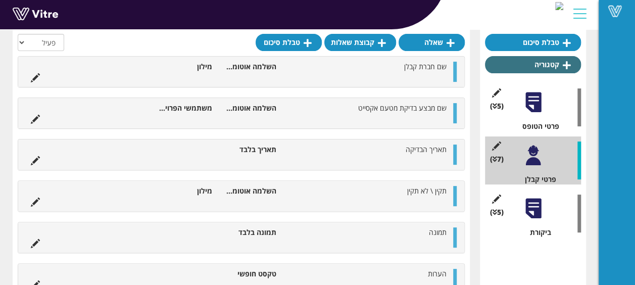
scroll to position [101, 0]
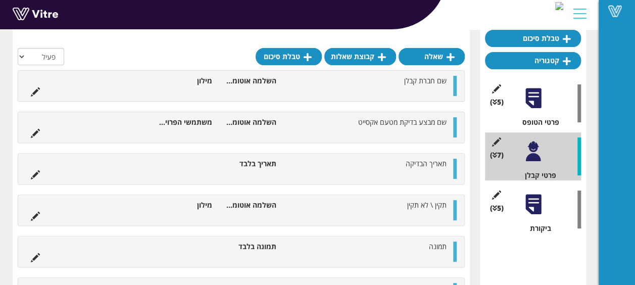
click at [530, 151] on div at bounding box center [533, 151] width 23 height 23
click at [432, 56] on link "שאלה" at bounding box center [431, 56] width 66 height 17
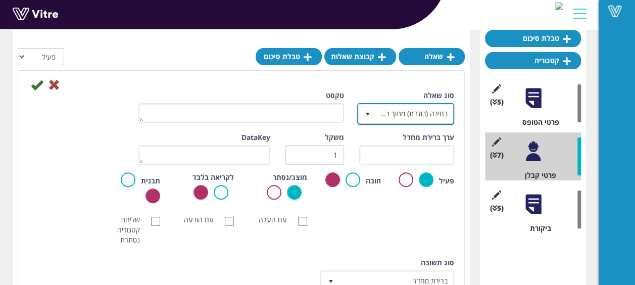
click at [431, 113] on span "בחירה (בודדת) מתוך רשימה" at bounding box center [414, 114] width 77 height 18
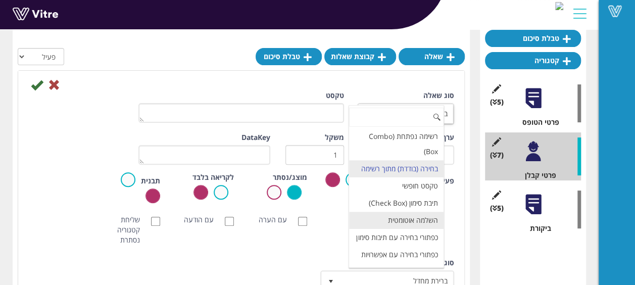
click at [432, 229] on li "השלמה אוטומטית" at bounding box center [396, 220] width 94 height 17
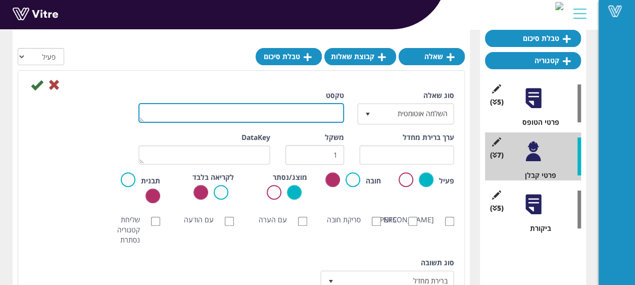
click at [304, 116] on textarea "טקסט" at bounding box center [241, 113] width 206 height 20
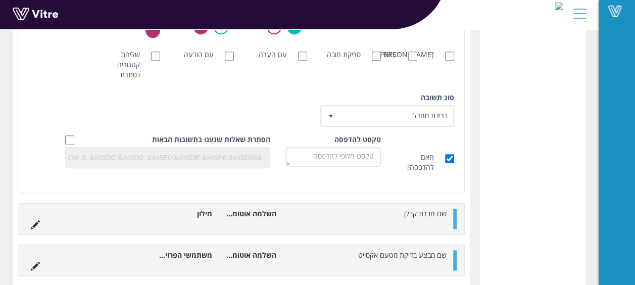
scroll to position [353, 0]
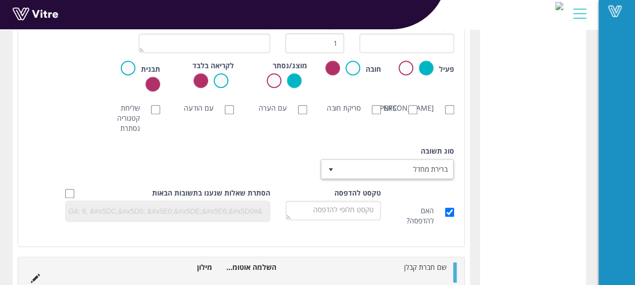
type textarea "מיקום"
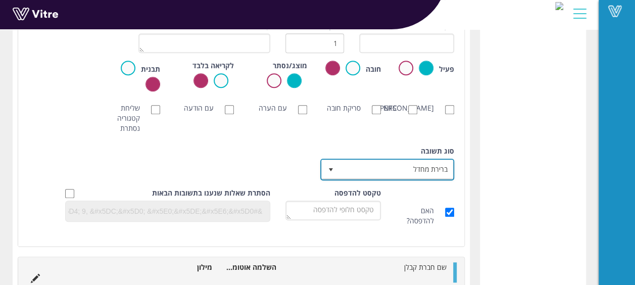
click at [395, 174] on span "ברירת מחדל" at bounding box center [396, 169] width 114 height 18
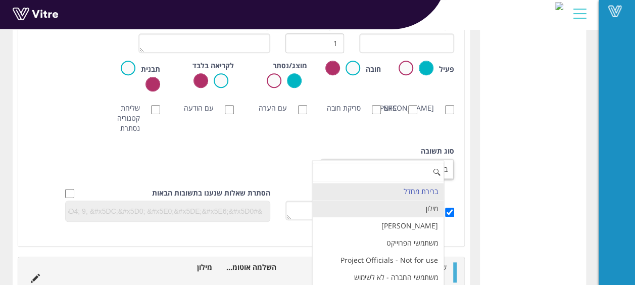
click at [406, 208] on li "מילון" at bounding box center [378, 208] width 131 height 17
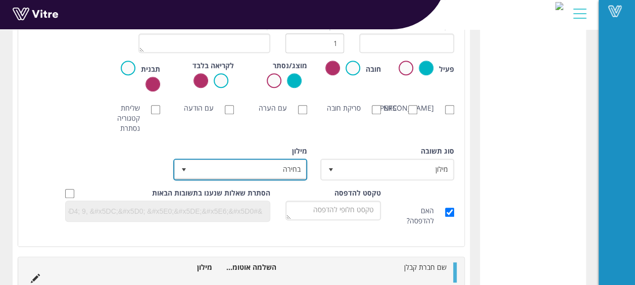
click at [272, 171] on span "בחירה" at bounding box center [249, 169] width 114 height 18
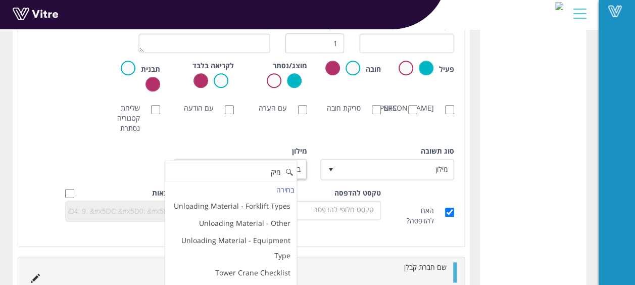
scroll to position [0, 0]
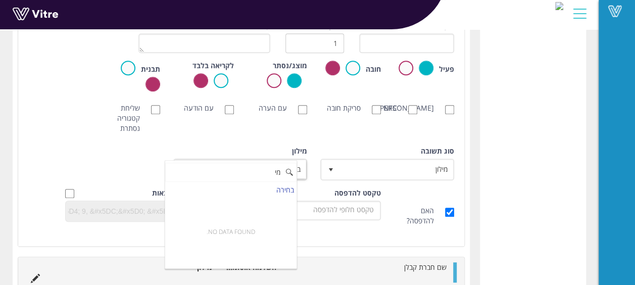
type input "מ"
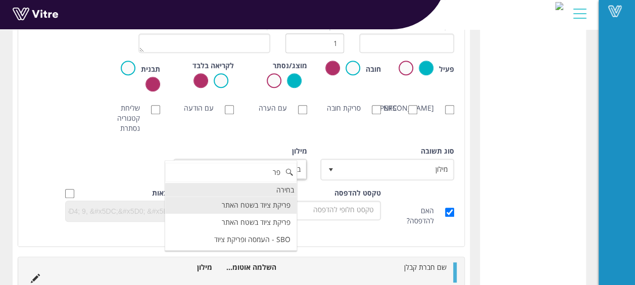
type input "פ"
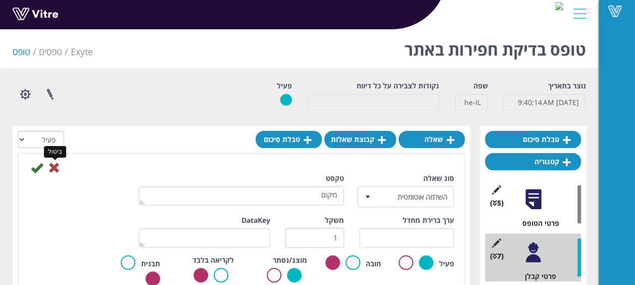
click at [52, 165] on icon at bounding box center [54, 168] width 12 height 12
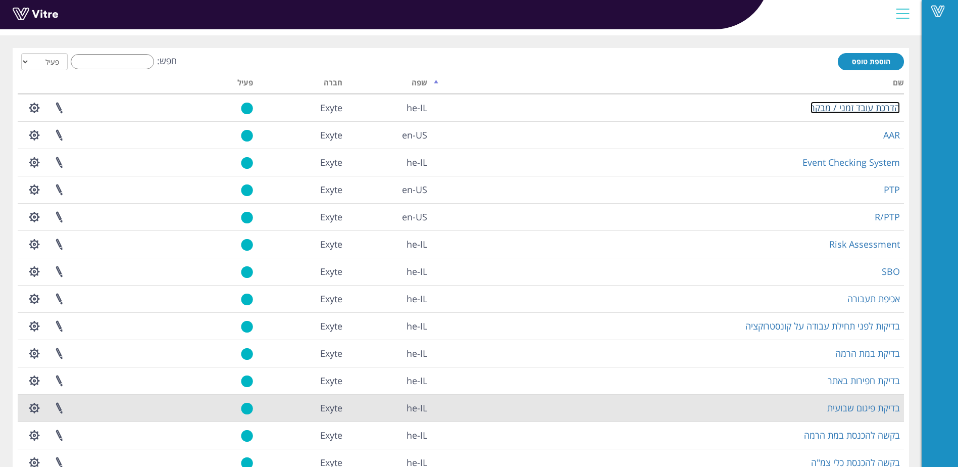
scroll to position [50, 0]
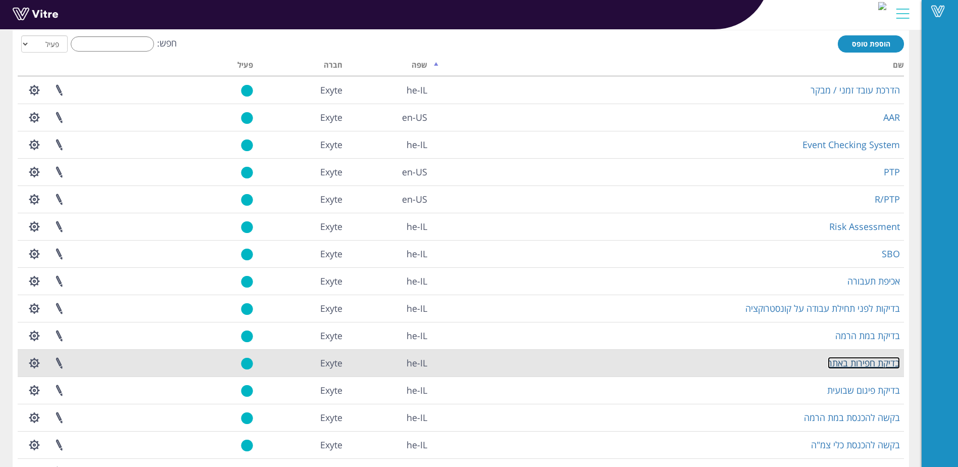
click at [876, 361] on link "בדיקת חפירות באתר" at bounding box center [864, 363] width 72 height 12
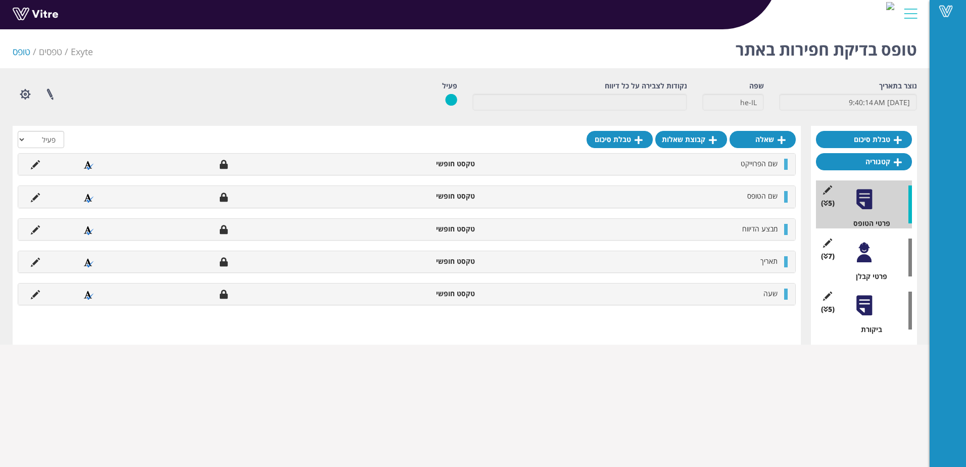
click at [863, 264] on div "(7 ) פרטי קבלן" at bounding box center [864, 257] width 96 height 48
click at [864, 260] on div at bounding box center [863, 252] width 23 height 23
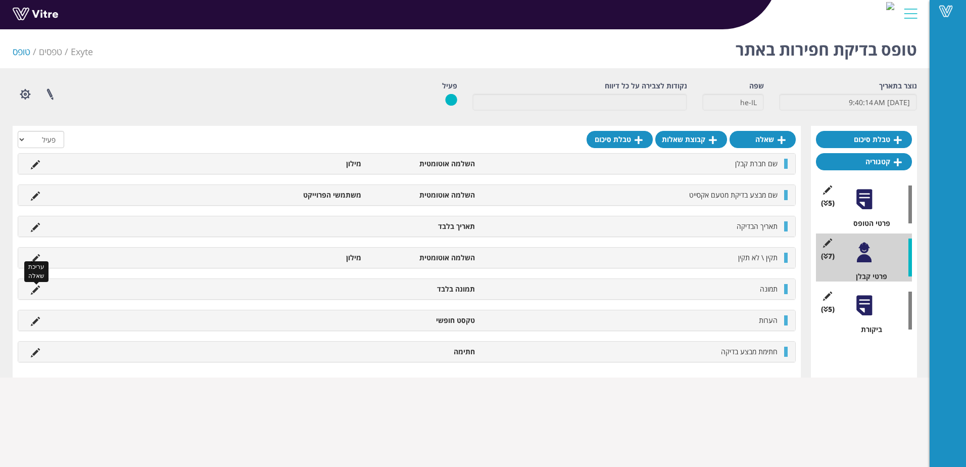
click at [35, 287] on icon at bounding box center [35, 289] width 9 height 9
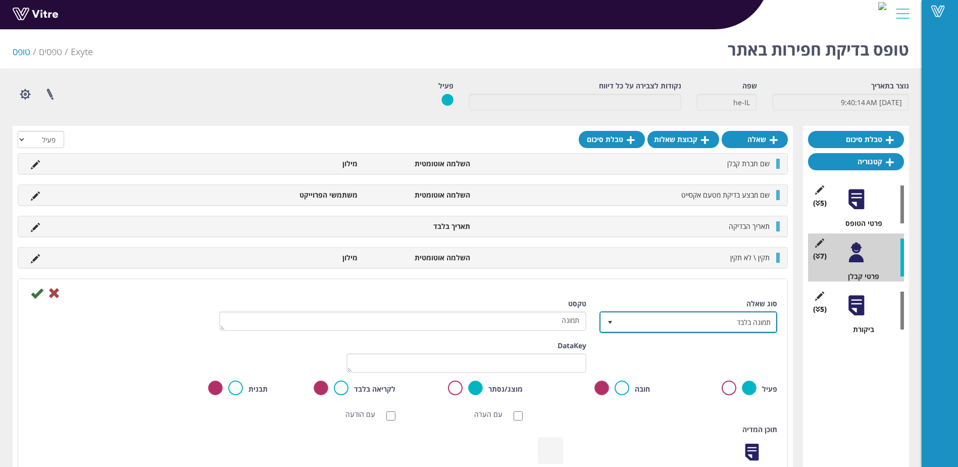
click at [743, 321] on span "תמונה בלבד" at bounding box center [698, 322] width 158 height 18
type input "E"
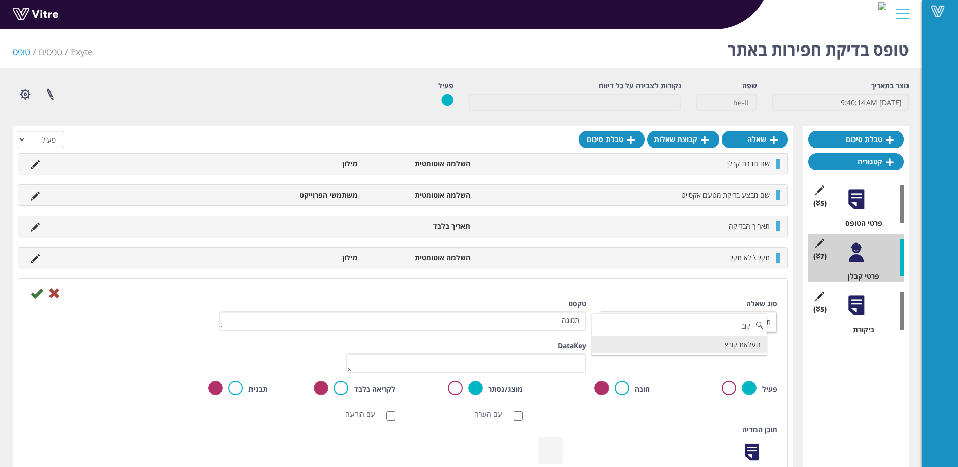
click at [741, 342] on li "העלאת קובץ" at bounding box center [679, 344] width 175 height 17
type input "קוב"
click at [53, 293] on icon at bounding box center [54, 293] width 12 height 12
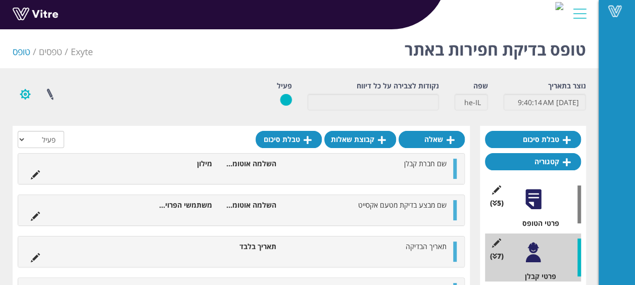
click at [26, 94] on button "button" at bounding box center [25, 94] width 25 height 27
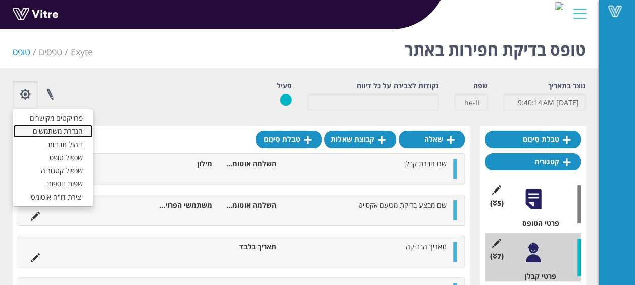
click at [69, 133] on link "הגדרת משתמשים" at bounding box center [53, 131] width 80 height 13
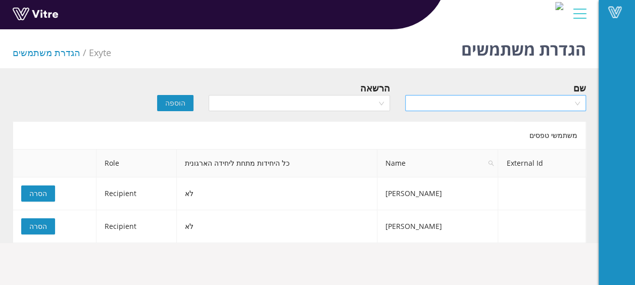
click at [488, 108] on input "search" at bounding box center [492, 102] width 162 height 15
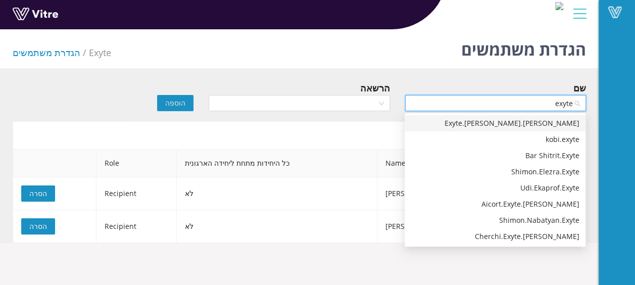
type input "exyte"
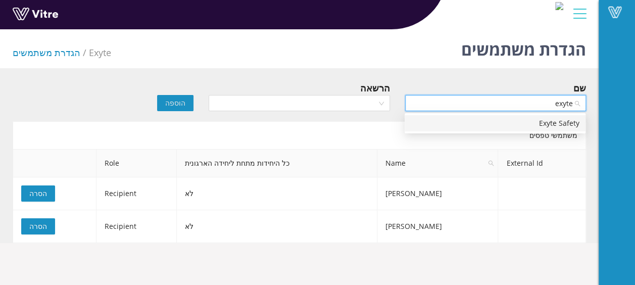
click at [432, 121] on div "Exyte Safety" at bounding box center [495, 123] width 169 height 11
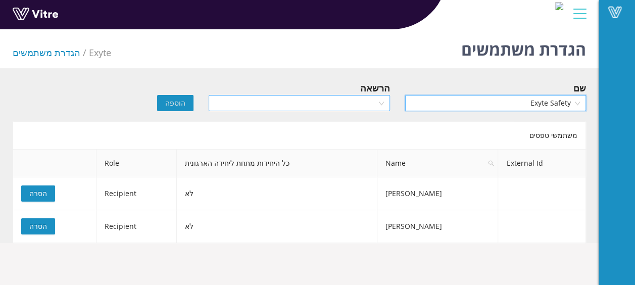
click at [350, 102] on input "search" at bounding box center [296, 102] width 162 height 15
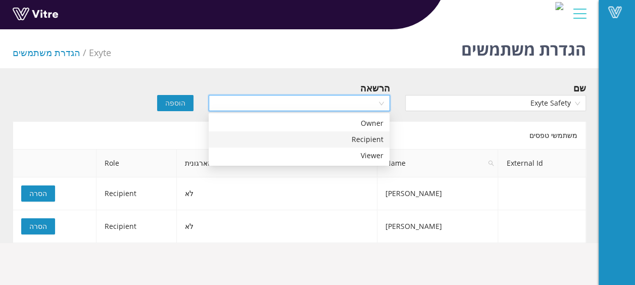
click at [362, 142] on div "Recipient" at bounding box center [299, 139] width 169 height 11
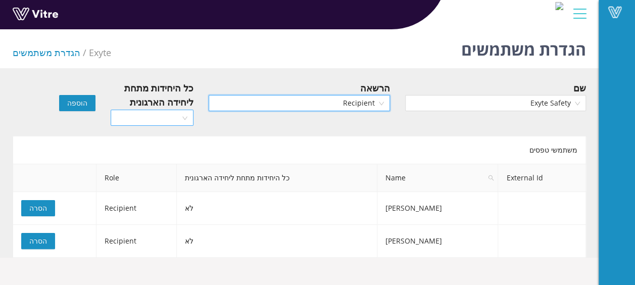
click at [124, 124] on input "search" at bounding box center [149, 117] width 64 height 15
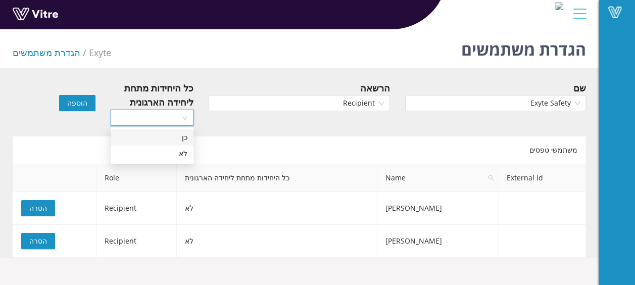
click at [151, 143] on div "כן" at bounding box center [152, 137] width 83 height 16
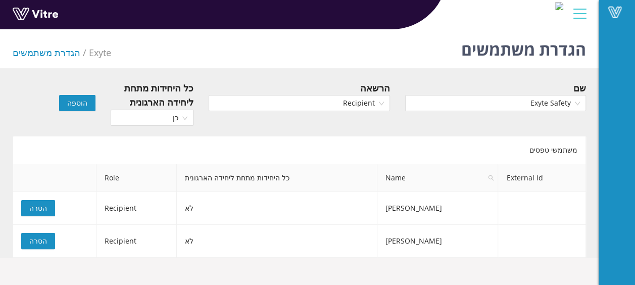
click at [85, 101] on span "הוספה" at bounding box center [77, 102] width 20 height 11
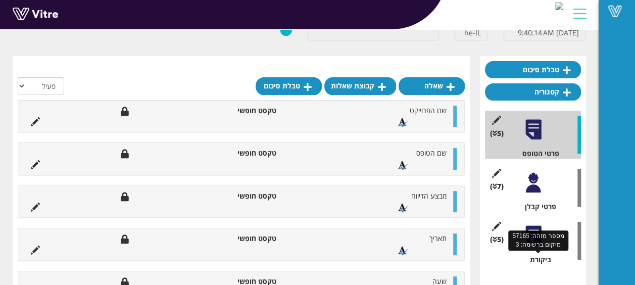
scroll to position [99, 0]
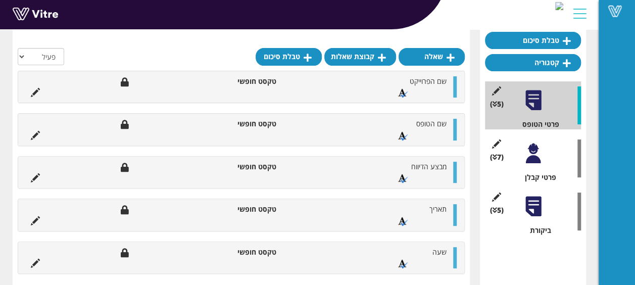
click at [532, 156] on div at bounding box center [533, 153] width 23 height 23
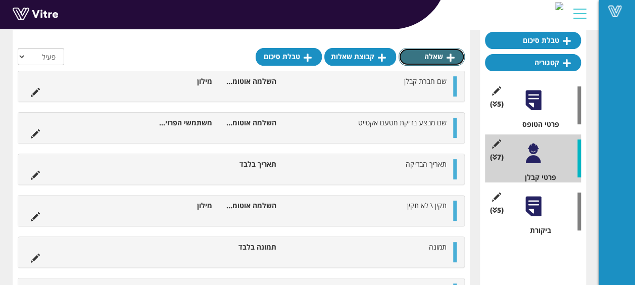
click at [435, 54] on link "שאלה" at bounding box center [431, 56] width 66 height 17
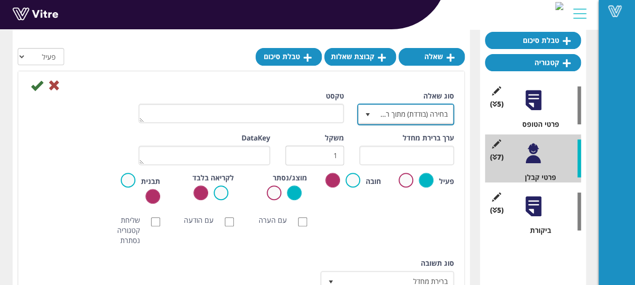
click at [424, 113] on span "בחירה (בודדת) מתוך רשימה" at bounding box center [414, 114] width 77 height 18
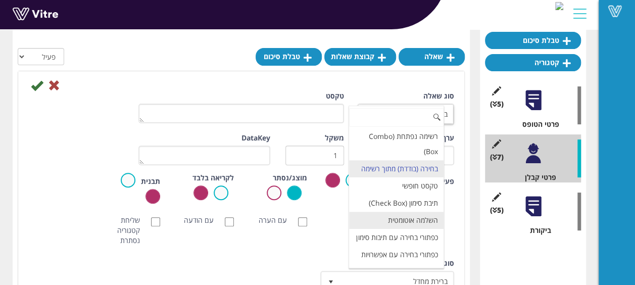
click at [421, 229] on li "השלמה אוטומטית" at bounding box center [396, 220] width 94 height 17
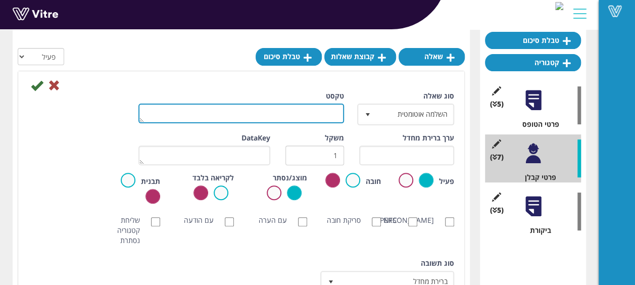
click at [299, 109] on textarea "טקסט" at bounding box center [241, 114] width 206 height 20
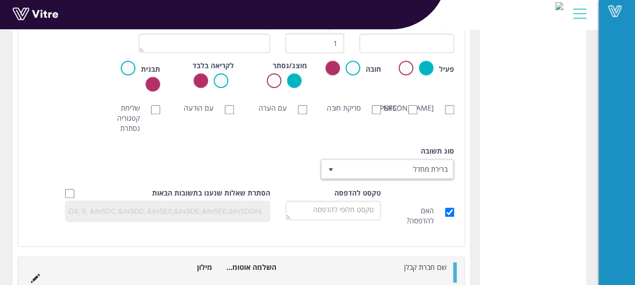
scroll to position [351, 0]
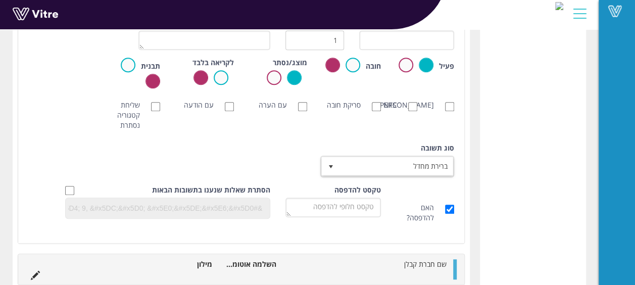
type textarea "מיקום"
click at [430, 167] on span "ברירת מחדל" at bounding box center [396, 166] width 114 height 18
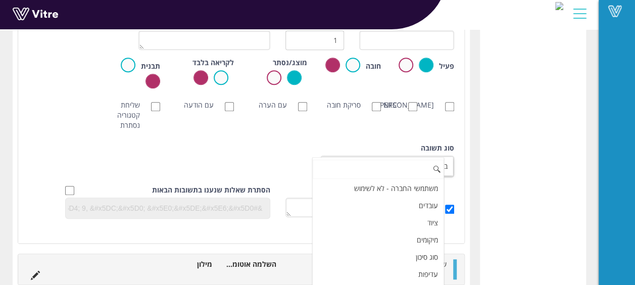
scroll to position [101, 0]
click at [428, 219] on li "מיקומים" at bounding box center [378, 224] width 131 height 17
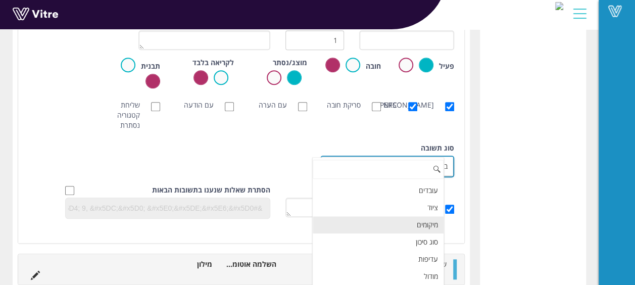
checkbox input "true"
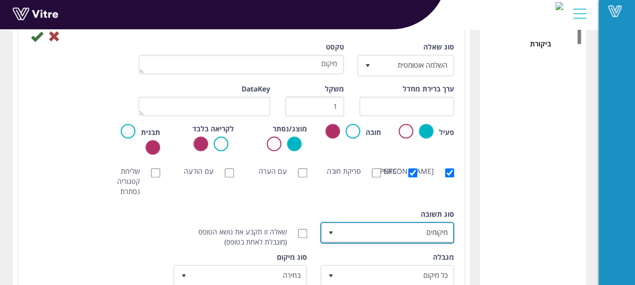
scroll to position [200, 0]
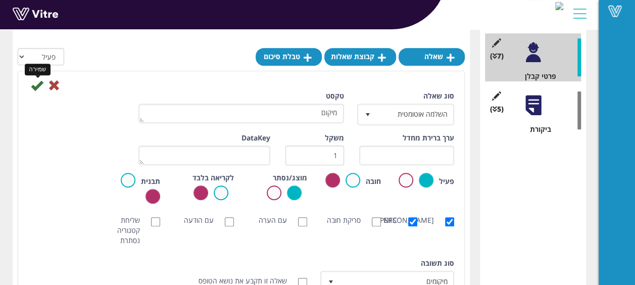
click at [35, 87] on icon at bounding box center [37, 85] width 12 height 12
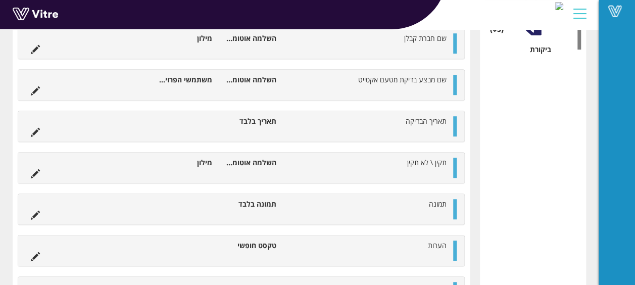
scroll to position [369, 0]
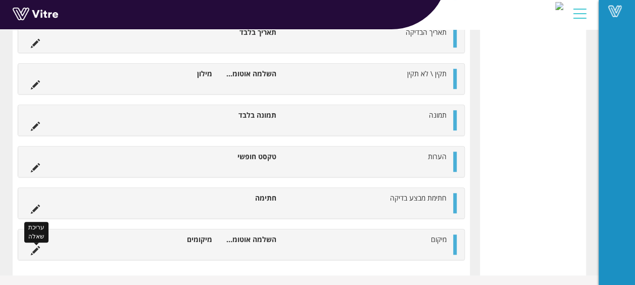
click at [36, 246] on icon at bounding box center [35, 250] width 9 height 9
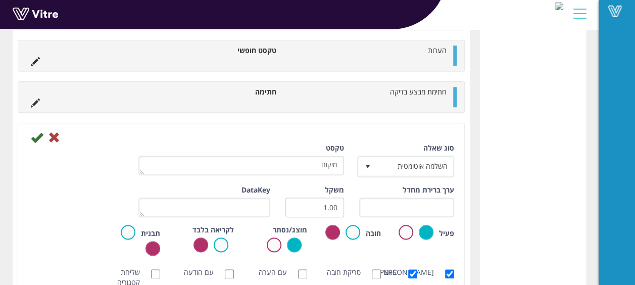
scroll to position [520, 0]
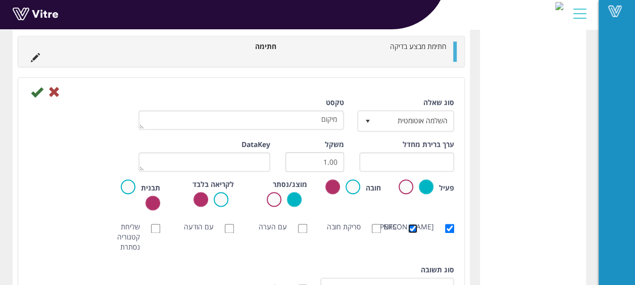
click at [416, 224] on input "NFC" at bounding box center [412, 228] width 9 height 9
checkbox input "false"
click at [448, 225] on input "[PERSON_NAME]" at bounding box center [449, 228] width 9 height 9
checkbox input "false"
click at [37, 88] on icon at bounding box center [37, 92] width 12 height 12
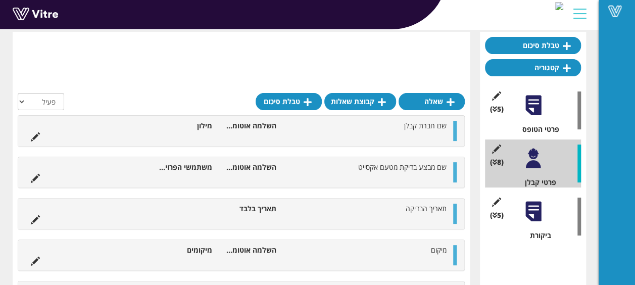
scroll to position [93, 0]
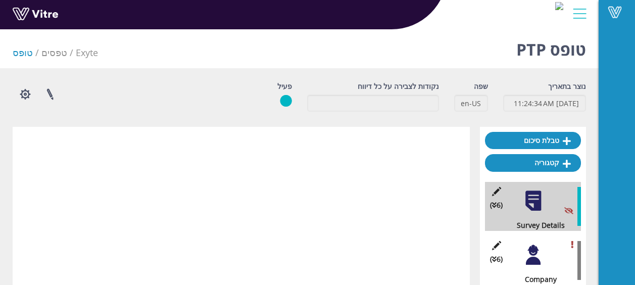
scroll to position [1287, 0]
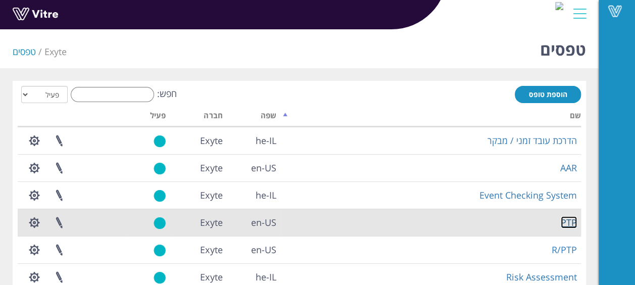
click at [563, 223] on link "PTP" at bounding box center [569, 222] width 16 height 12
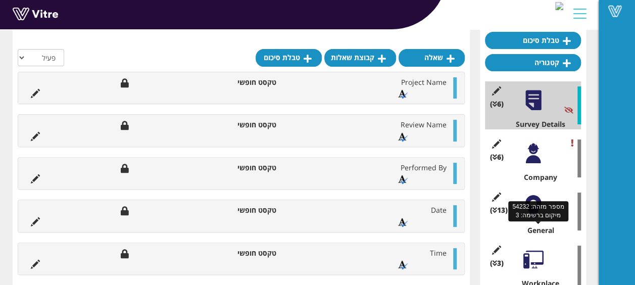
scroll to position [50, 0]
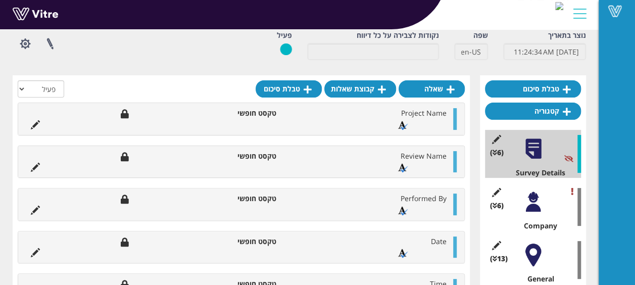
click at [534, 210] on div at bounding box center [533, 201] width 23 height 23
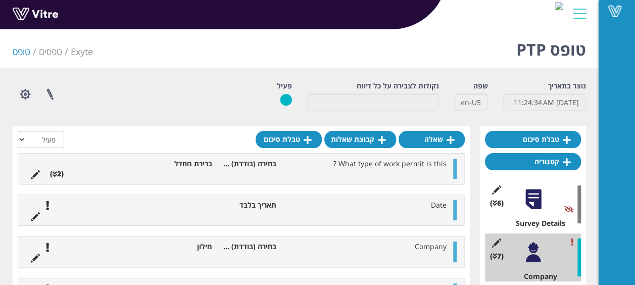
scroll to position [202, 0]
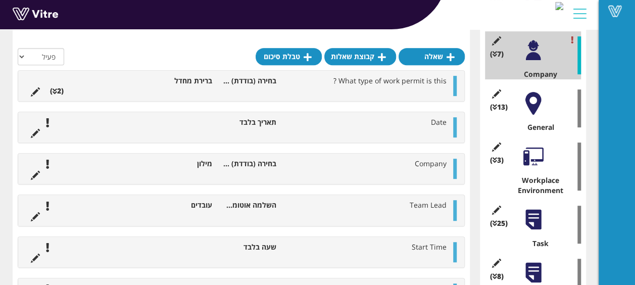
click at [528, 98] on div at bounding box center [533, 103] width 23 height 23
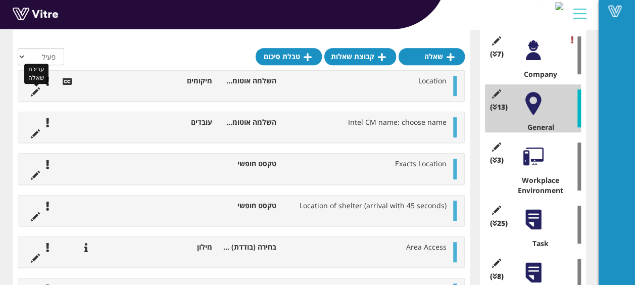
click at [35, 92] on icon at bounding box center [35, 91] width 9 height 9
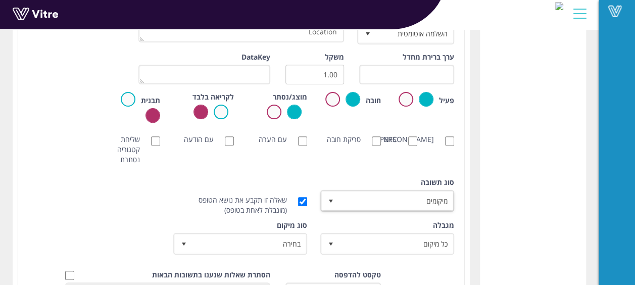
scroll to position [2070, 0]
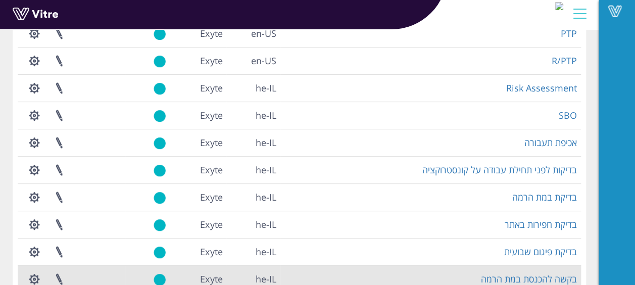
scroll to position [296, 0]
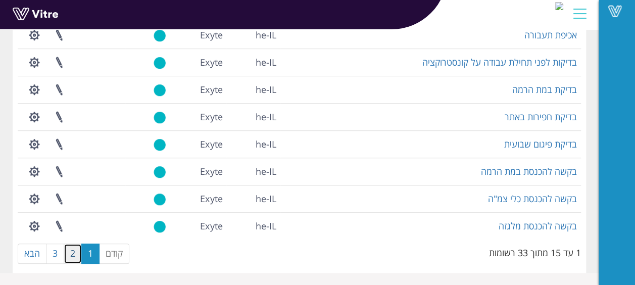
click at [71, 253] on link "2" at bounding box center [73, 253] width 18 height 20
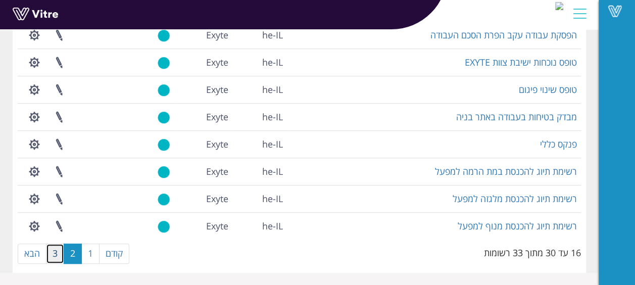
click at [50, 250] on link "3" at bounding box center [55, 253] width 18 height 20
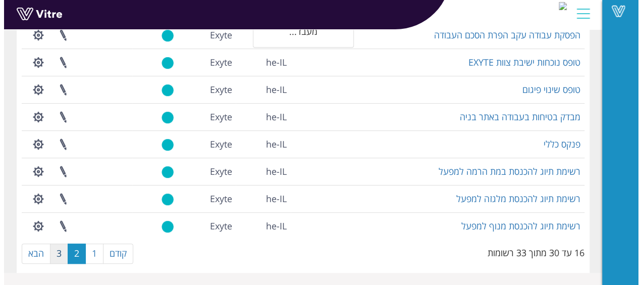
scroll to position [0, 0]
